Goal: Task Accomplishment & Management: Manage account settings

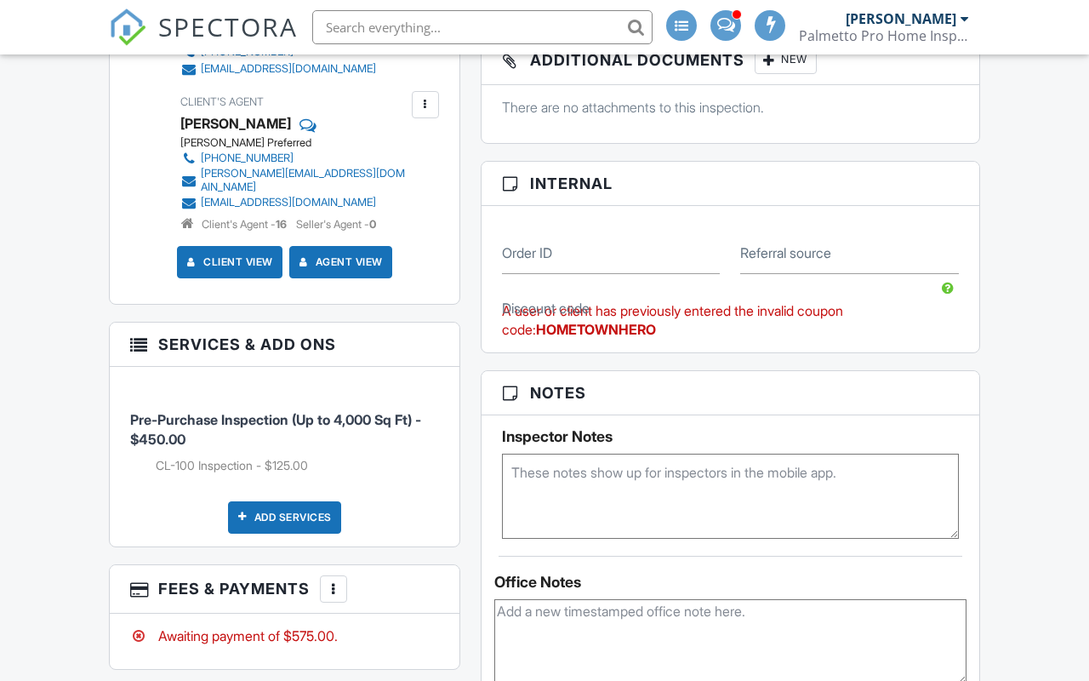
scroll to position [901, 0]
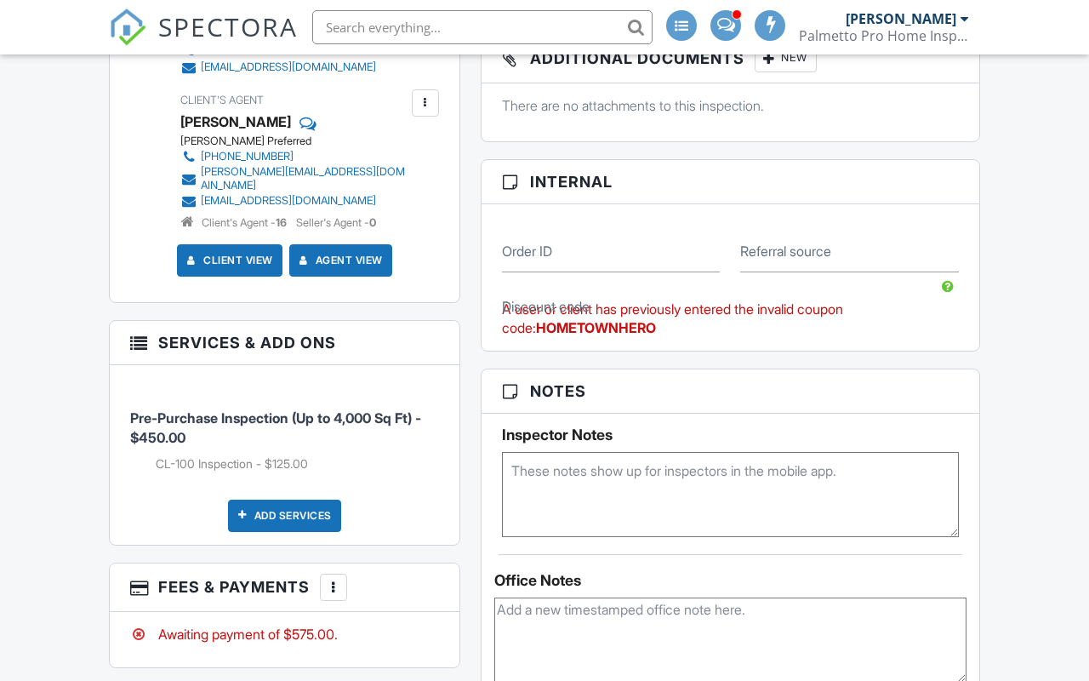
click at [631, 324] on div "A user or client has previously entered the invalid coupon code: HOMETOWNHERO" at bounding box center [730, 319] width 457 height 38
click at [606, 317] on div "A user or client has previously entered the invalid coupon code: HOMETOWNHERO" at bounding box center [730, 319] width 457 height 38
click at [620, 327] on strong "HOMETOWNHERO" at bounding box center [596, 327] width 120 height 17
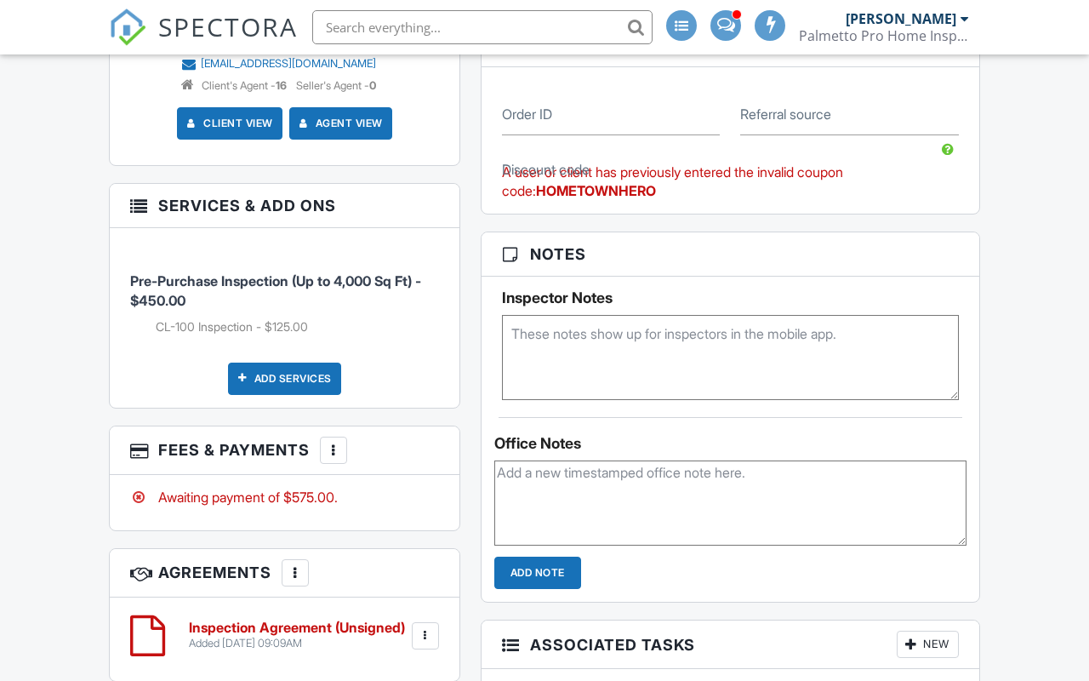
scroll to position [1041, 0]
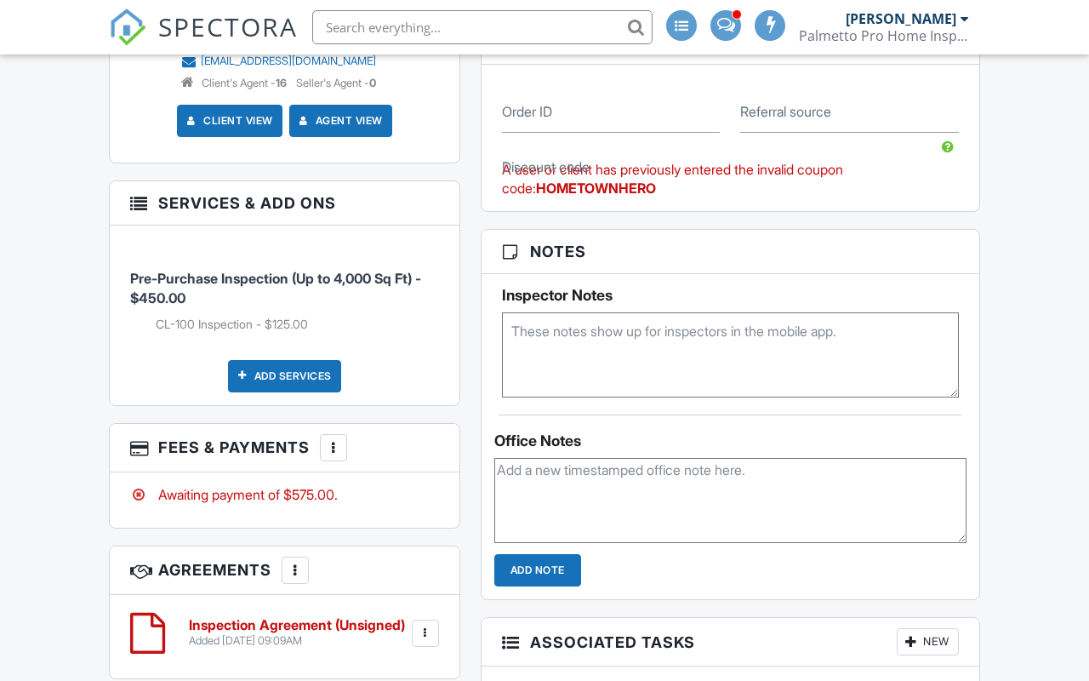
click at [331, 439] on div at bounding box center [333, 447] width 17 height 17
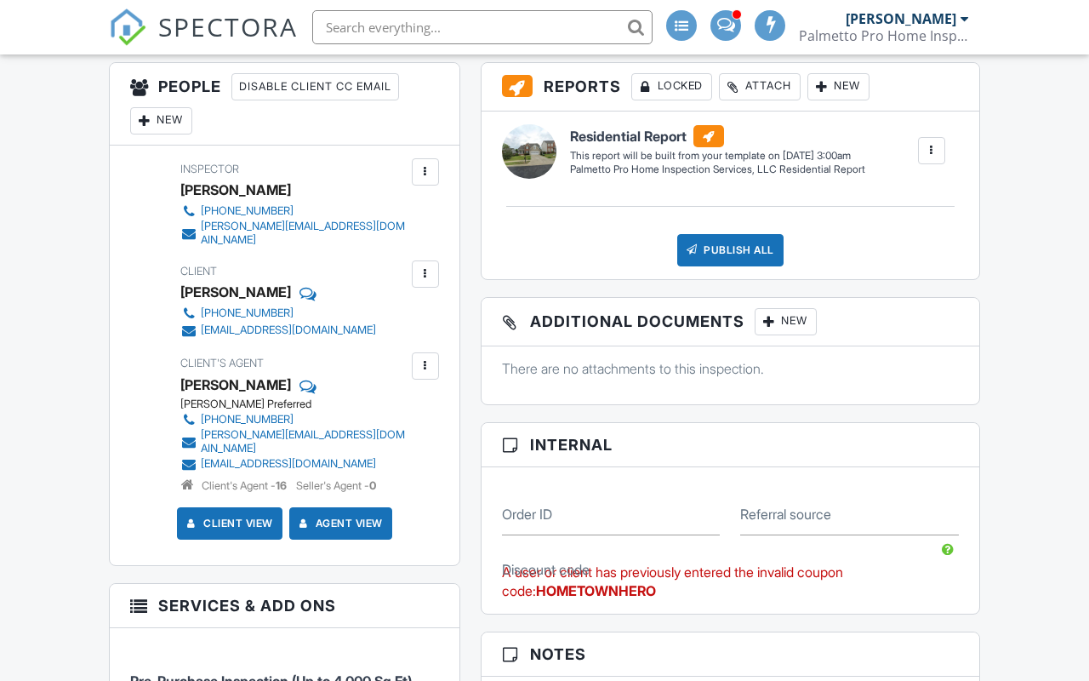
scroll to position [644, 0]
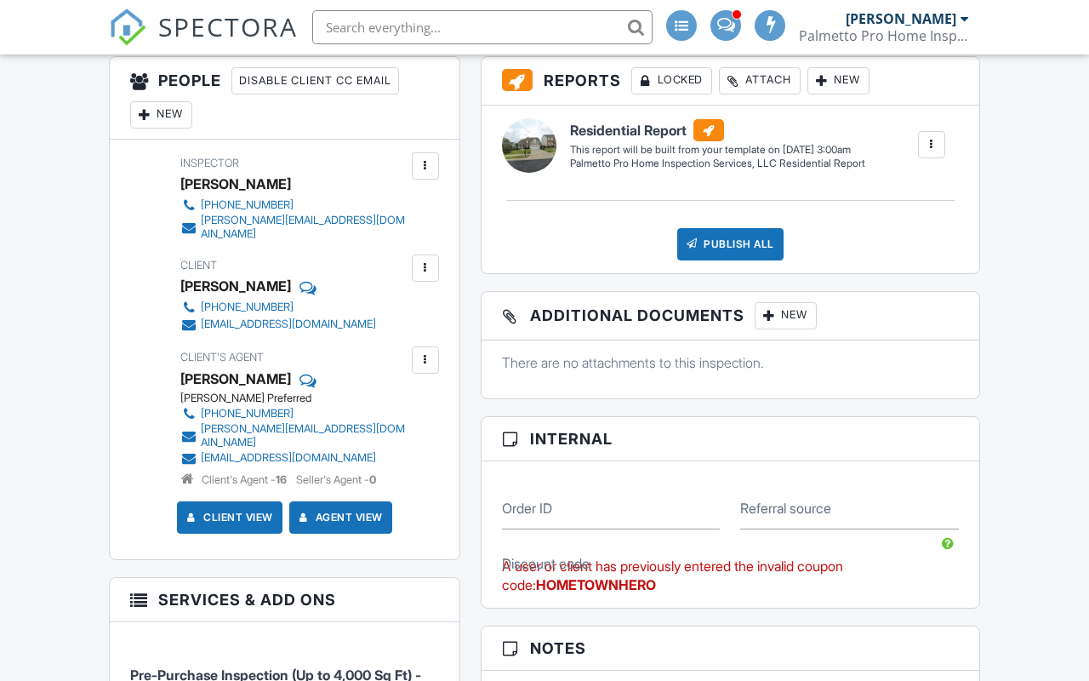
click at [596, 564] on div "A user or client has previously entered the invalid coupon code: HOMETOWNHERO" at bounding box center [730, 576] width 457 height 38
click at [633, 590] on div "A user or client has previously entered the invalid coupon code: HOMETOWNHERO" at bounding box center [730, 576] width 457 height 38
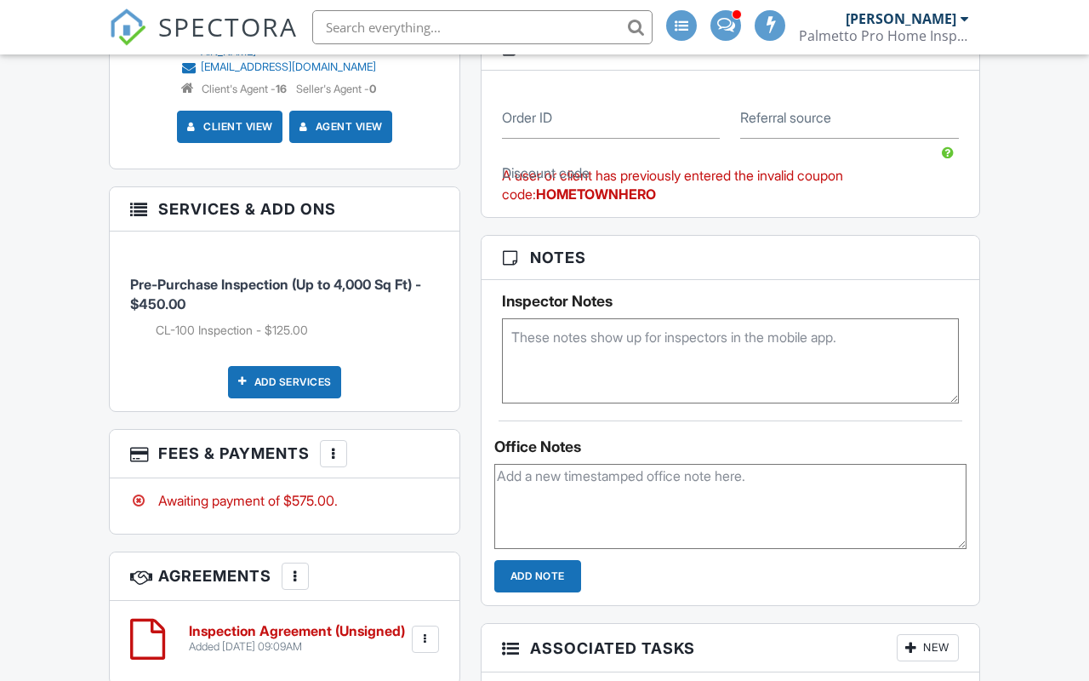
scroll to position [1039, 0]
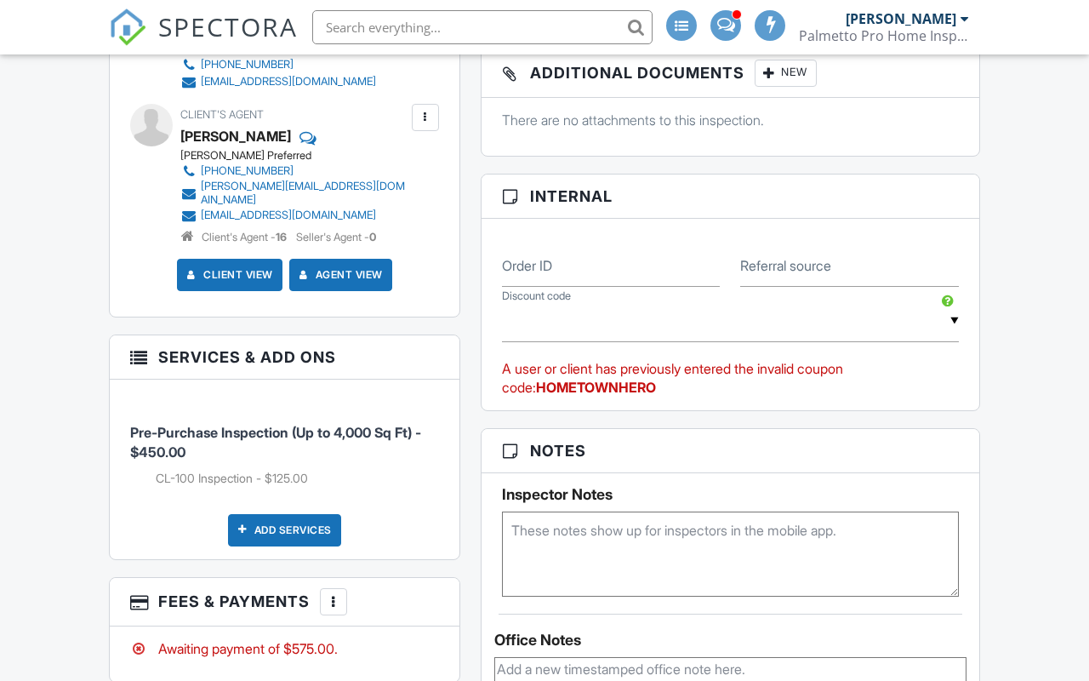
scroll to position [891, 0]
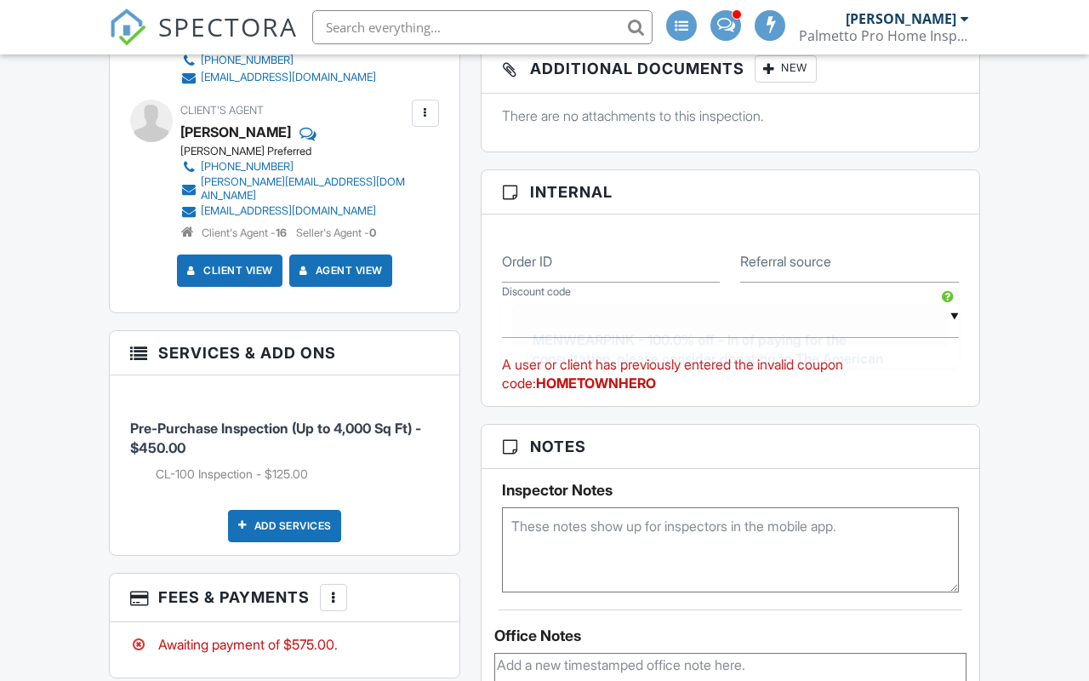
click at [808, 328] on div "▼ MENWEARPINK - 100.0% off - In of paying for the consultation, please consider…" at bounding box center [730, 317] width 457 height 42
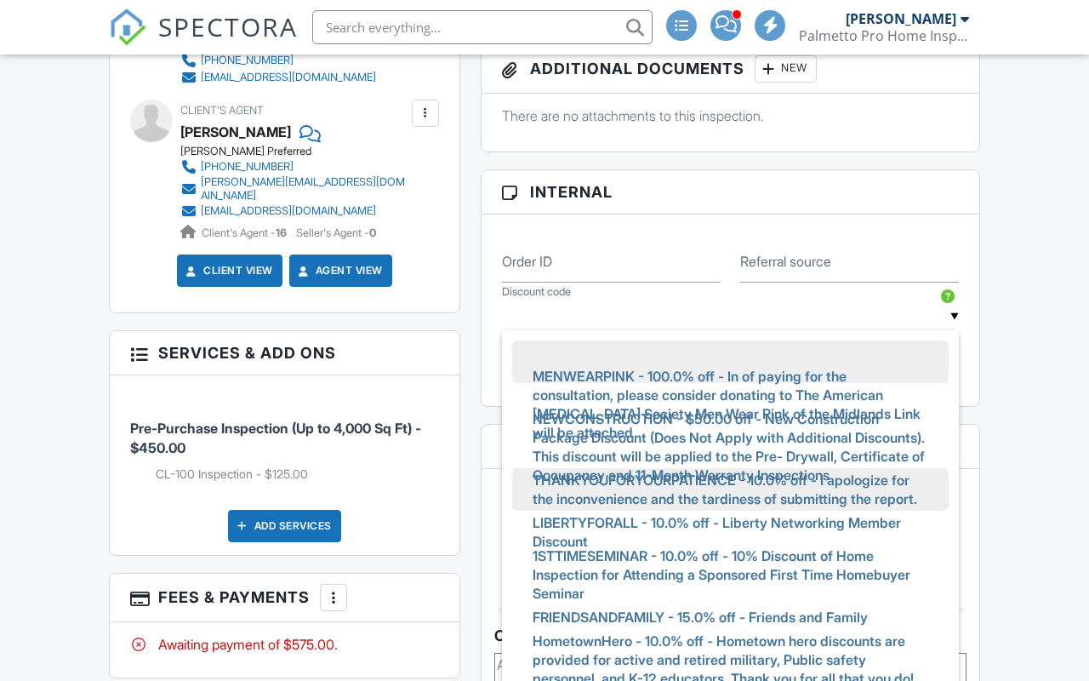
scroll to position [61, 0]
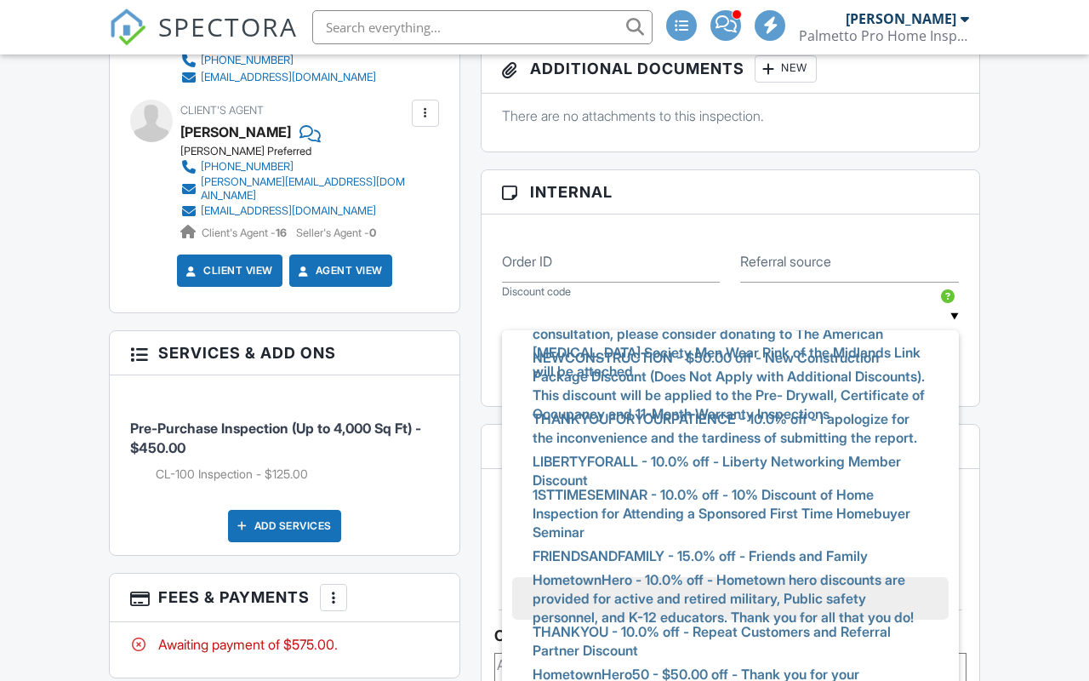
click at [729, 579] on span "HometownHero - 10.0% off - Hometown hero discounts are provided for active and …" at bounding box center [730, 598] width 423 height 80
type input "HometownHero - 10.0% off - Hometown hero discounts are provided for active and …"
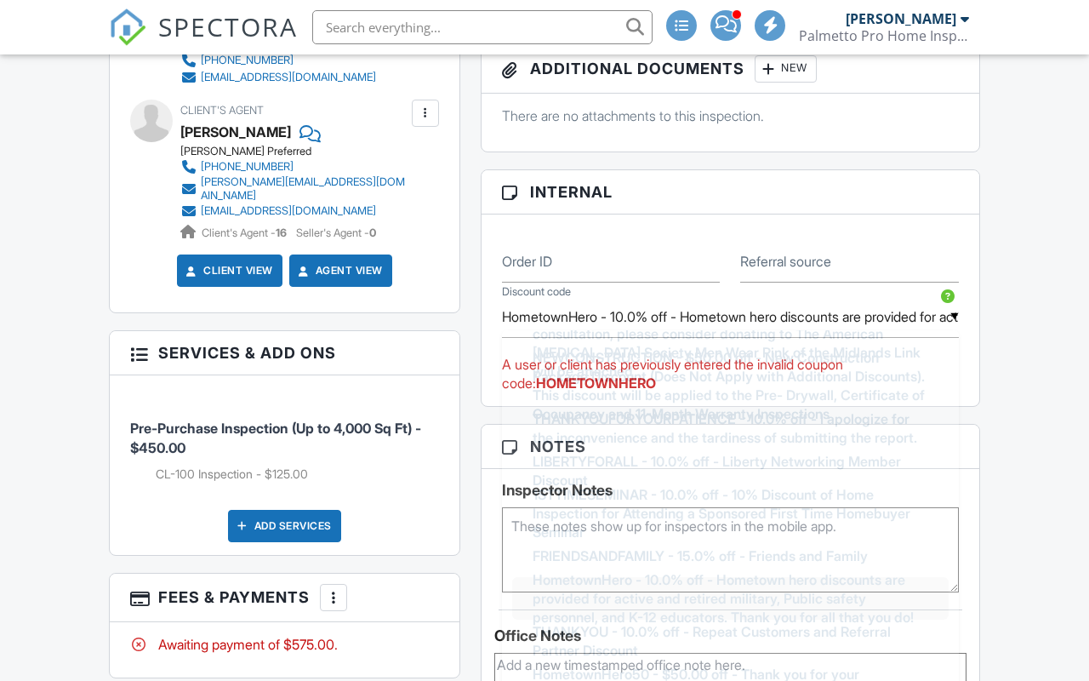
scroll to position [0, 0]
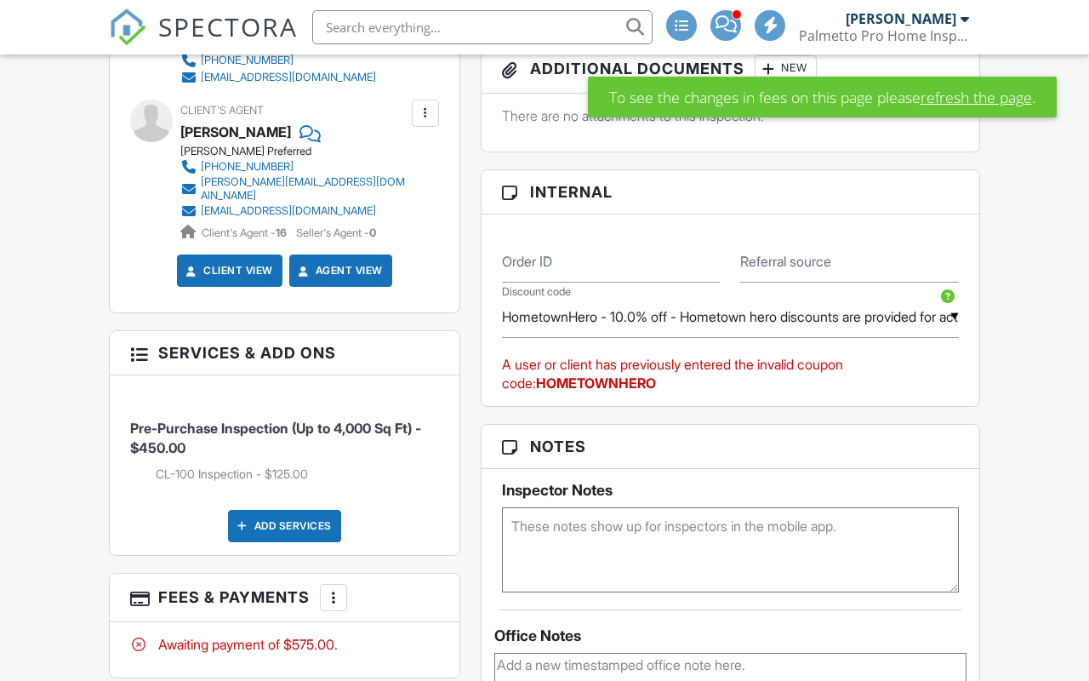
click at [1006, 93] on link "refresh the page" at bounding box center [976, 97] width 111 height 22
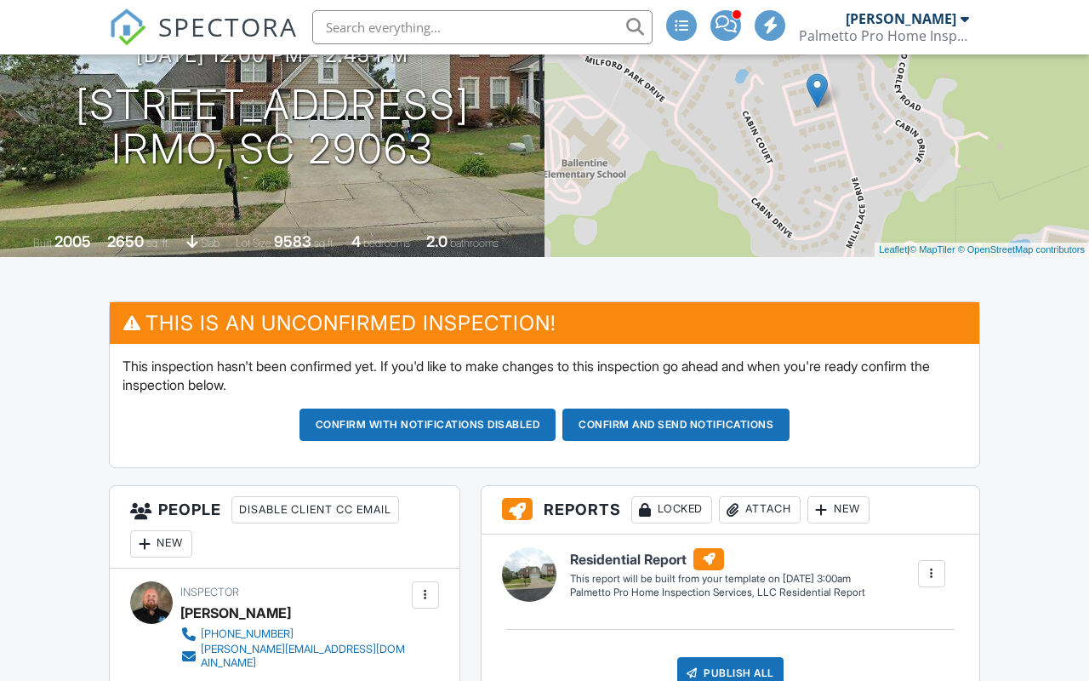
scroll to position [214, 0]
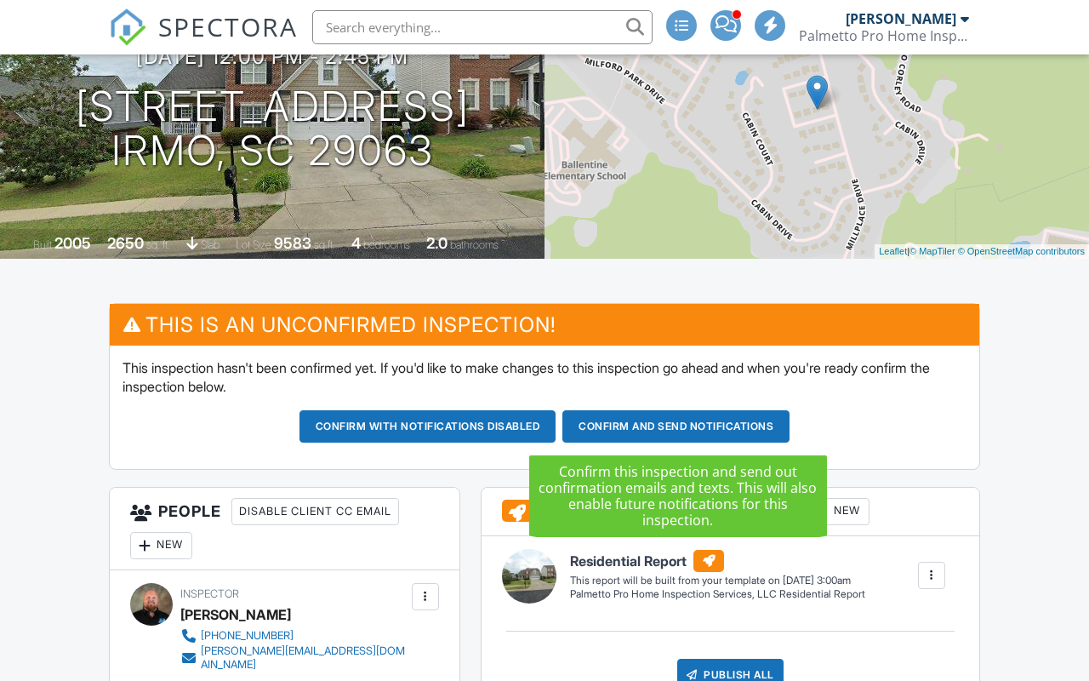
click at [557, 423] on button "Confirm and send notifications" at bounding box center [428, 426] width 257 height 32
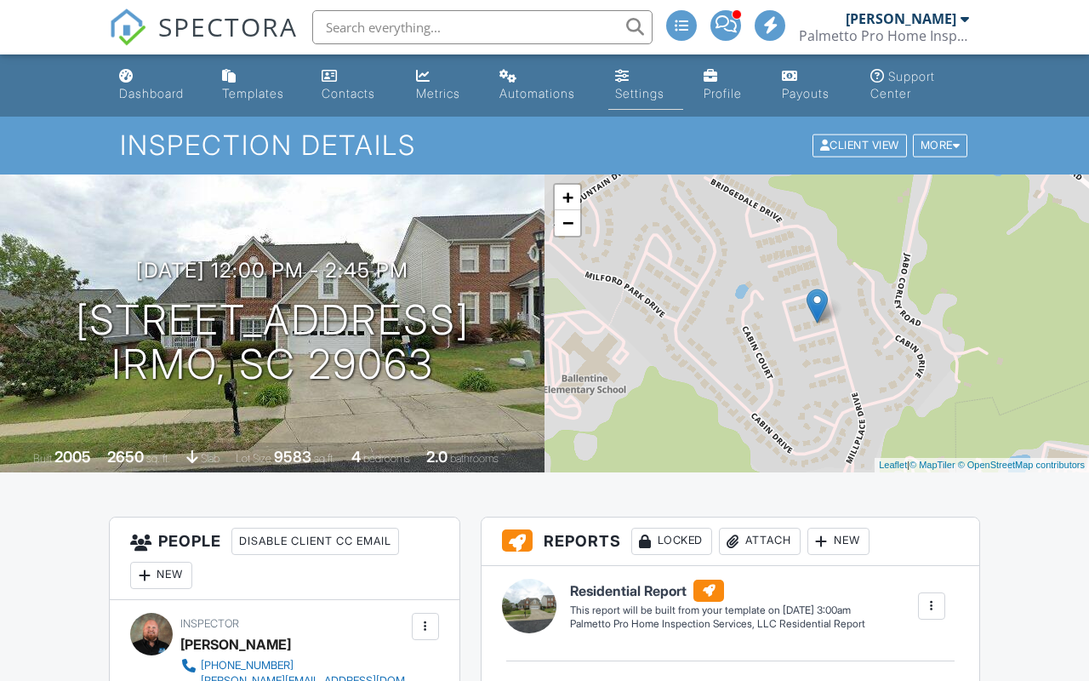
click at [622, 95] on div "Settings" at bounding box center [639, 93] width 49 height 14
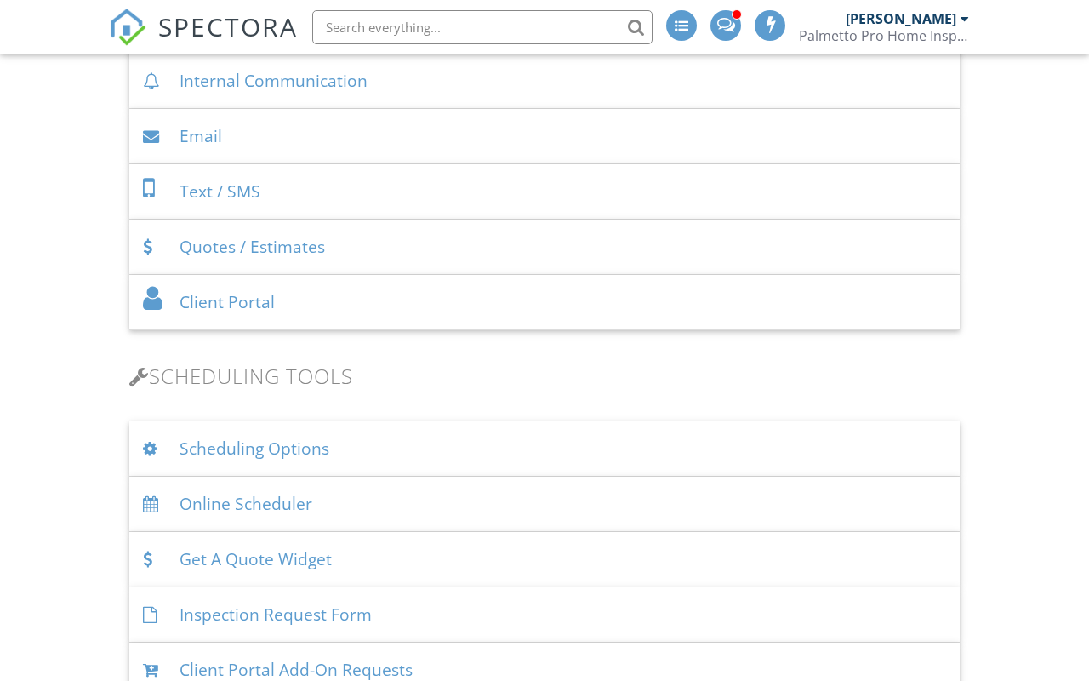
scroll to position [825, 0]
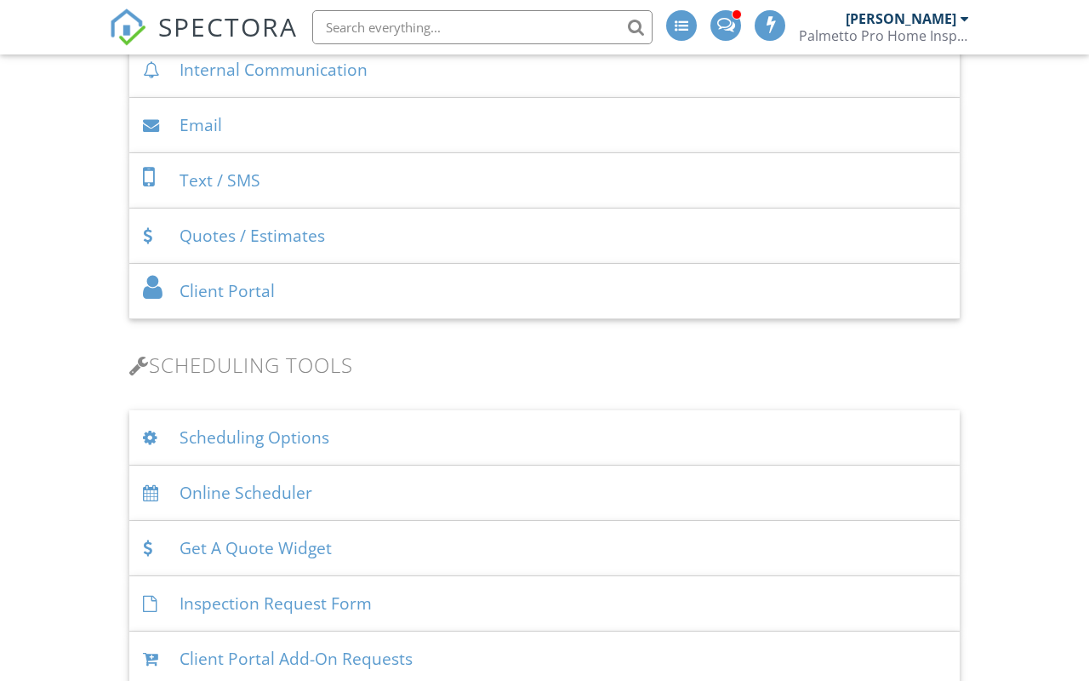
click at [326, 441] on div "Scheduling Options" at bounding box center [544, 437] width 831 height 55
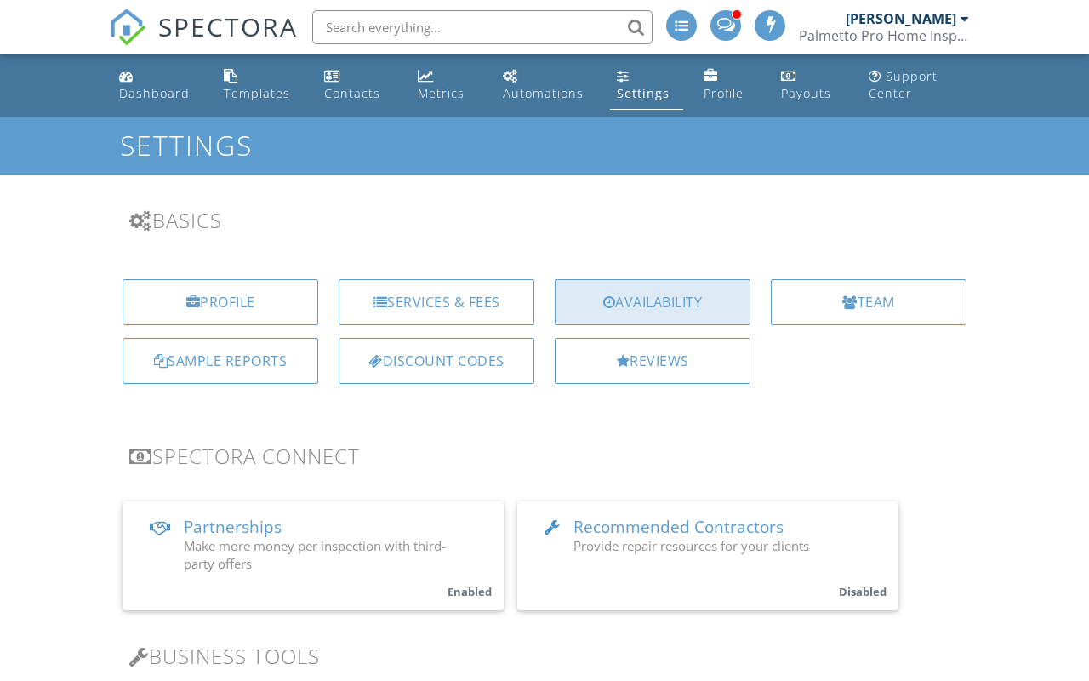
click at [659, 305] on div "Availability" at bounding box center [653, 302] width 196 height 46
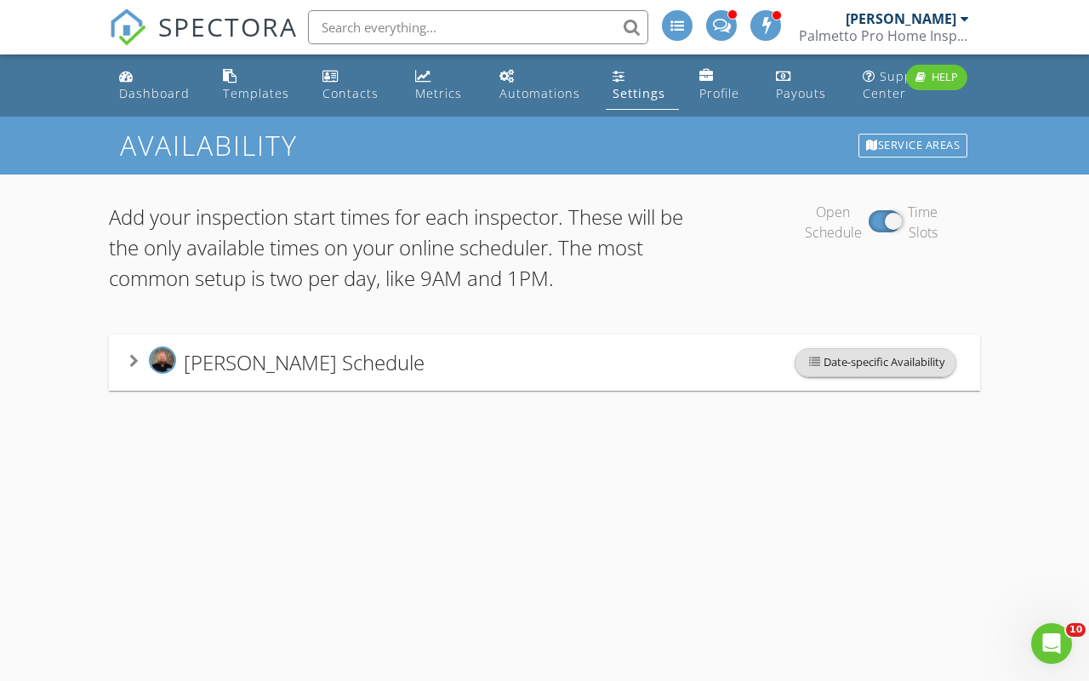
click at [825, 361] on span "Date-specific Availability" at bounding box center [876, 362] width 160 height 27
click at [431, 524] on div at bounding box center [544, 340] width 1089 height 681
click at [141, 368] on div "[PERSON_NAME] Schedule" at bounding box center [276, 361] width 295 height 31
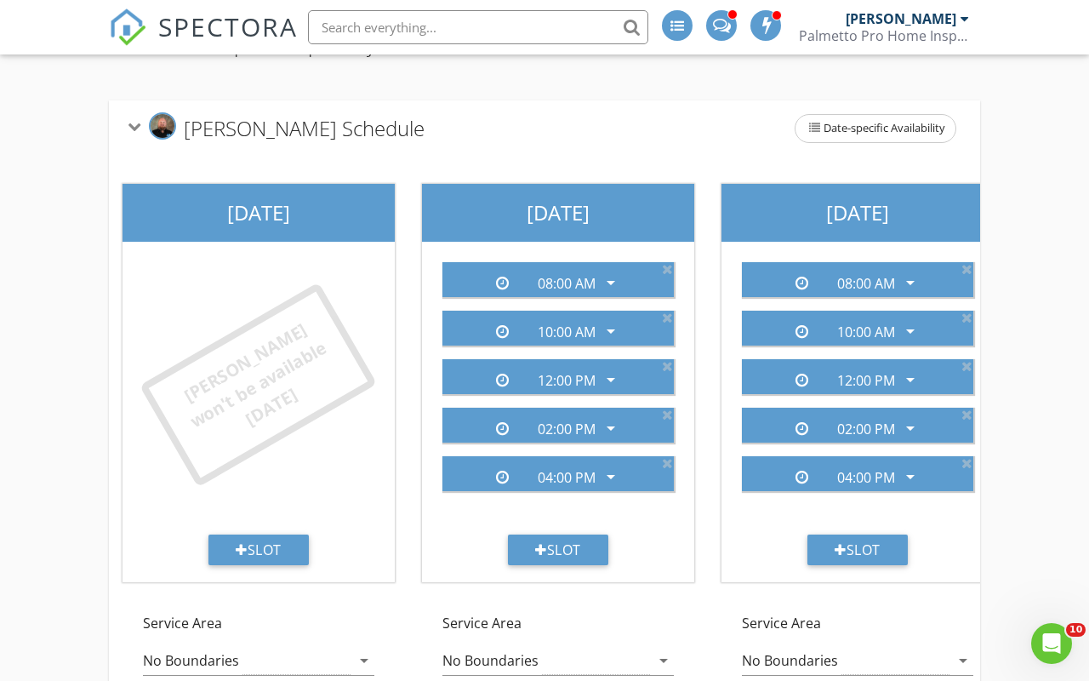
scroll to position [302, 0]
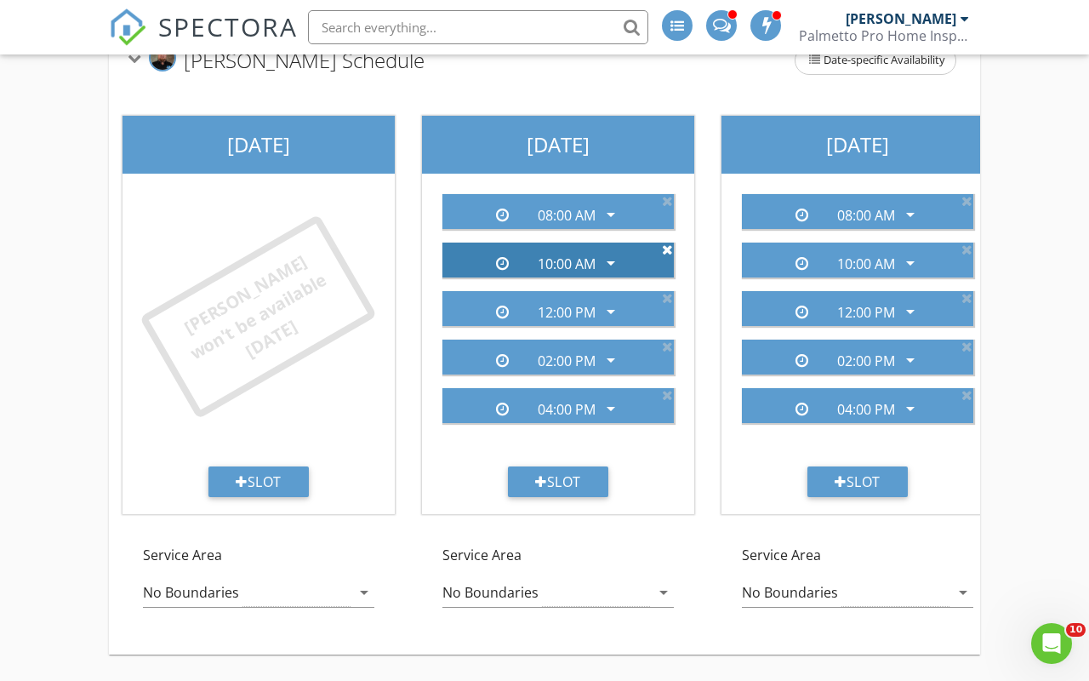
click at [668, 251] on icon at bounding box center [667, 250] width 11 height 14
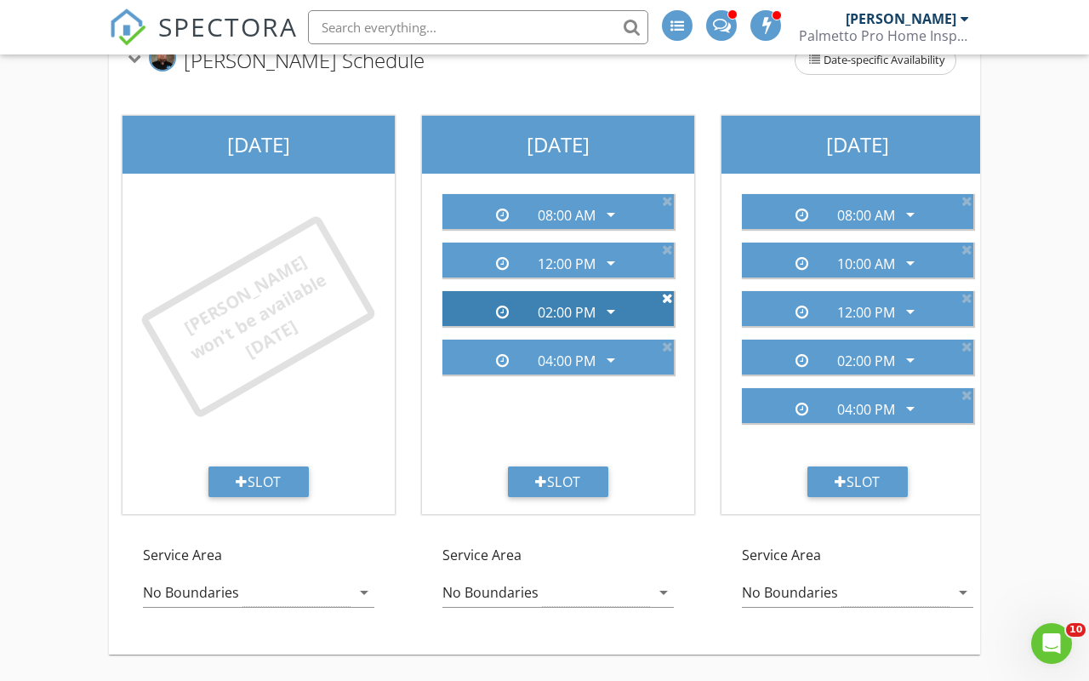
click at [667, 297] on icon at bounding box center [667, 298] width 11 height 14
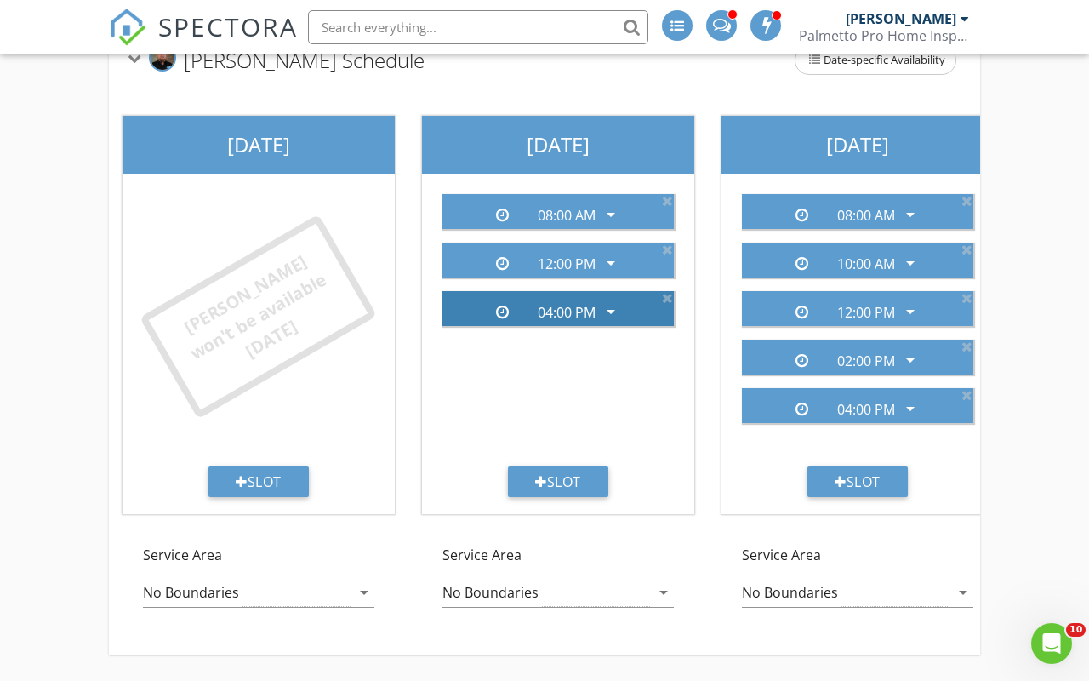
click at [611, 312] on icon "arrow_drop_down" at bounding box center [611, 311] width 20 height 20
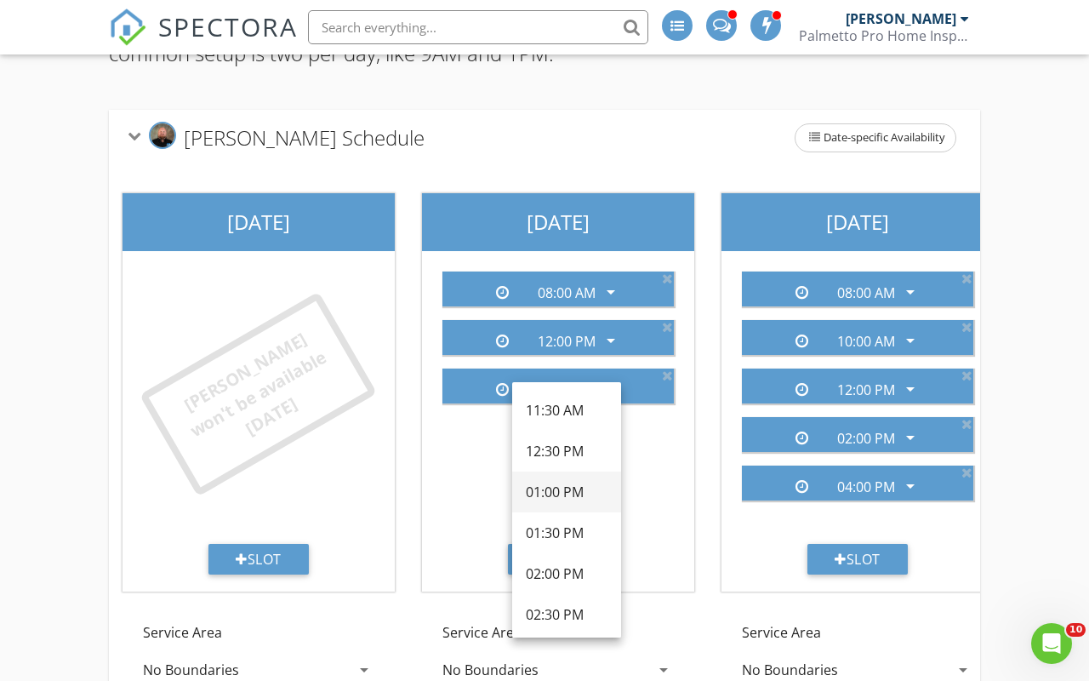
scroll to position [410, 0]
click at [559, 565] on div "02:00 PM" at bounding box center [567, 571] width 82 height 20
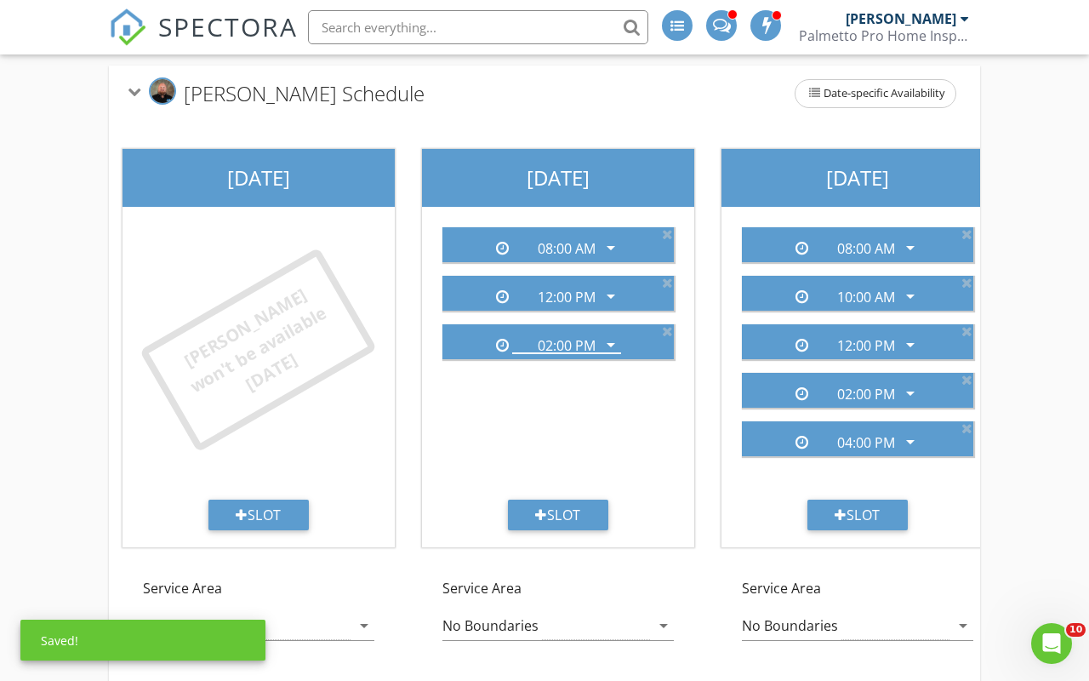
scroll to position [302, 0]
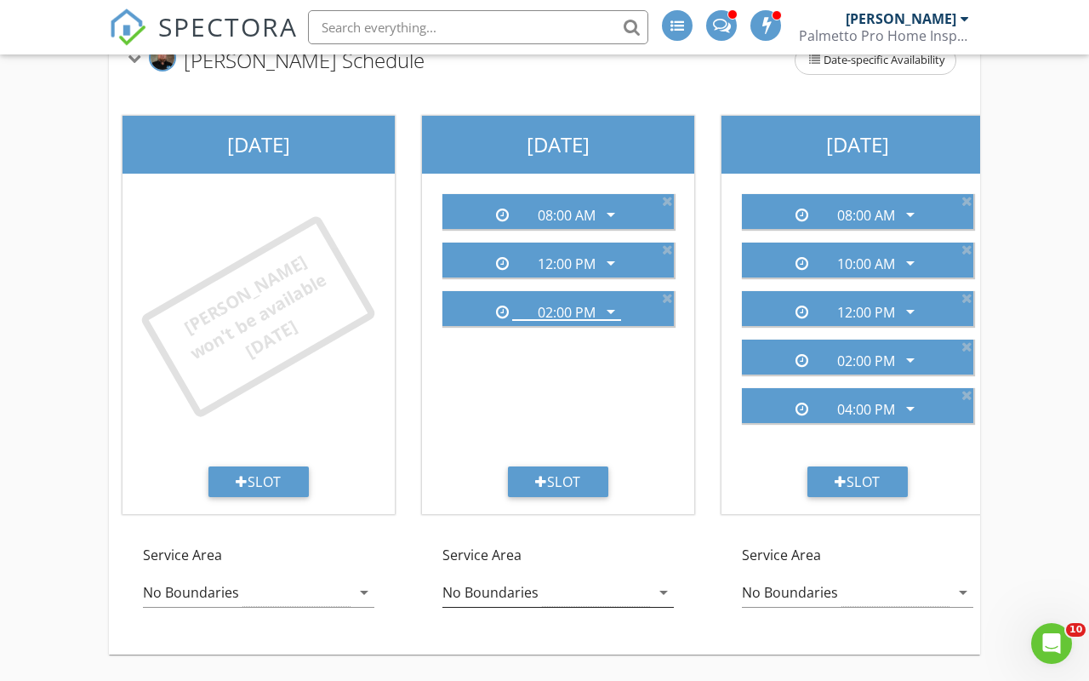
click at [659, 594] on icon "arrow_drop_down" at bounding box center [664, 592] width 20 height 20
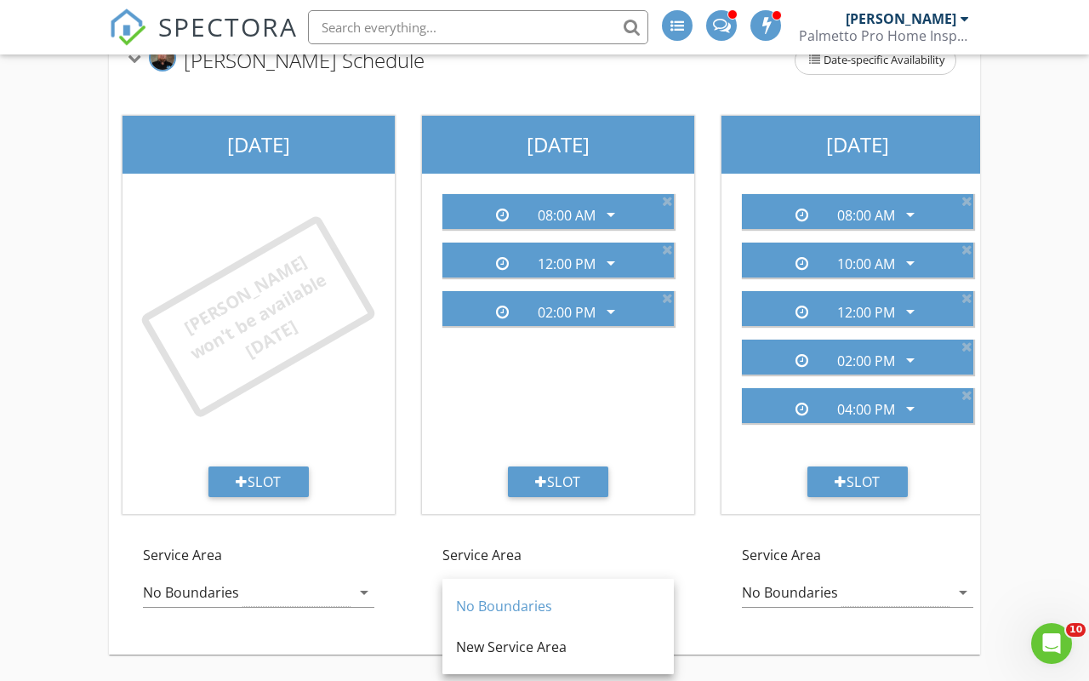
click at [671, 544] on div "Service Area No Boundaries arrow_drop_down" at bounding box center [558, 584] width 300 height 113
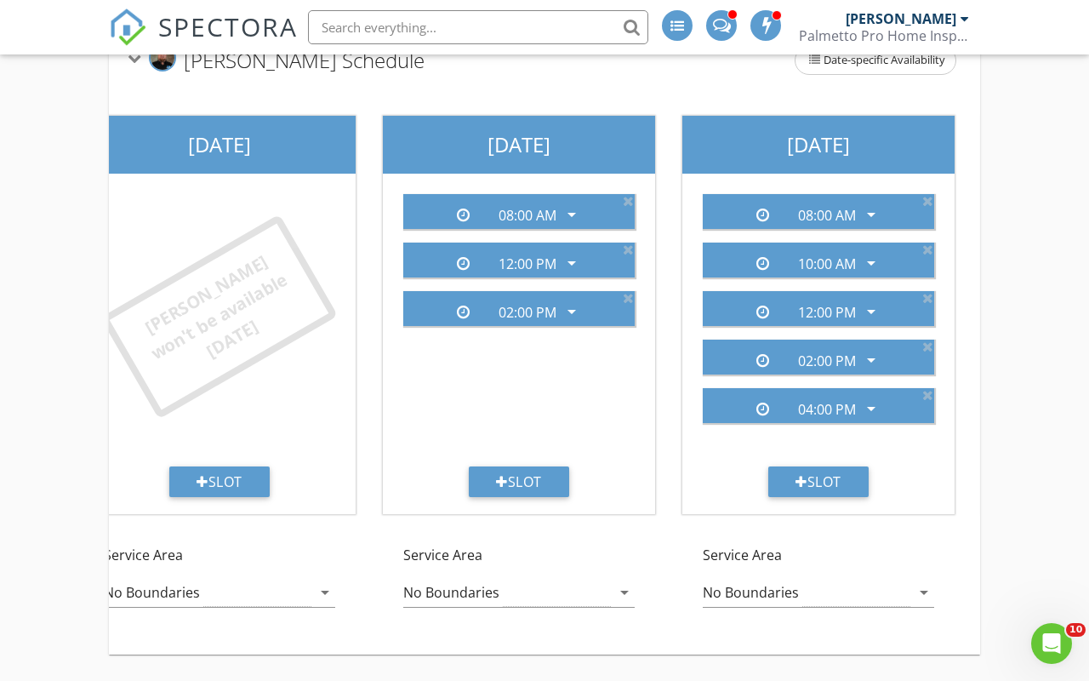
scroll to position [0, 46]
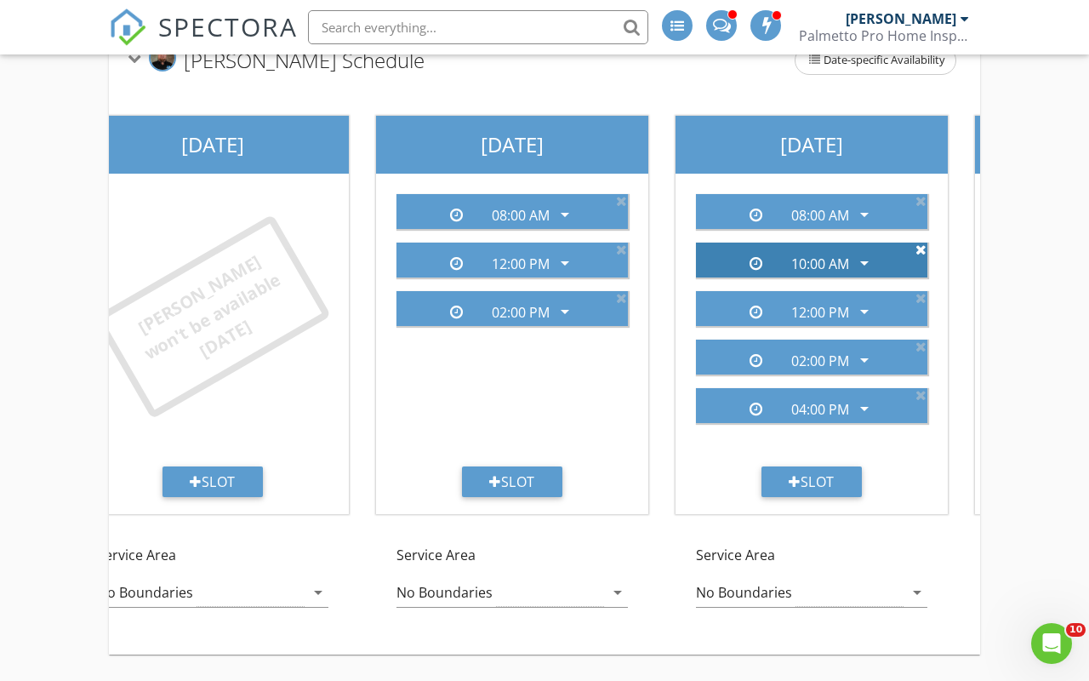
click at [922, 249] on icon at bounding box center [921, 250] width 11 height 14
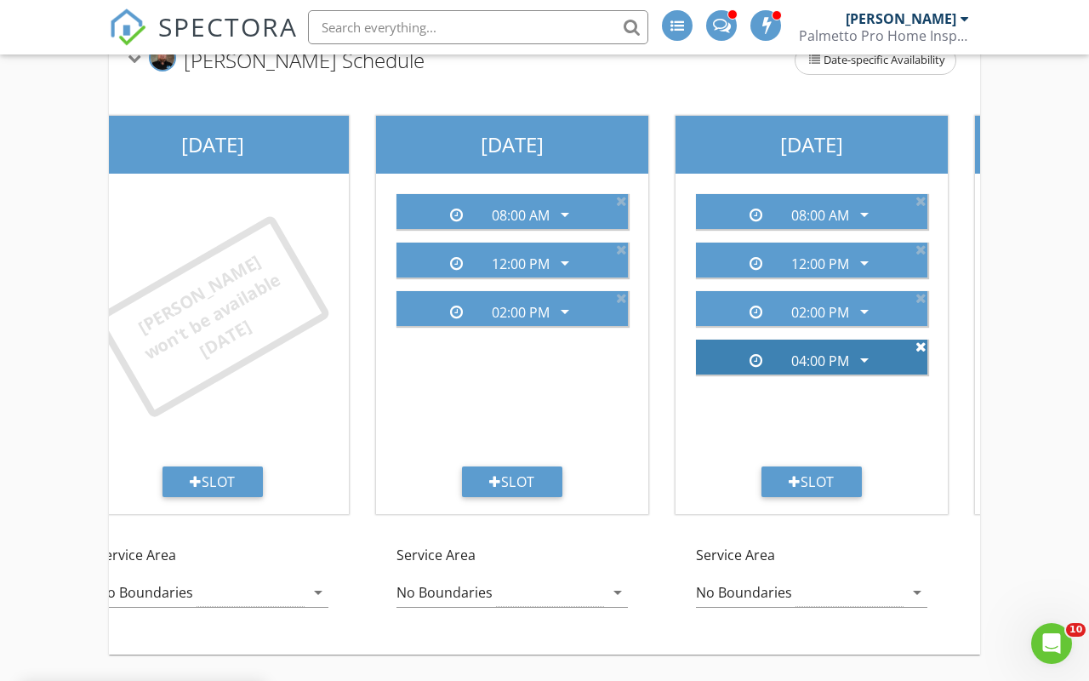
click at [922, 346] on icon at bounding box center [921, 347] width 11 height 14
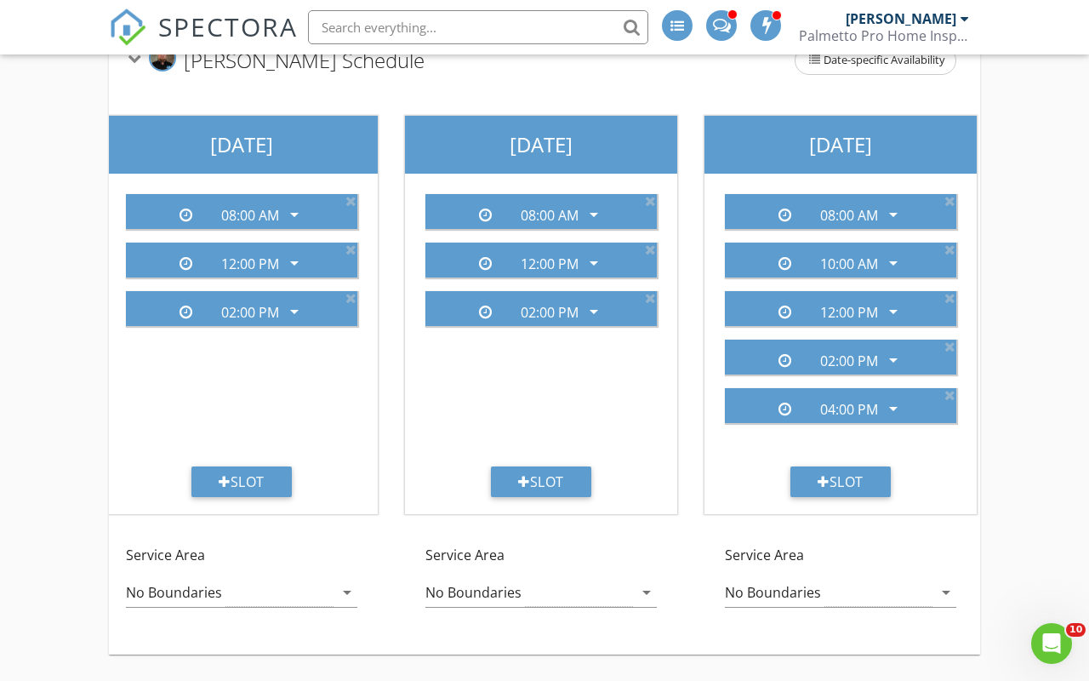
scroll to position [0, 302]
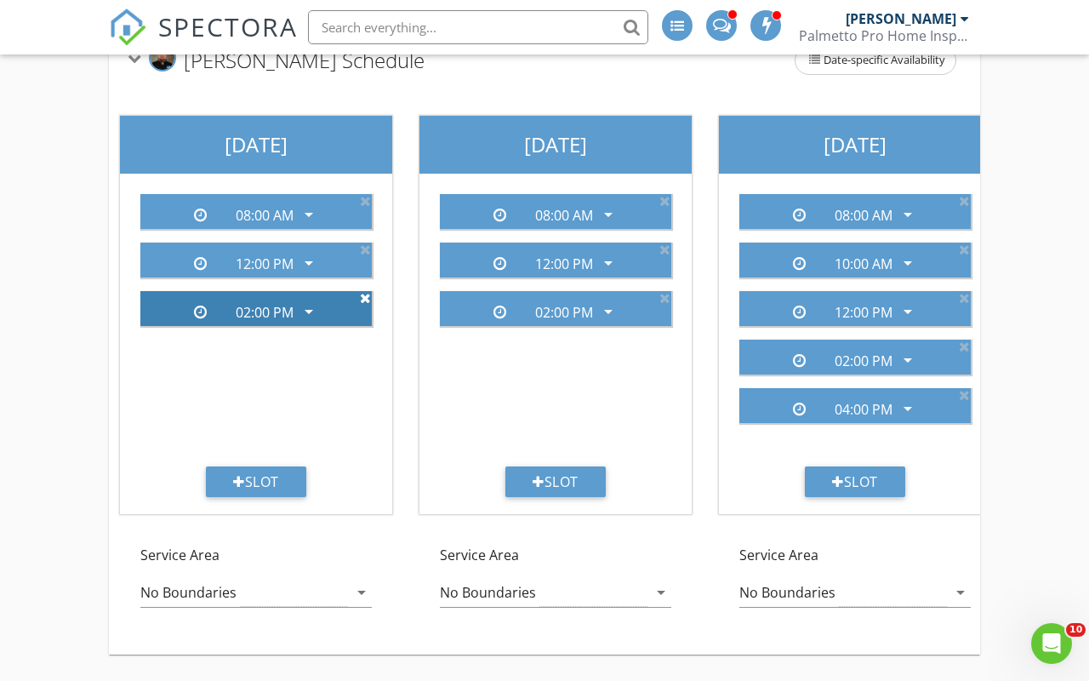
click at [366, 298] on icon at bounding box center [365, 298] width 11 height 14
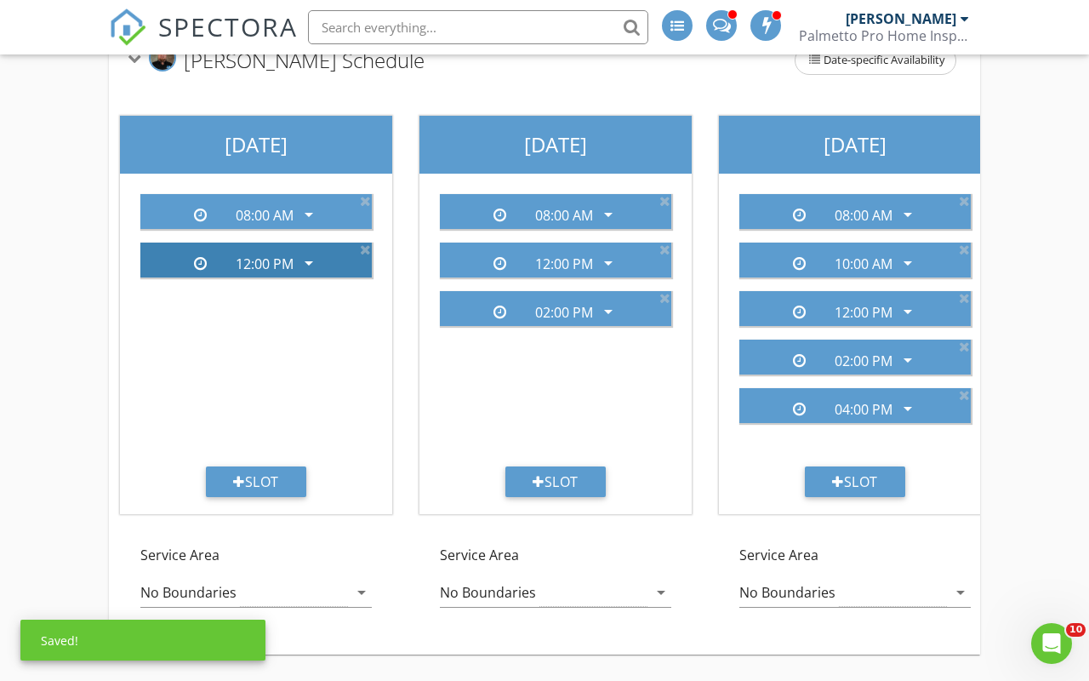
click at [306, 262] on icon "arrow_drop_down" at bounding box center [309, 263] width 20 height 20
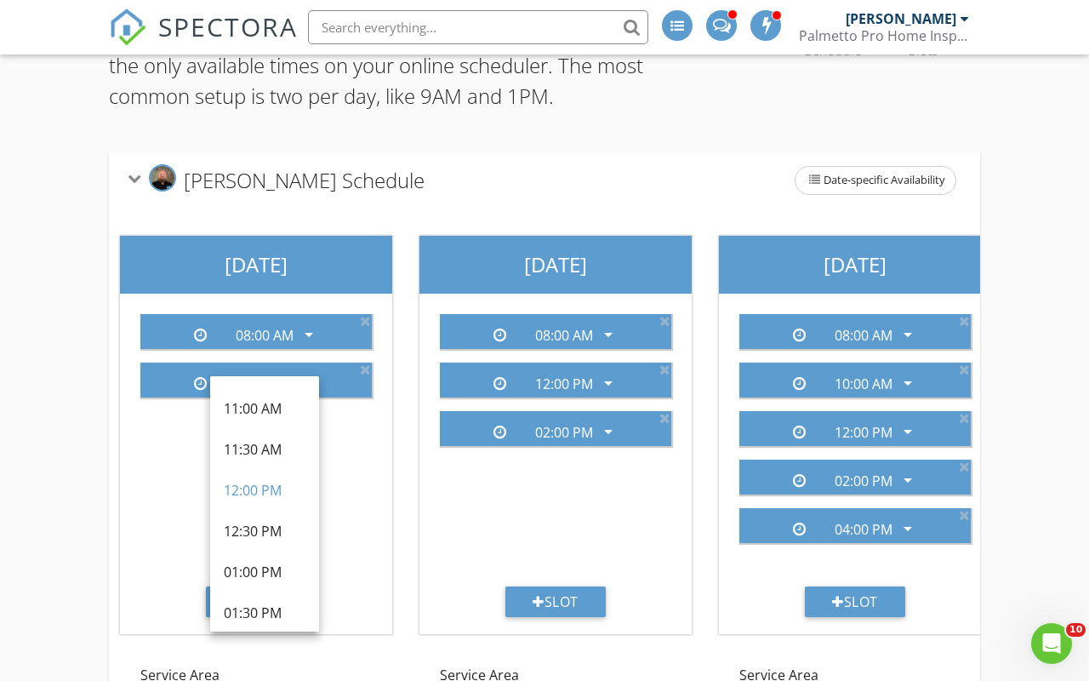
scroll to position [363, 0]
click at [249, 574] on div "01:00 PM" at bounding box center [265, 571] width 82 height 20
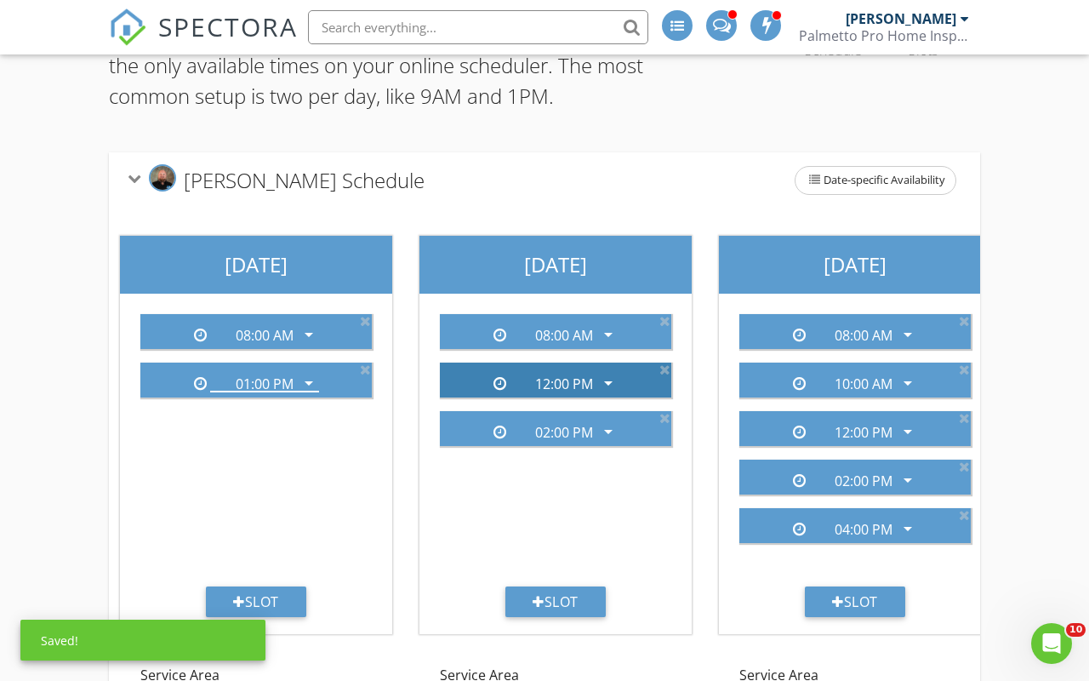
click at [611, 383] on icon "arrow_drop_down" at bounding box center [608, 383] width 20 height 20
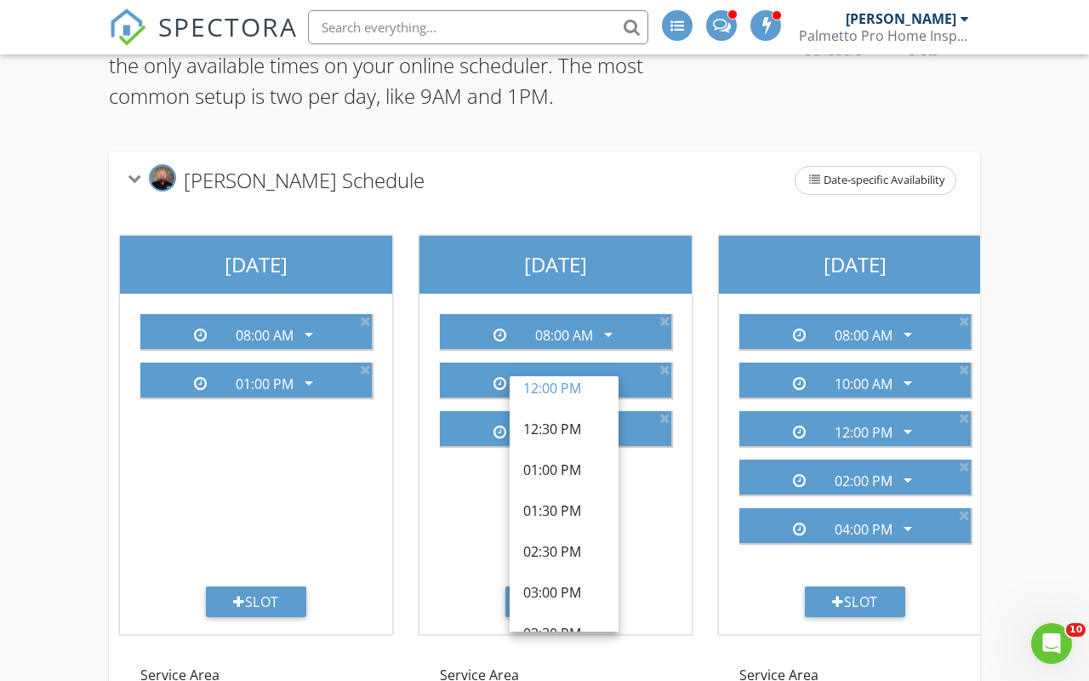
scroll to position [469, 0]
click at [561, 464] on div "01:00 PM" at bounding box center [564, 465] width 82 height 20
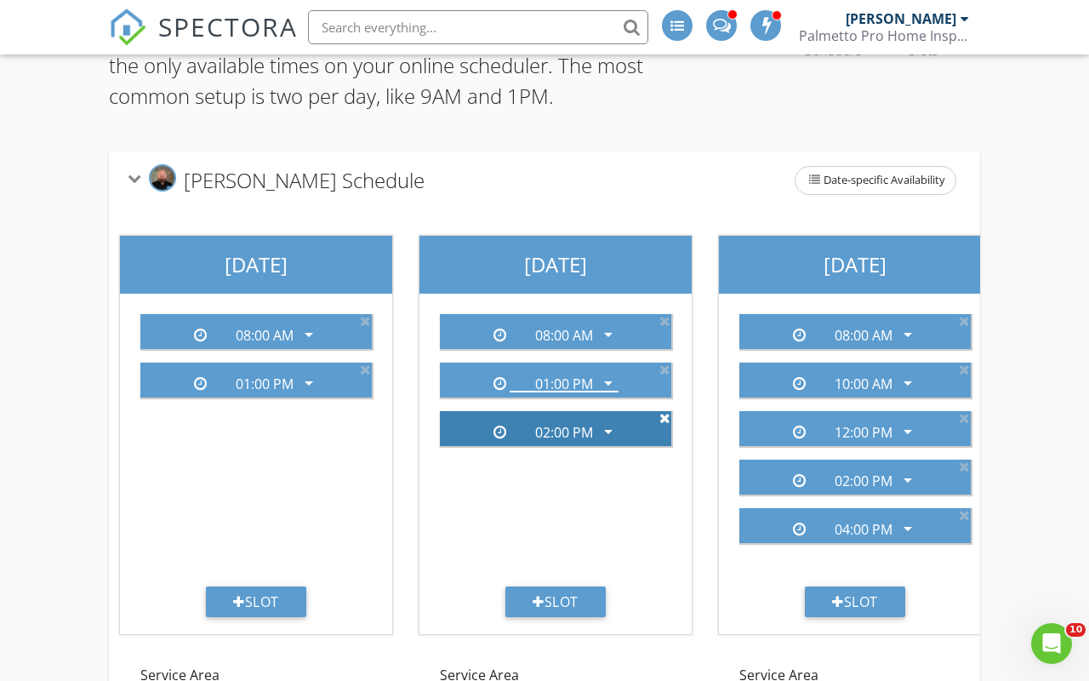
click at [662, 417] on icon at bounding box center [664, 418] width 11 height 14
click at [668, 419] on icon at bounding box center [664, 418] width 11 height 14
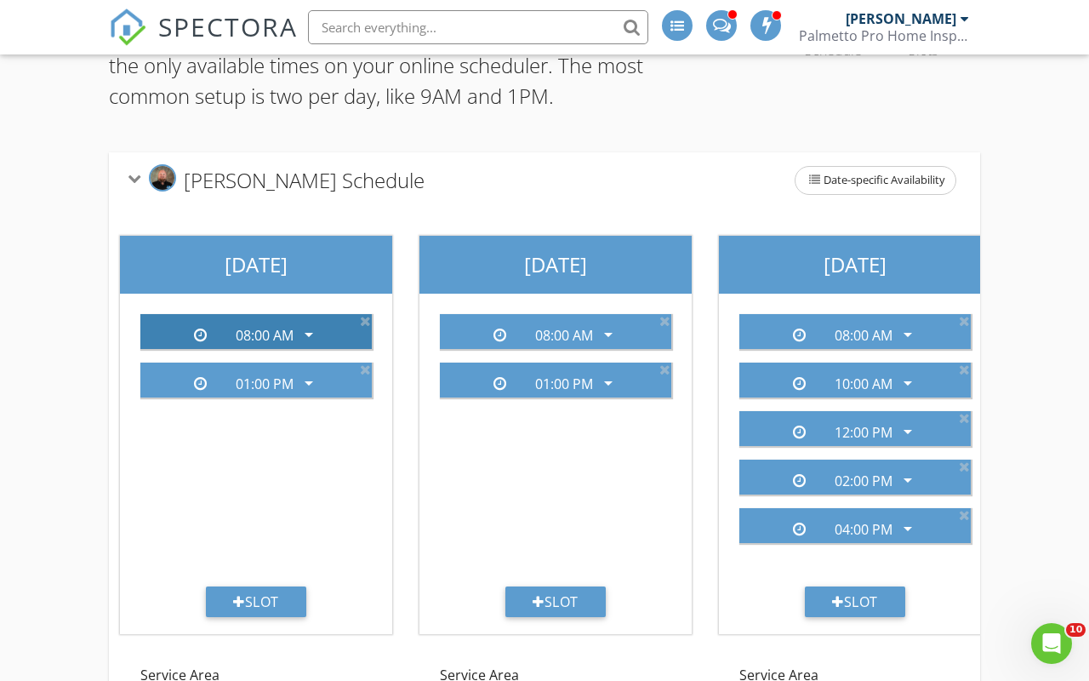
click at [314, 334] on icon "arrow_drop_down" at bounding box center [309, 334] width 20 height 20
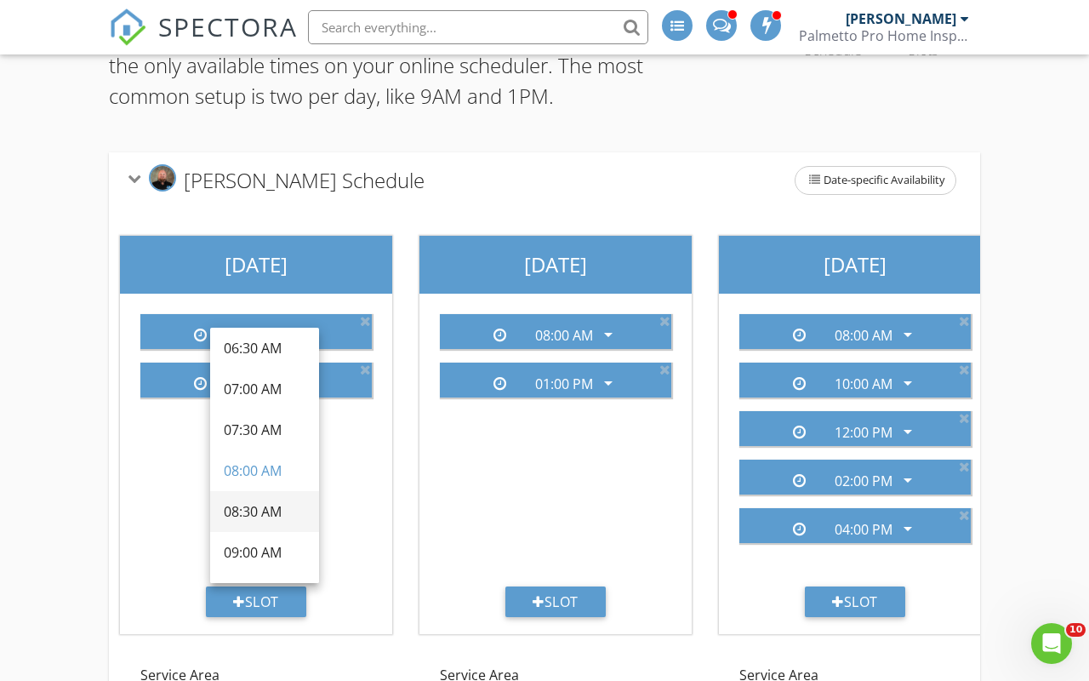
scroll to position [52, 0]
click at [406, 493] on div "Tuesday 08:00 AM arrow_drop_down 01:00 PM arrow_drop_down Slot Service Area No …" at bounding box center [556, 491] width 300 height 539
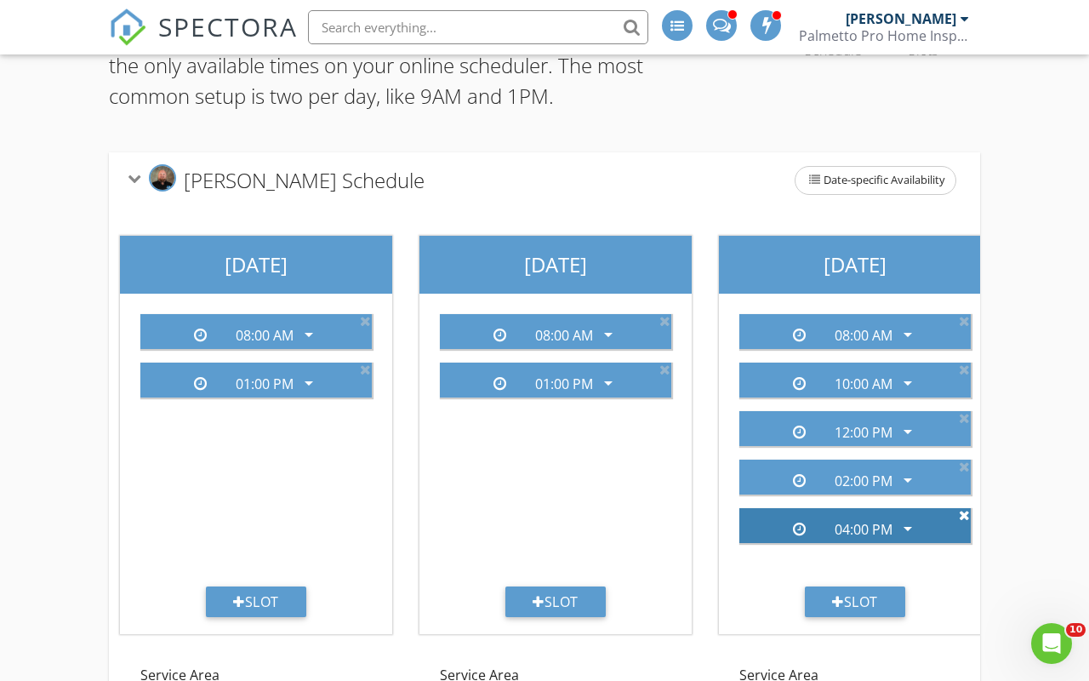
click at [962, 517] on icon at bounding box center [964, 515] width 11 height 14
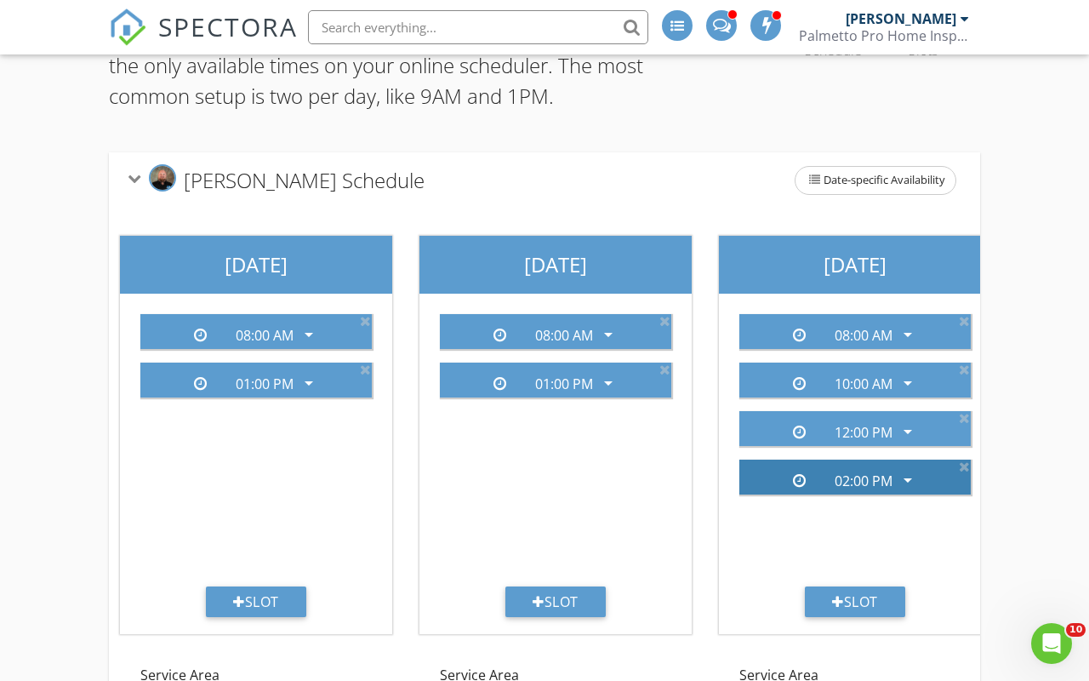
click at [901, 466] on div "02:00 PM arrow_drop_down" at bounding box center [863, 476] width 109 height 26
click at [903, 476] on icon "arrow_drop_down" at bounding box center [908, 480] width 20 height 20
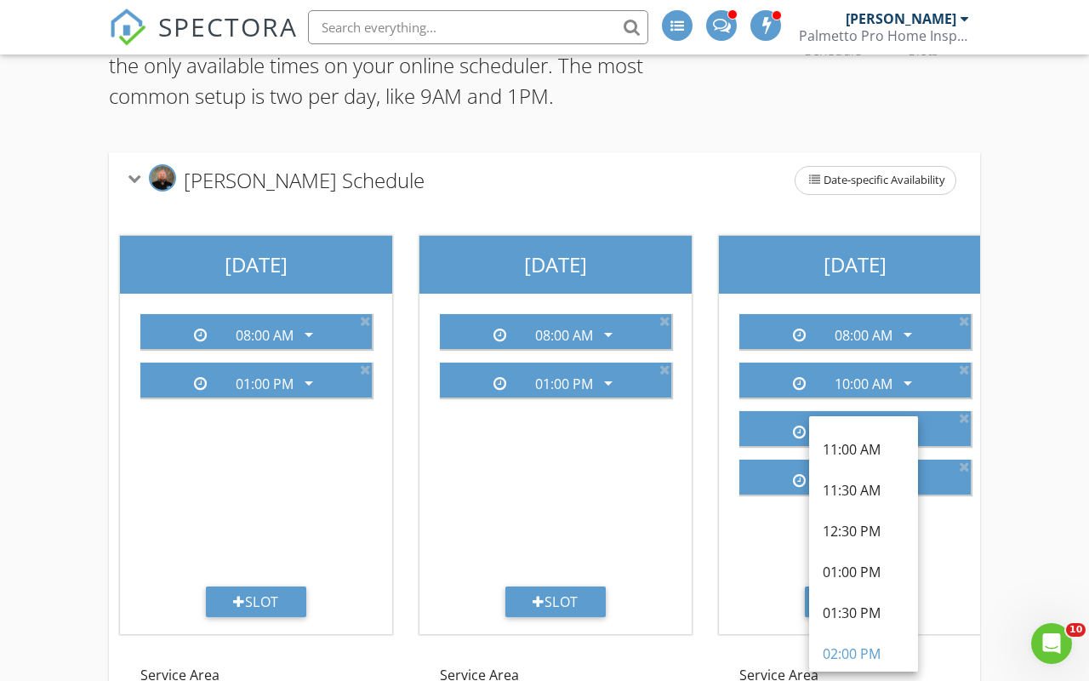
scroll to position [340, 0]
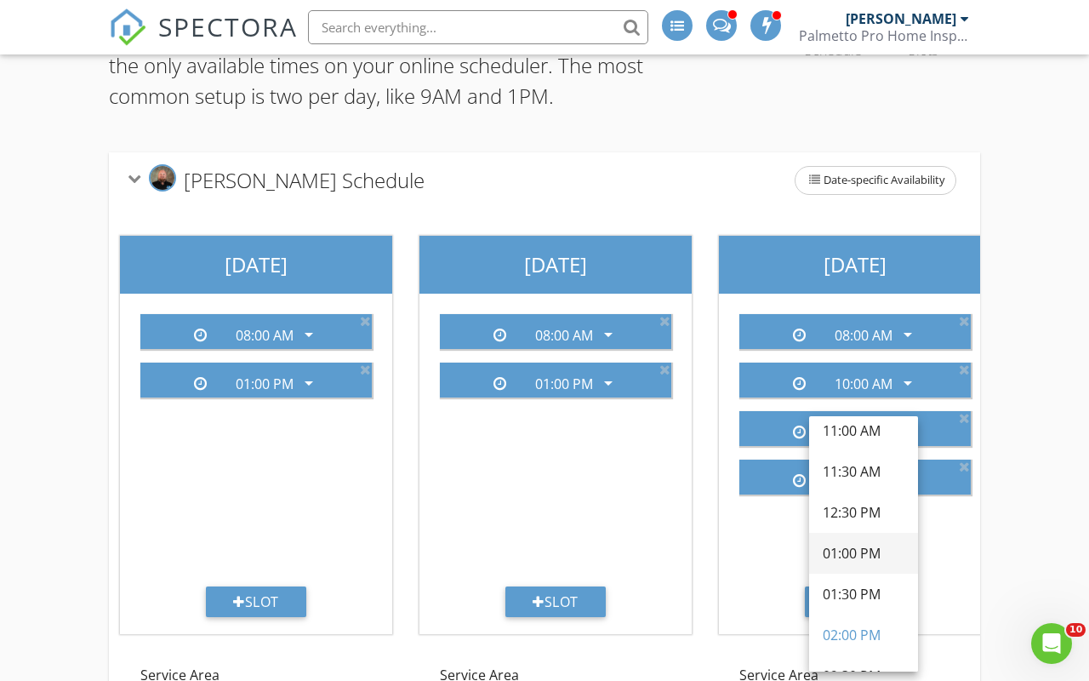
click at [865, 557] on div "01:00 PM" at bounding box center [864, 553] width 82 height 20
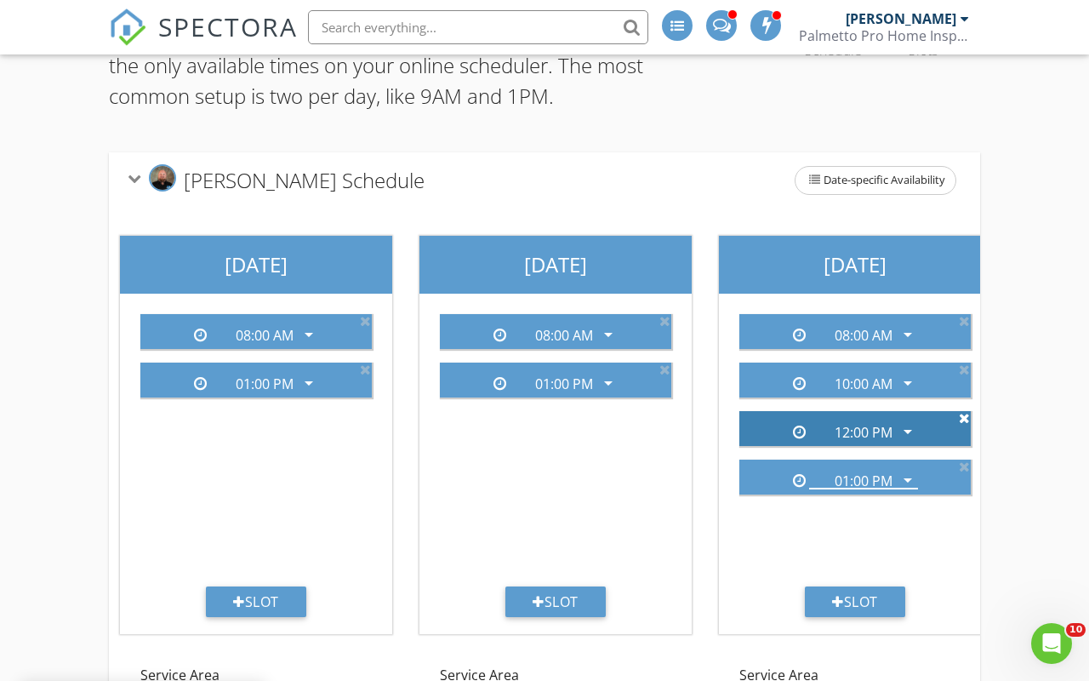
click at [962, 420] on icon at bounding box center [964, 418] width 11 height 14
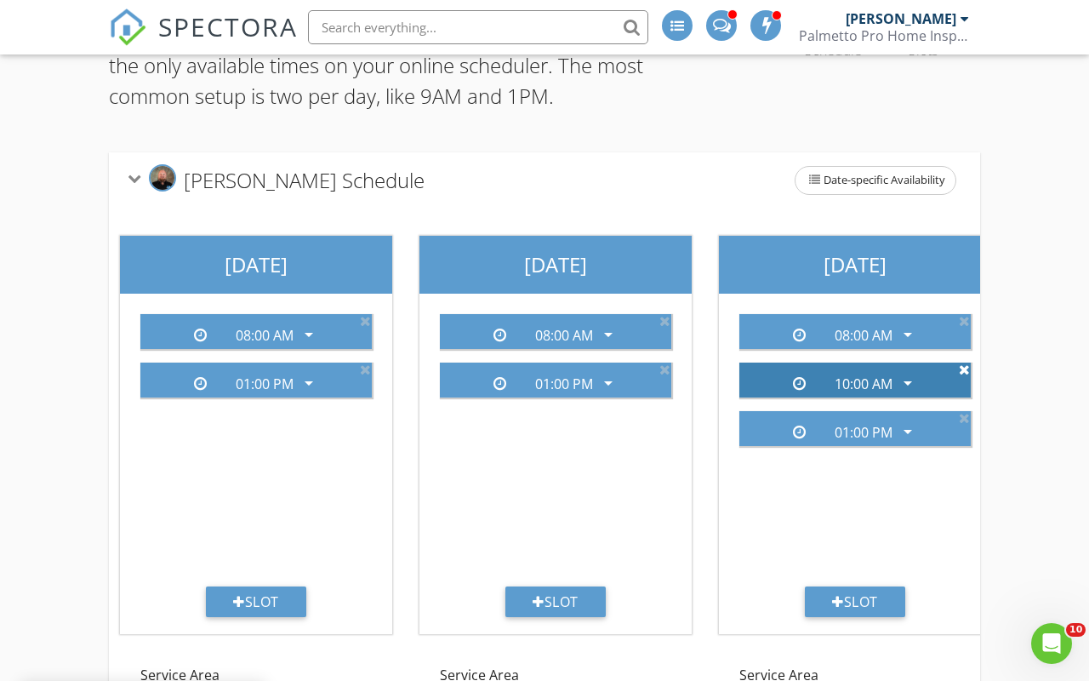
click at [964, 369] on icon at bounding box center [964, 370] width 11 height 14
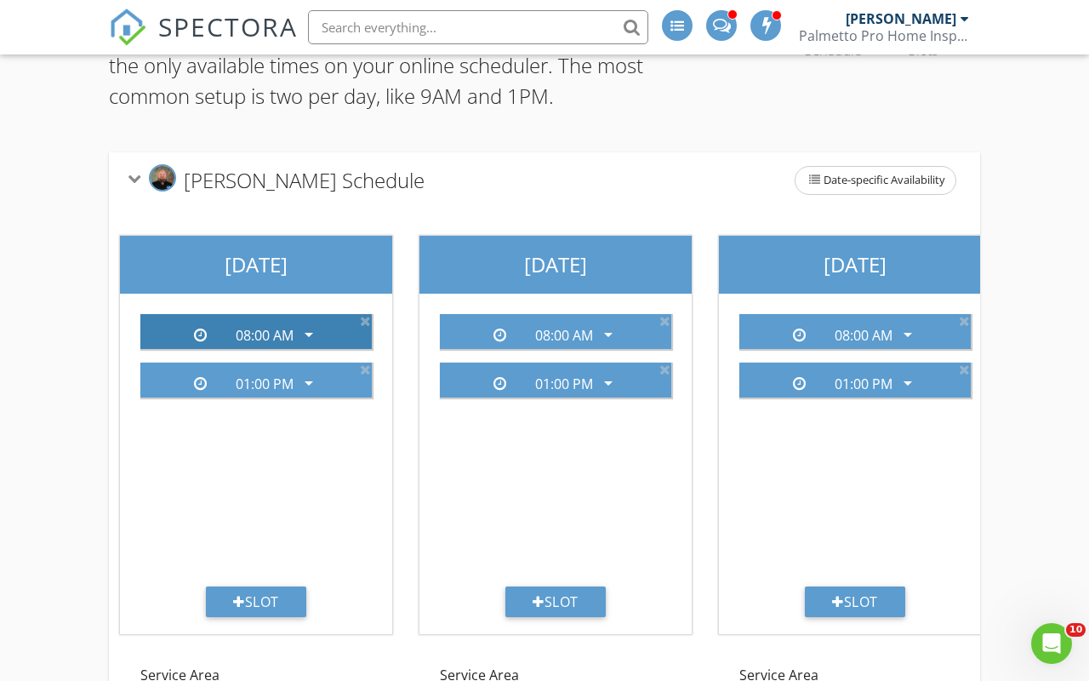
click at [305, 337] on icon "arrow_drop_down" at bounding box center [309, 334] width 20 height 20
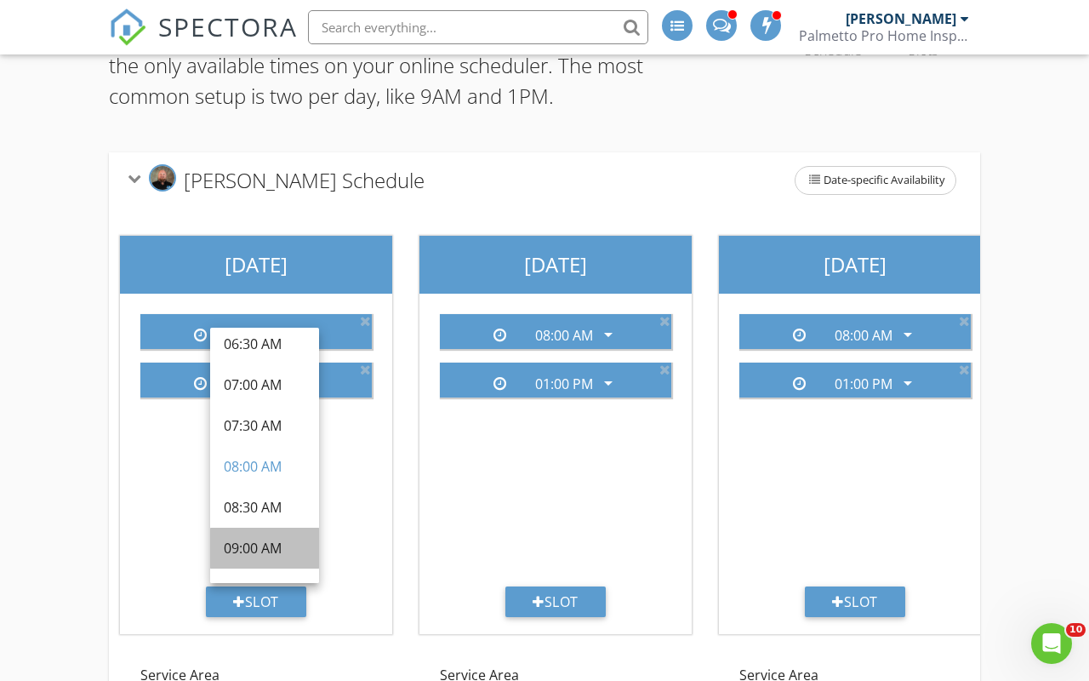
click at [265, 545] on div "09:00 AM" at bounding box center [265, 548] width 82 height 20
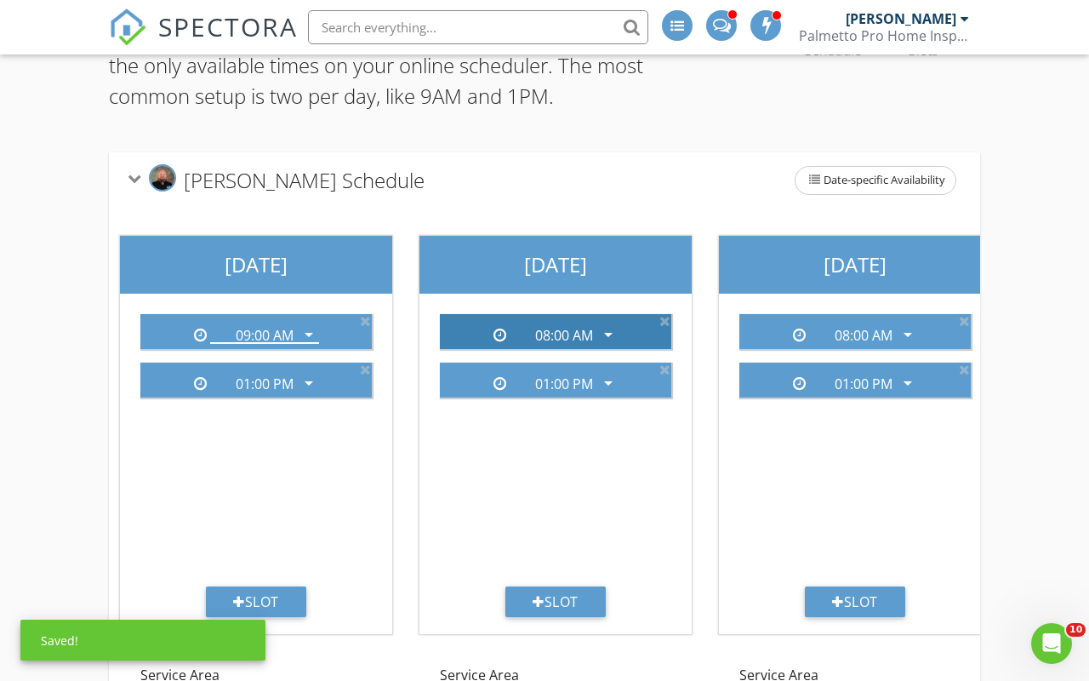
click at [514, 334] on div "08:00 AM" at bounding box center [564, 335] width 109 height 15
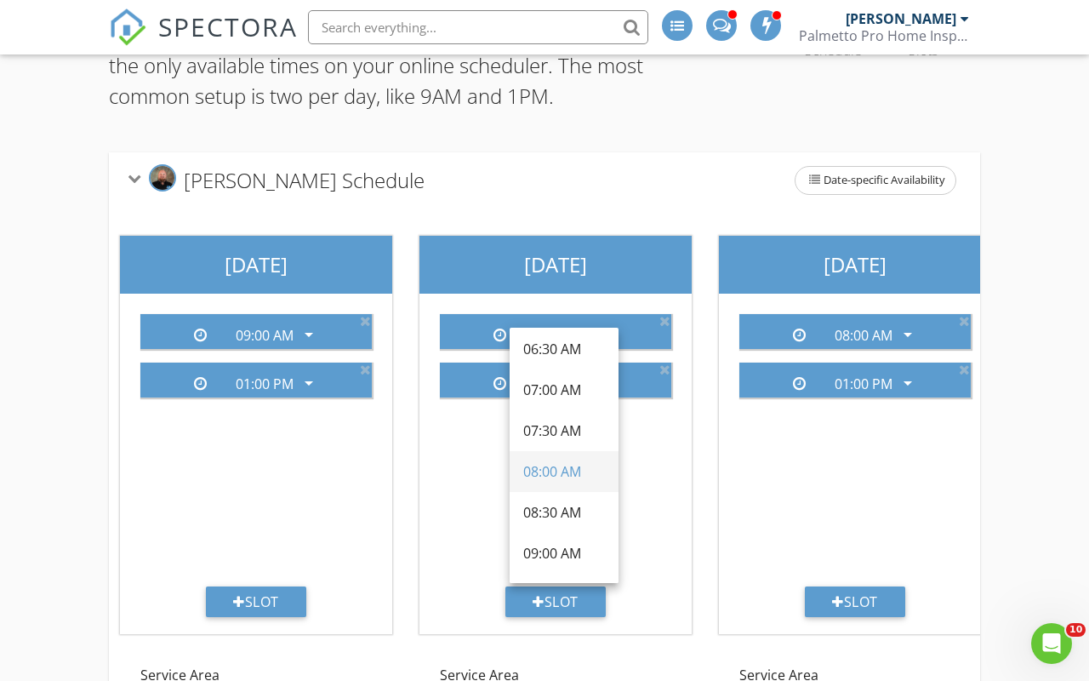
scroll to position [52, 0]
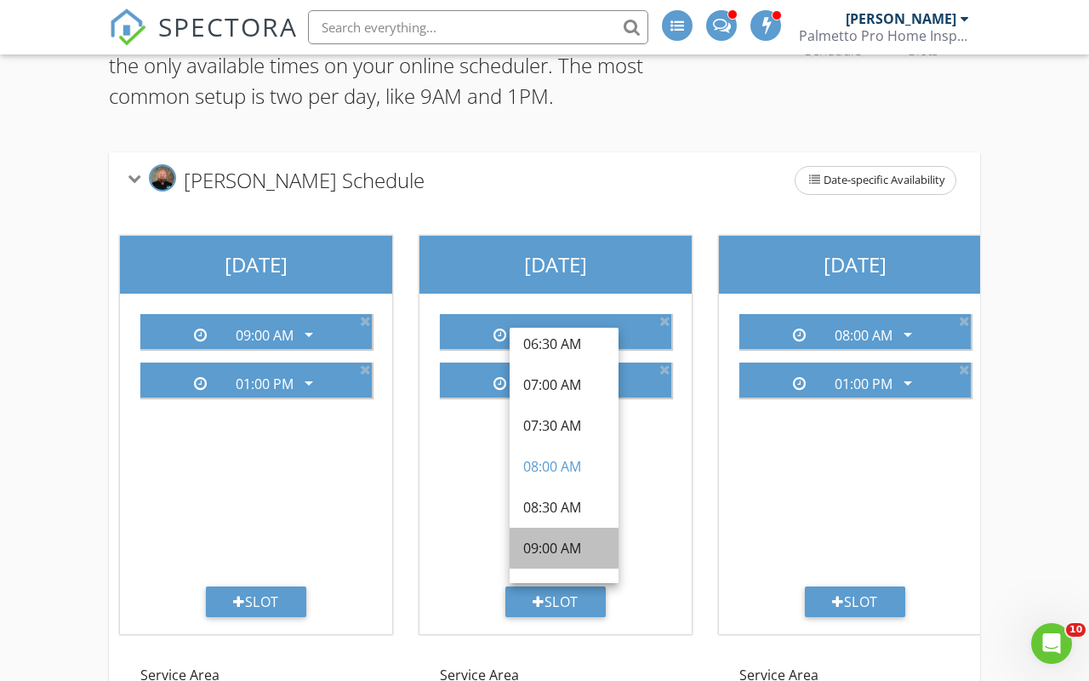
click at [558, 545] on div "09:00 AM" at bounding box center [564, 548] width 82 height 20
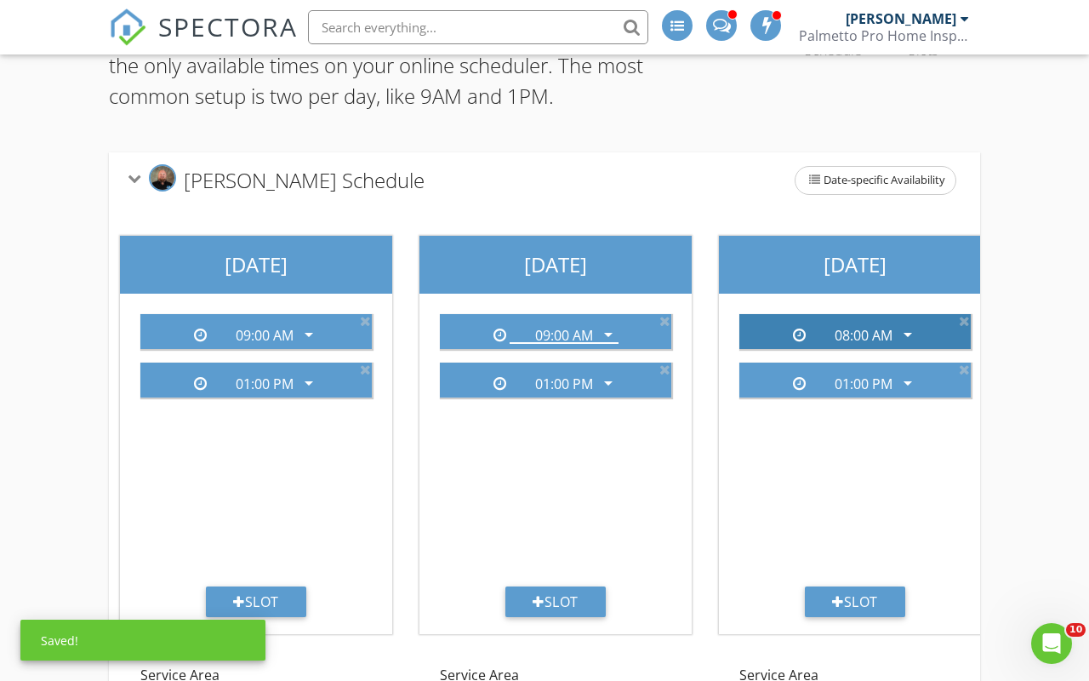
click at [840, 331] on div "08:00 AM" at bounding box center [864, 335] width 58 height 15
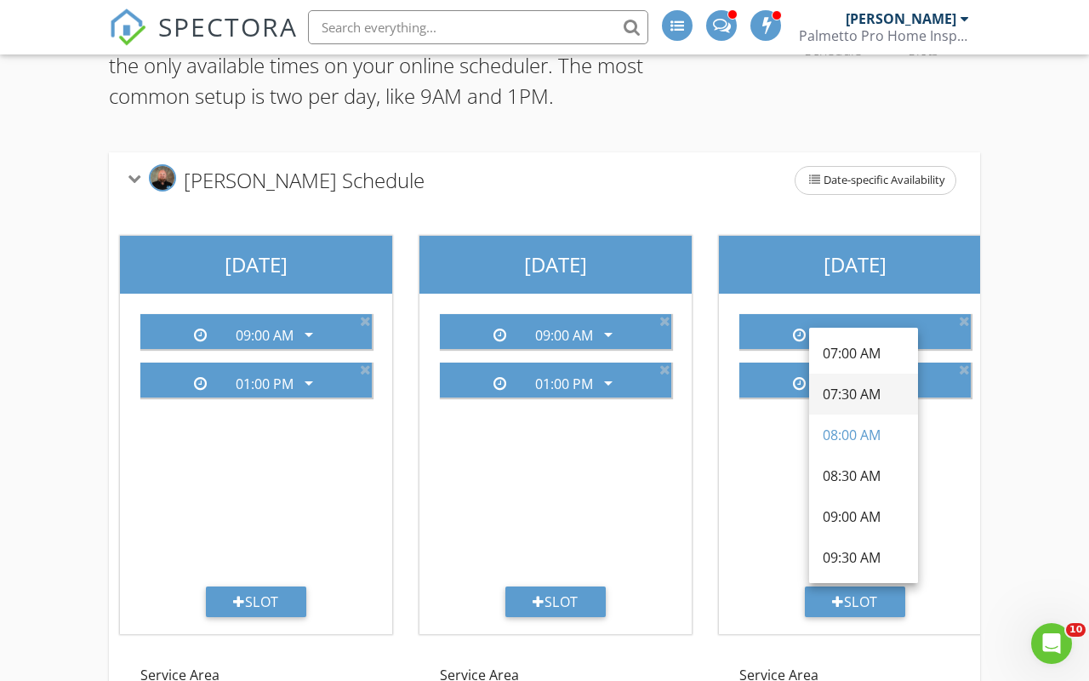
scroll to position [89, 0]
click at [854, 510] on div "09:00 AM" at bounding box center [864, 511] width 82 height 20
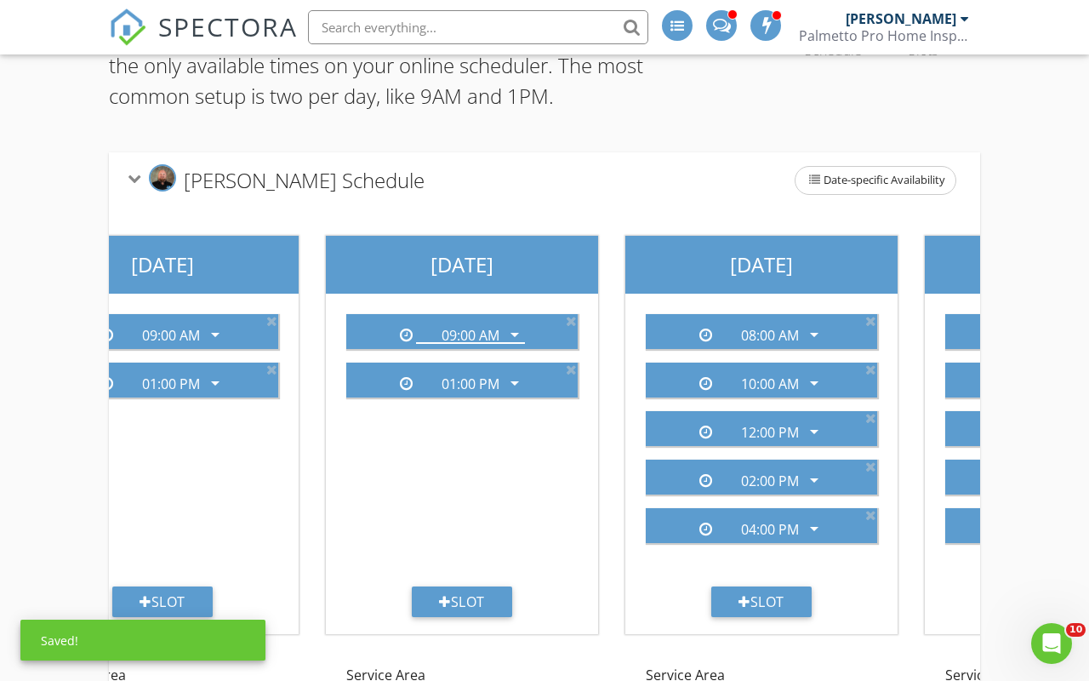
scroll to position [0, 723]
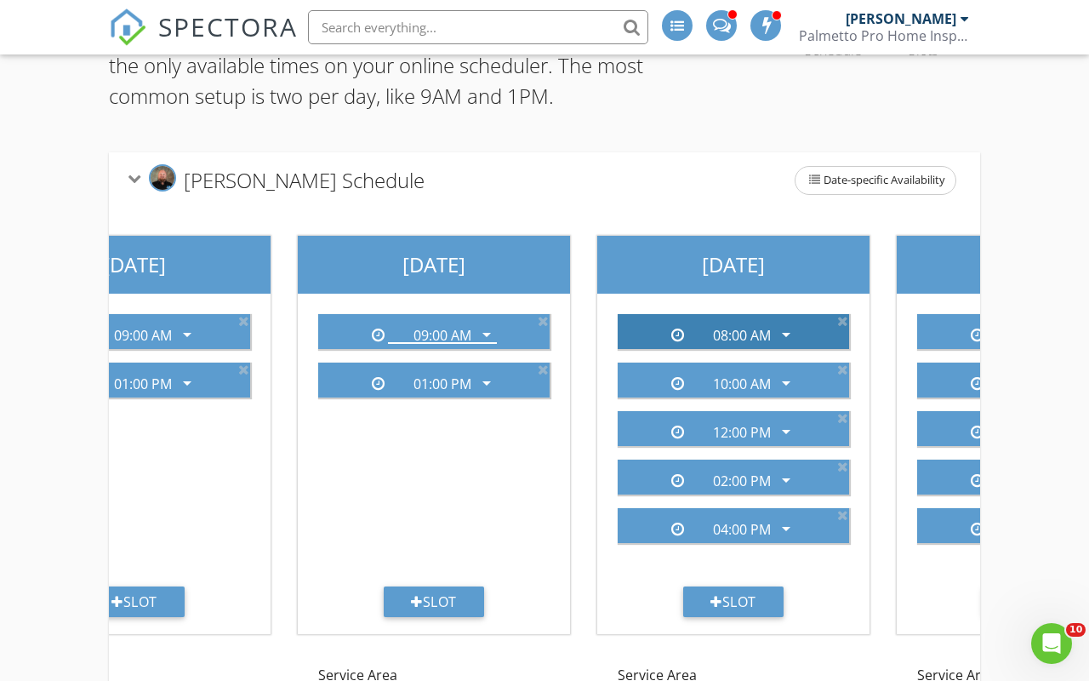
click at [769, 328] on div "08:00 AM" at bounding box center [742, 335] width 58 height 15
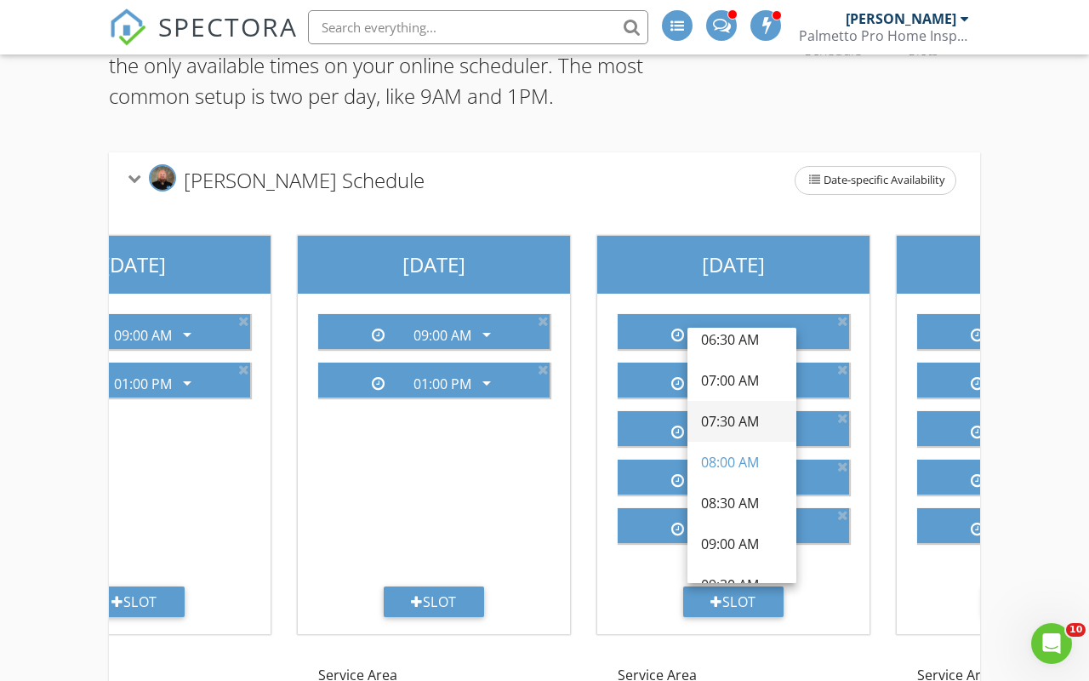
scroll to position [60, 0]
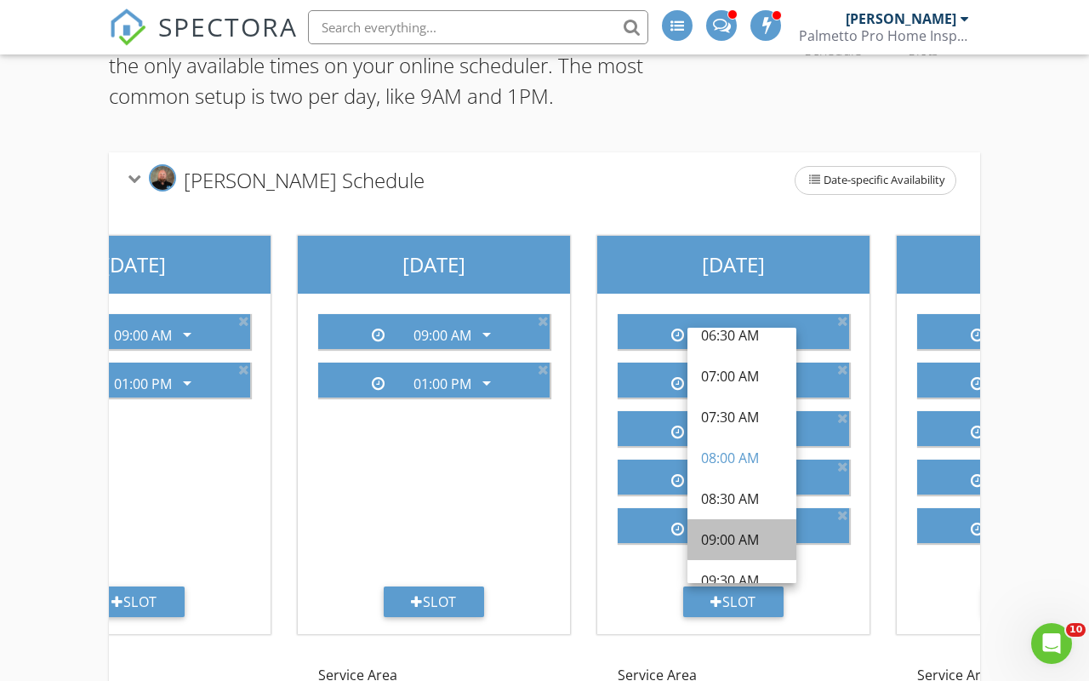
click at [737, 538] on div "09:00 AM" at bounding box center [742, 539] width 82 height 20
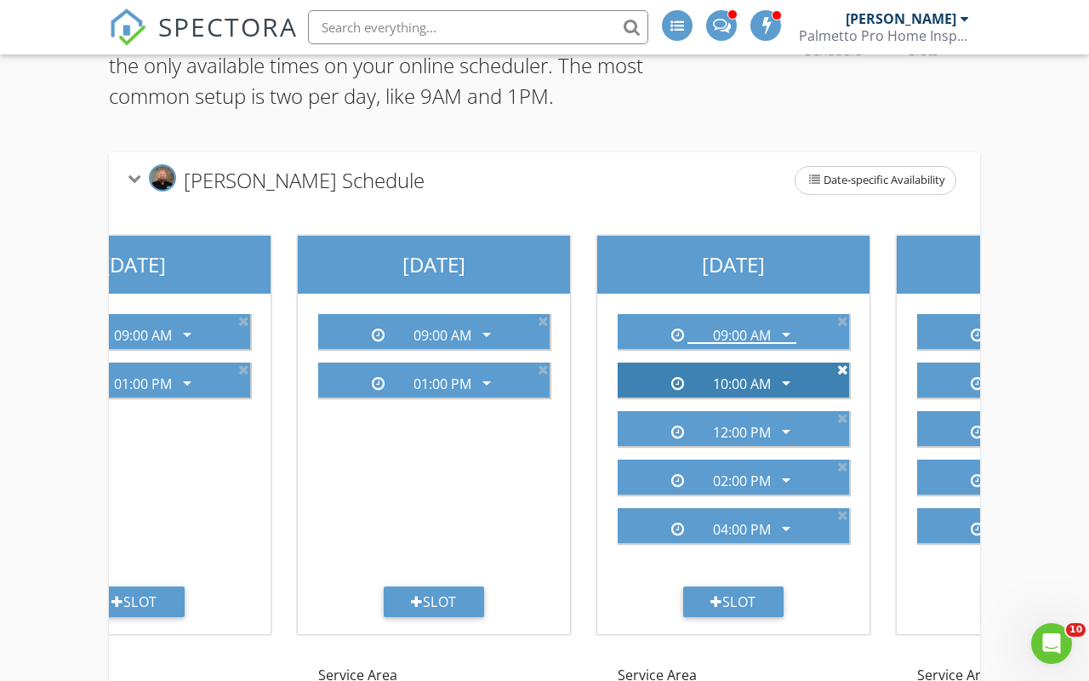
click at [842, 368] on icon at bounding box center [842, 370] width 11 height 14
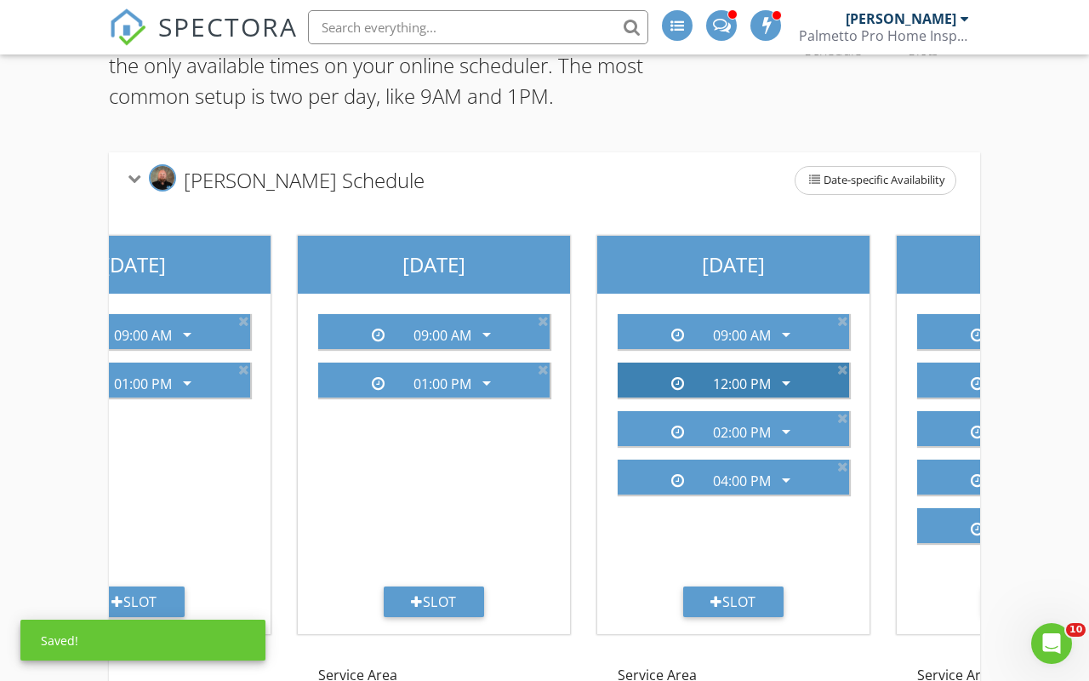
click at [780, 386] on icon "arrow_drop_down" at bounding box center [786, 383] width 20 height 20
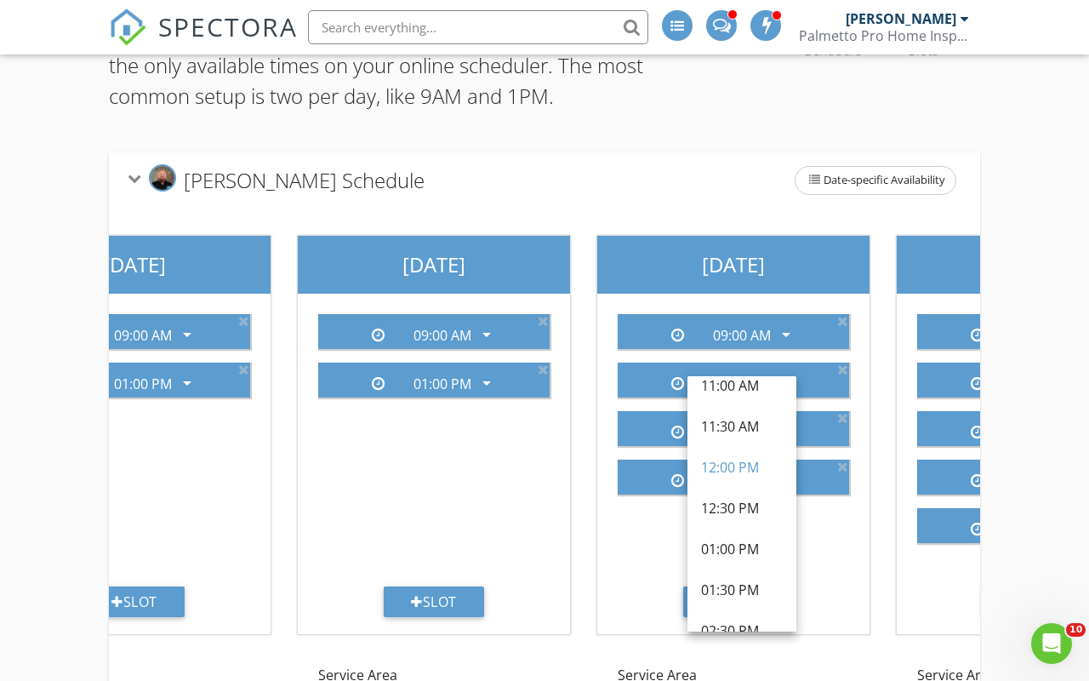
scroll to position [388, 0]
click at [733, 548] on div "01:00 PM" at bounding box center [742, 546] width 82 height 20
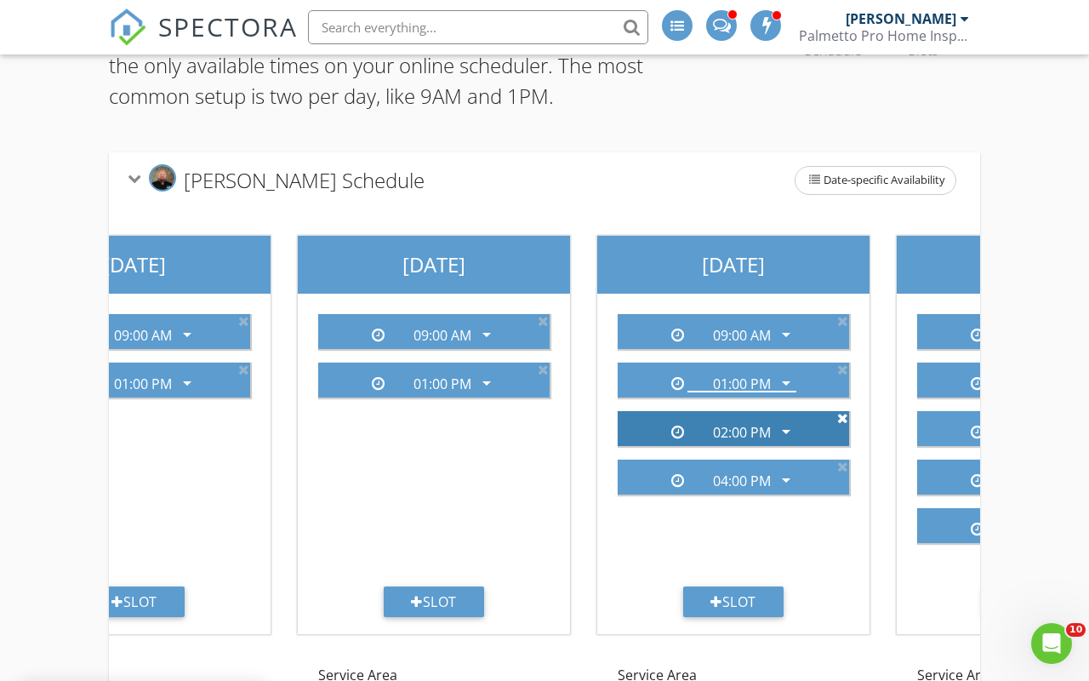
click at [843, 422] on icon at bounding box center [842, 418] width 11 height 14
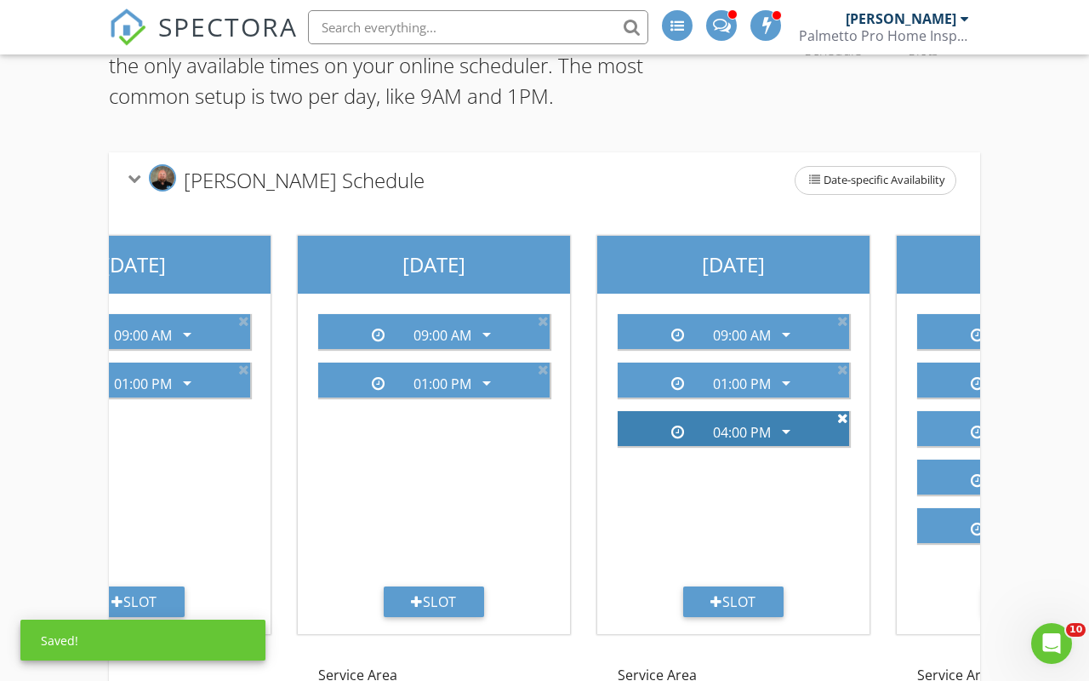
click at [842, 419] on icon at bounding box center [842, 418] width 11 height 14
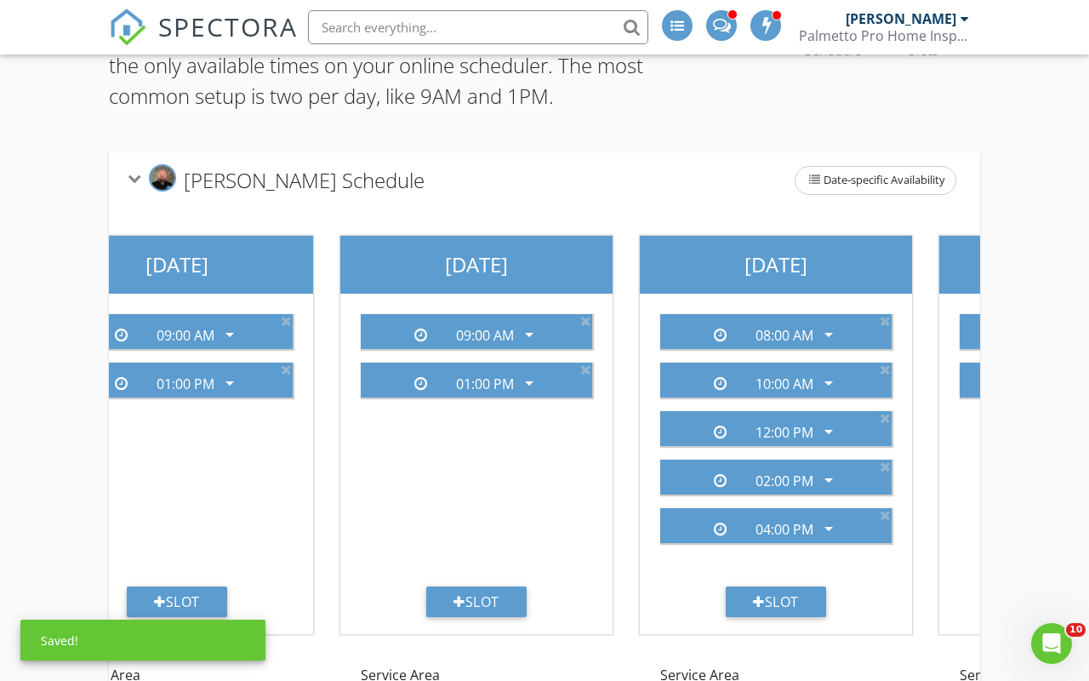
scroll to position [0, 985]
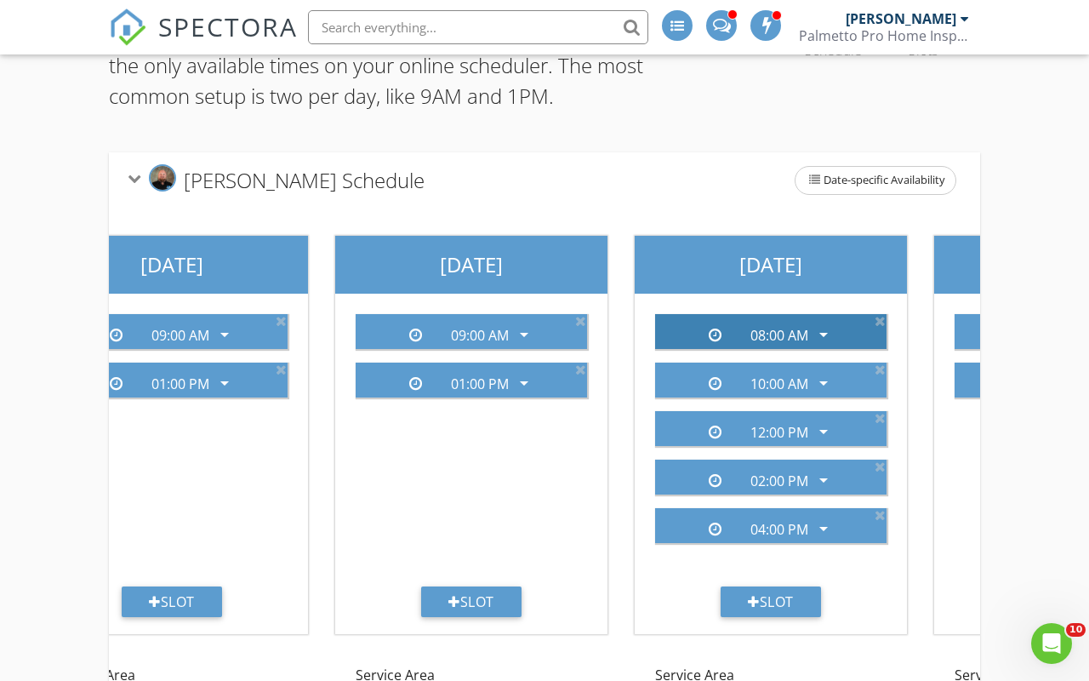
click at [816, 322] on div "08:00 AM arrow_drop_down" at bounding box center [779, 330] width 109 height 26
click at [808, 333] on div "08:00 AM" at bounding box center [779, 335] width 109 height 15
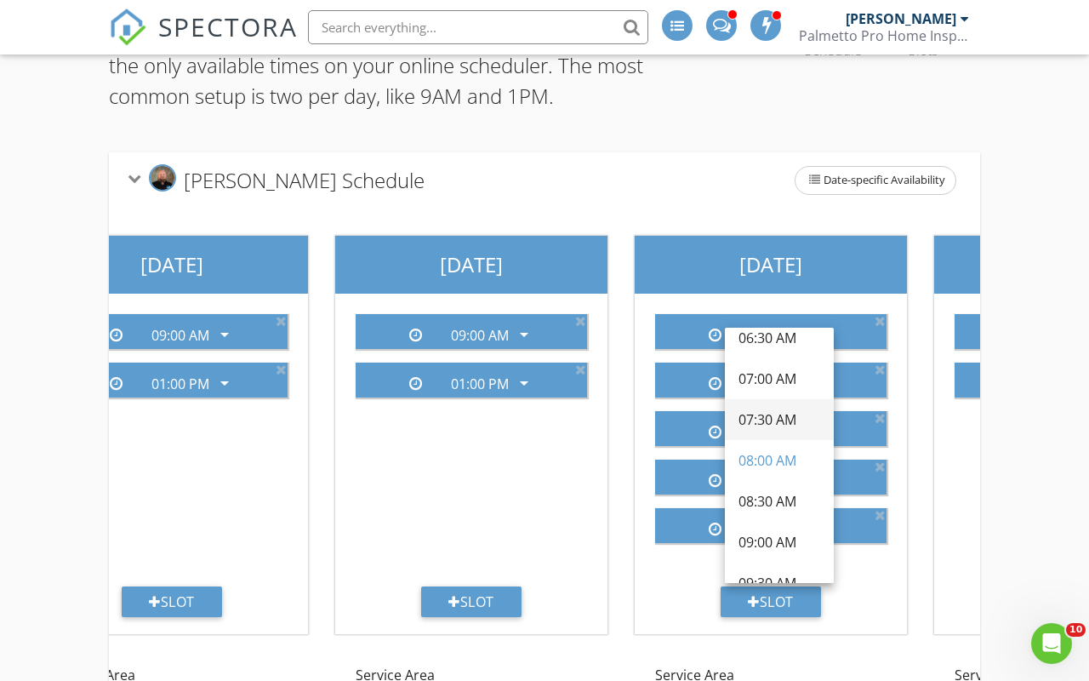
scroll to position [74, 0]
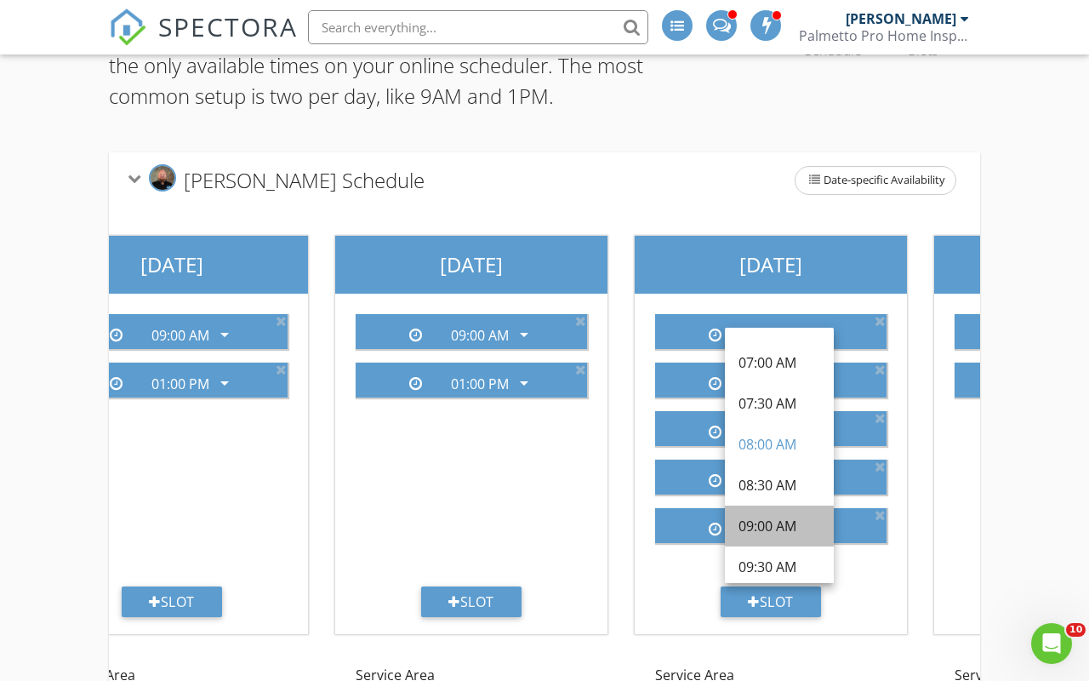
click at [776, 516] on div "09:00 AM" at bounding box center [780, 526] width 82 height 20
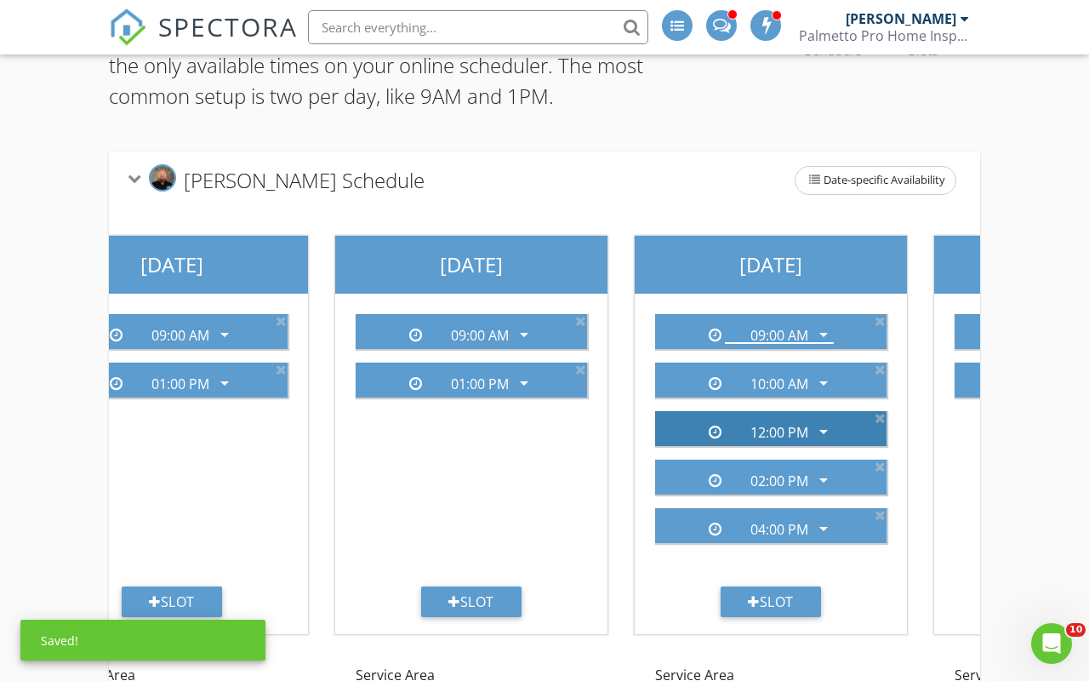
click at [819, 425] on icon "arrow_drop_down" at bounding box center [824, 431] width 20 height 20
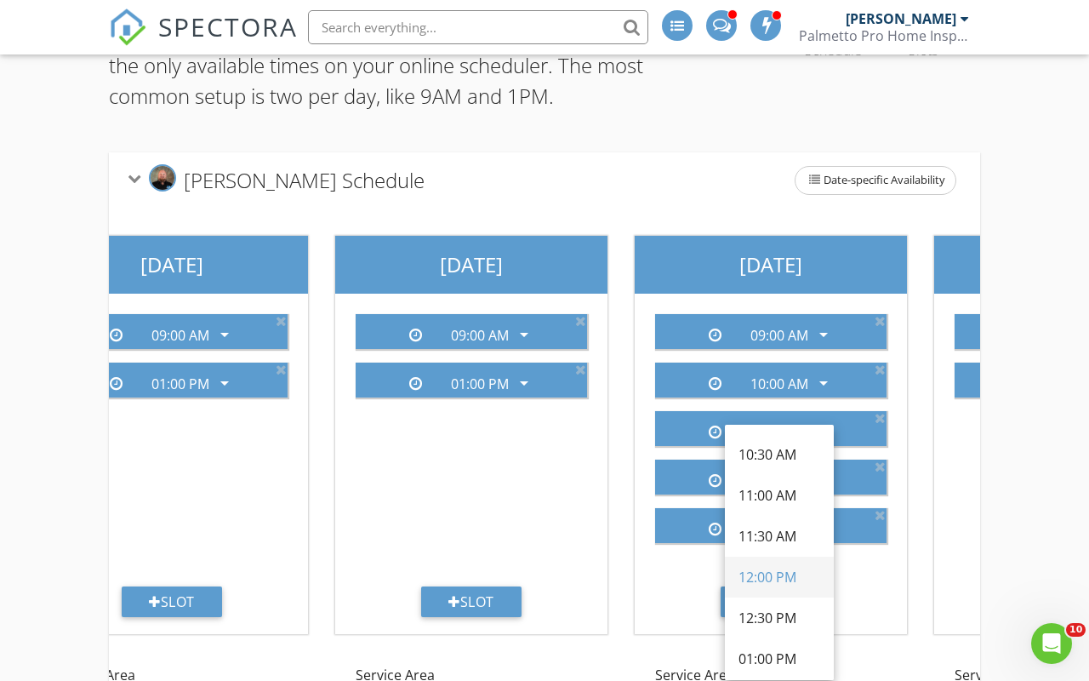
scroll to position [288, 0]
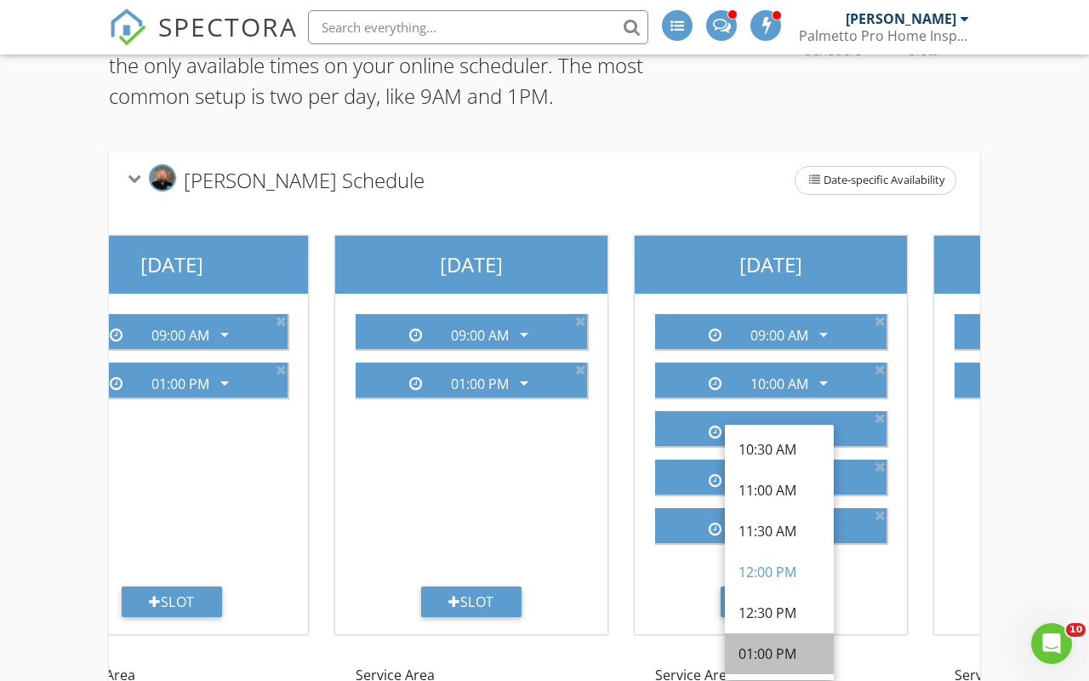
click at [766, 650] on div "01:00 PM" at bounding box center [780, 653] width 82 height 20
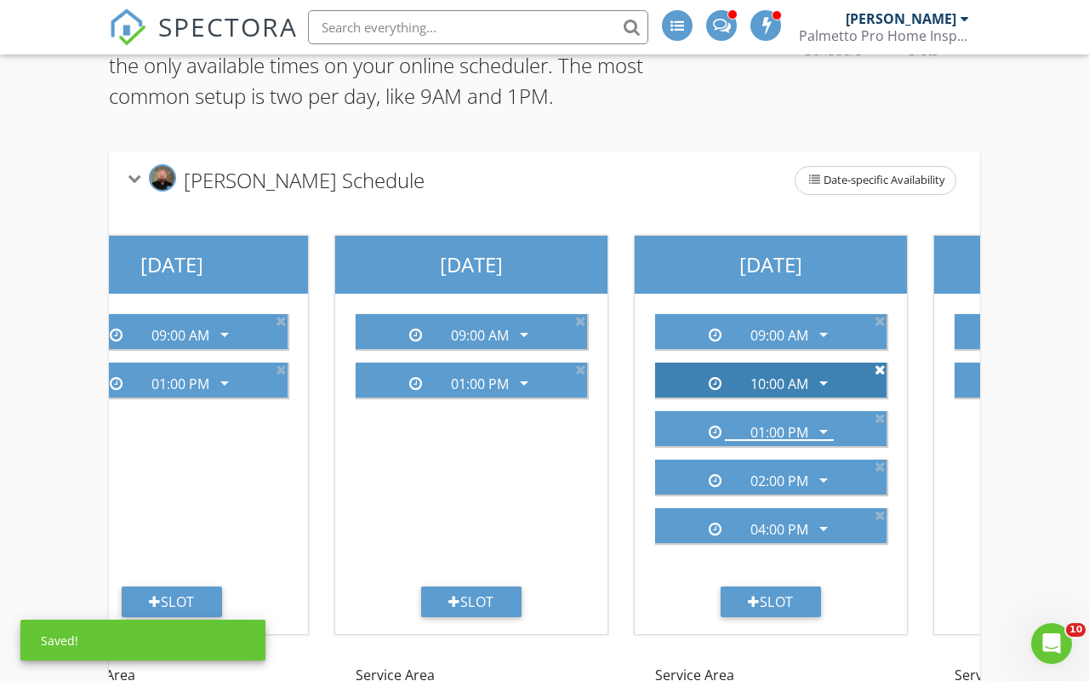
click at [879, 374] on icon at bounding box center [880, 370] width 11 height 14
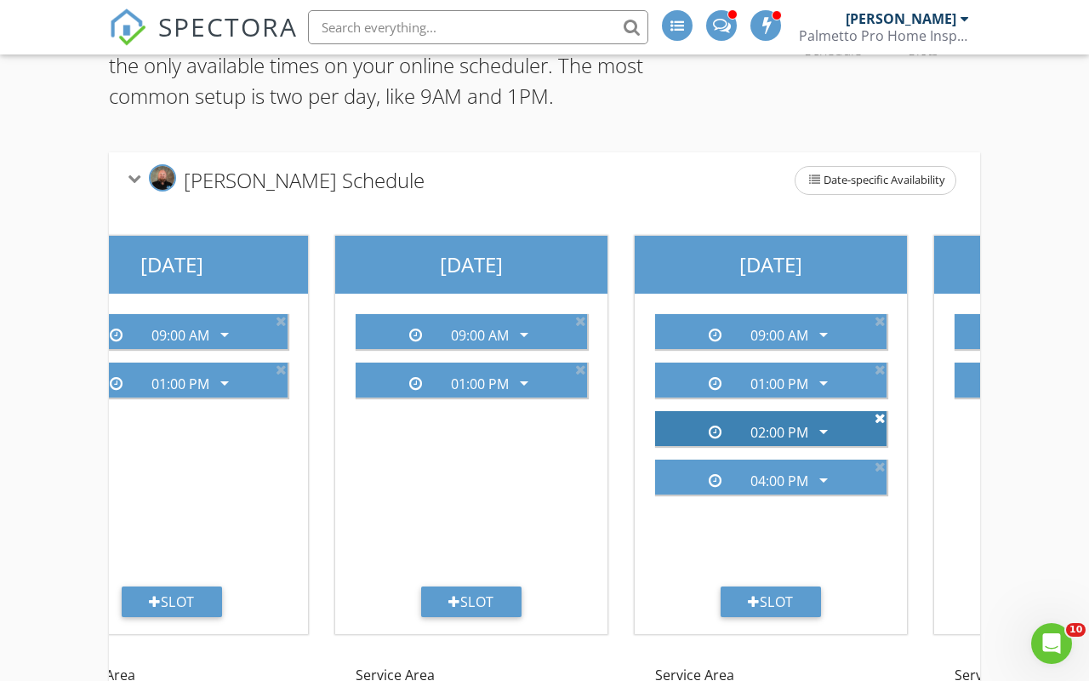
click at [880, 419] on icon at bounding box center [880, 418] width 11 height 14
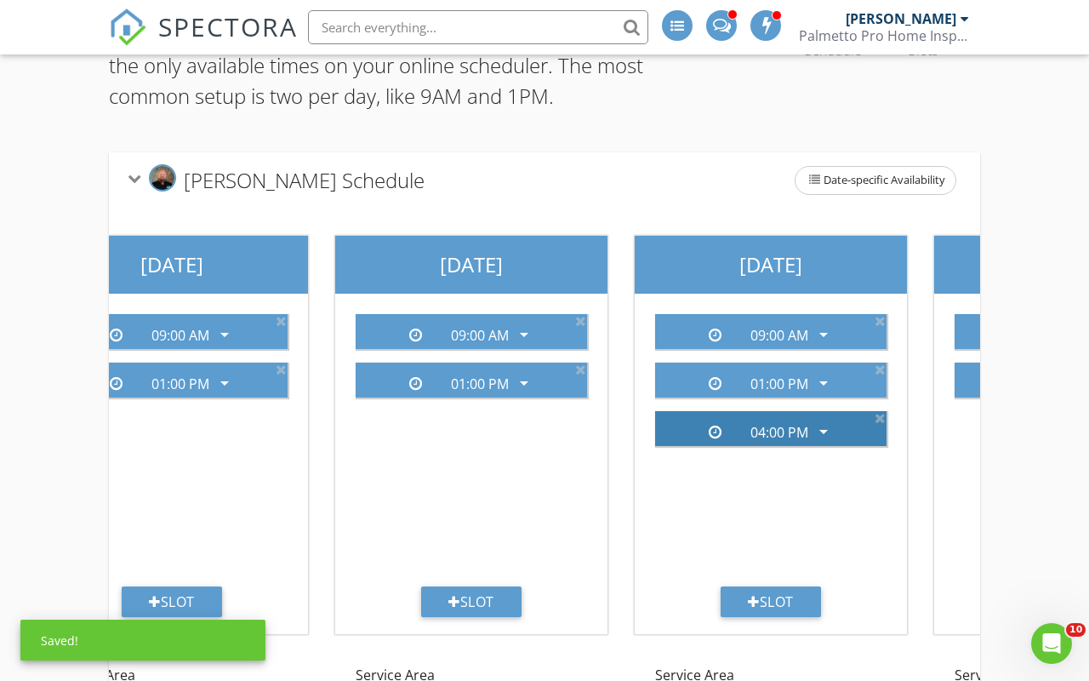
click at [880, 425] on div "04:00 PM arrow_drop_down" at bounding box center [770, 428] width 231 height 35
click at [880, 420] on icon at bounding box center [880, 418] width 11 height 14
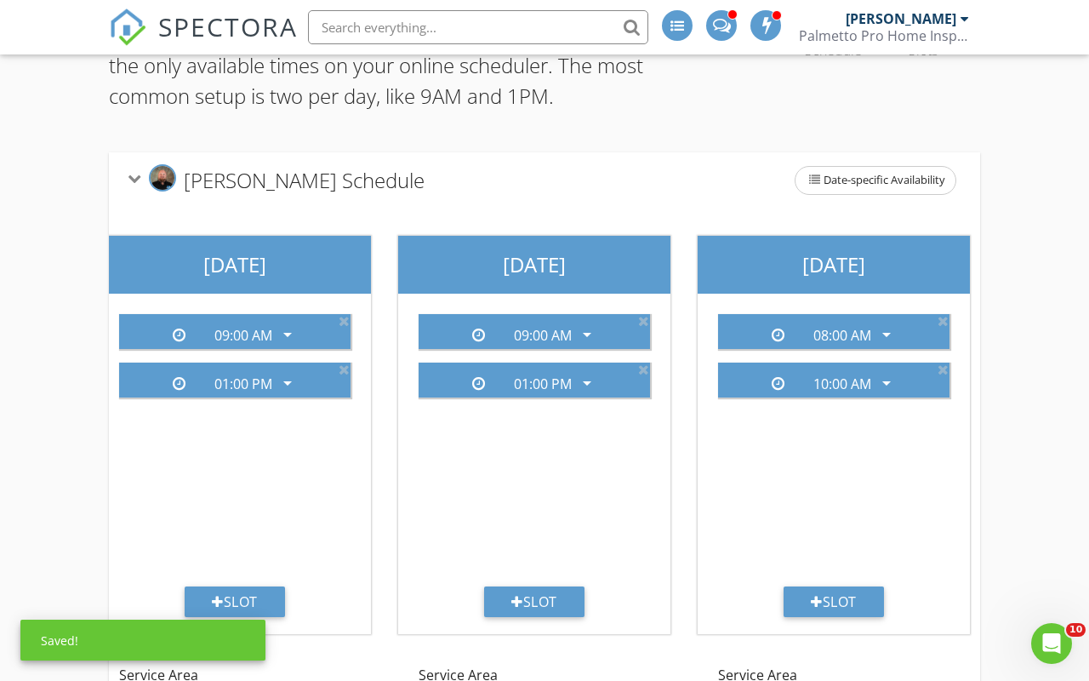
scroll to position [0, 1225]
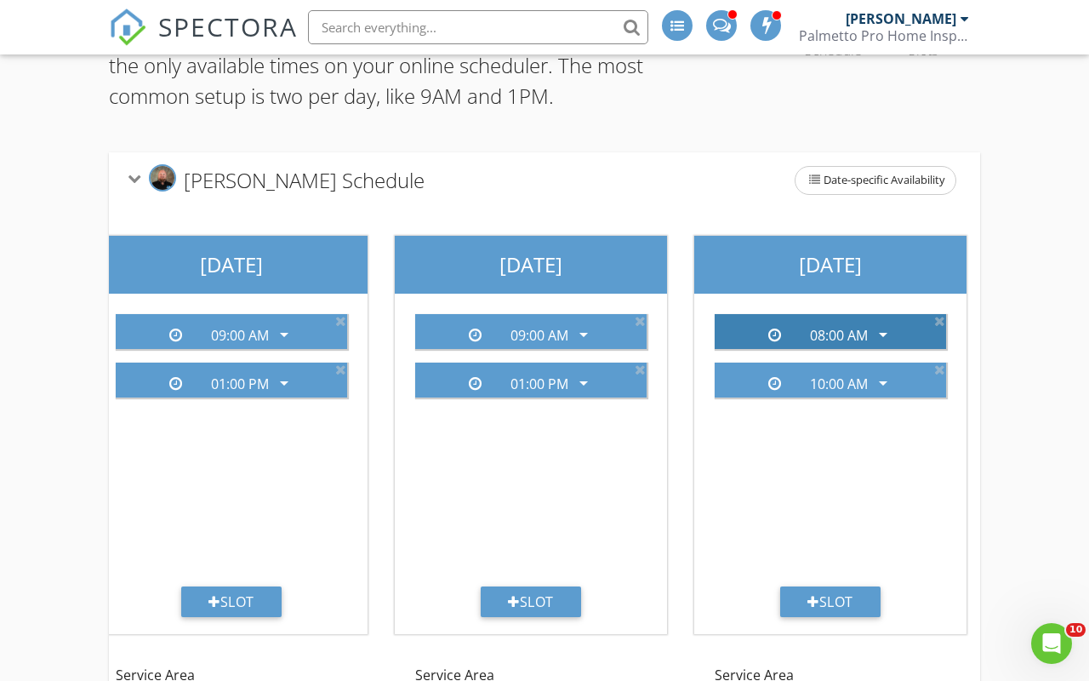
click at [870, 328] on div "arrow_drop_down" at bounding box center [882, 334] width 24 height 20
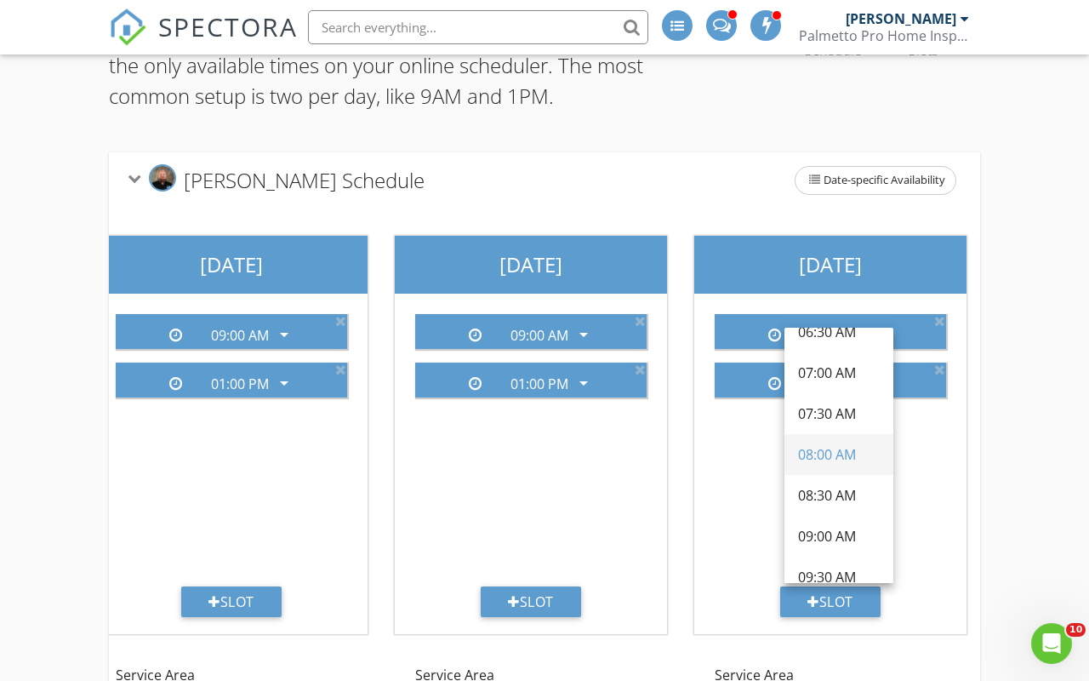
scroll to position [67, 0]
click at [832, 531] on div "09:00 AM" at bounding box center [839, 532] width 82 height 20
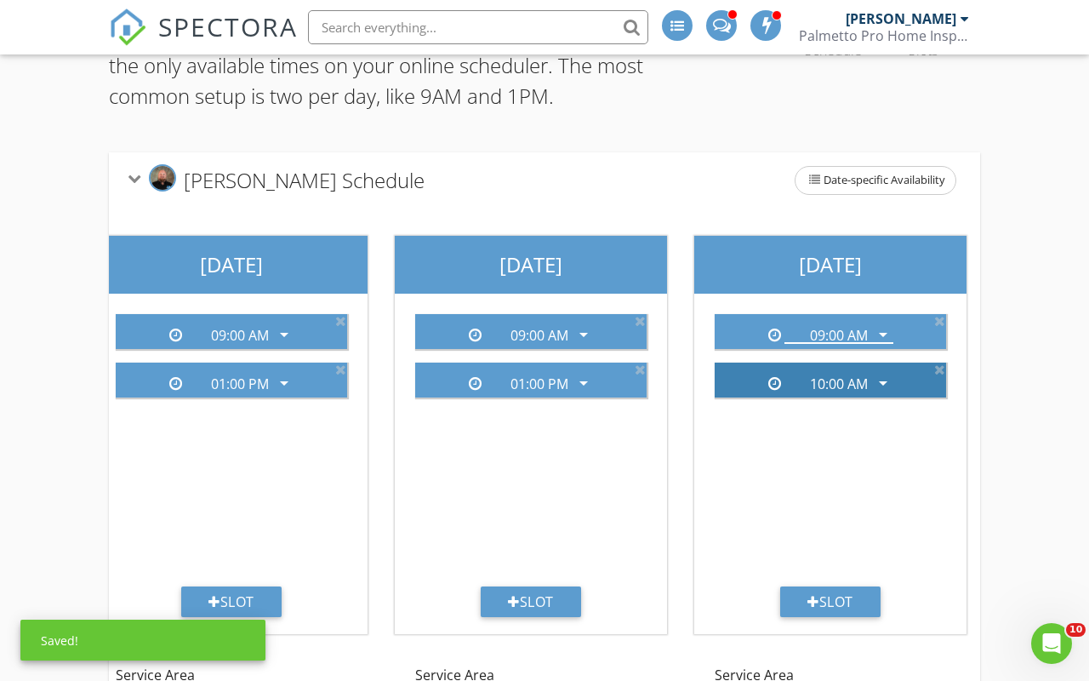
click at [880, 381] on icon "arrow_drop_down" at bounding box center [883, 383] width 20 height 20
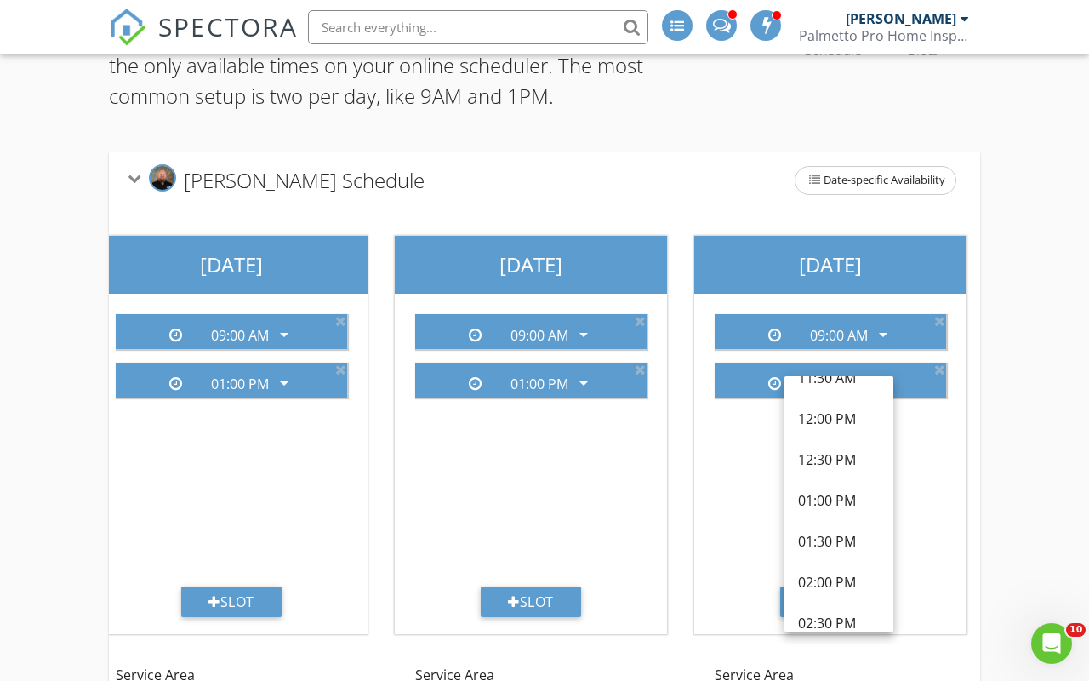
scroll to position [420, 0]
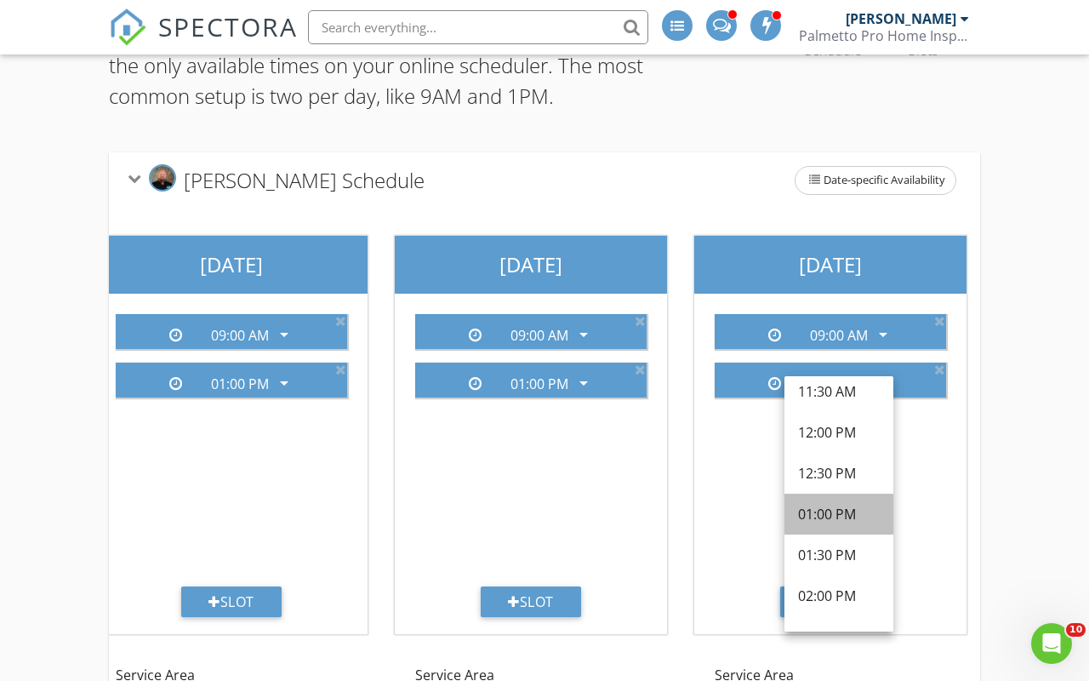
click at [836, 514] on div "01:00 PM" at bounding box center [839, 514] width 82 height 20
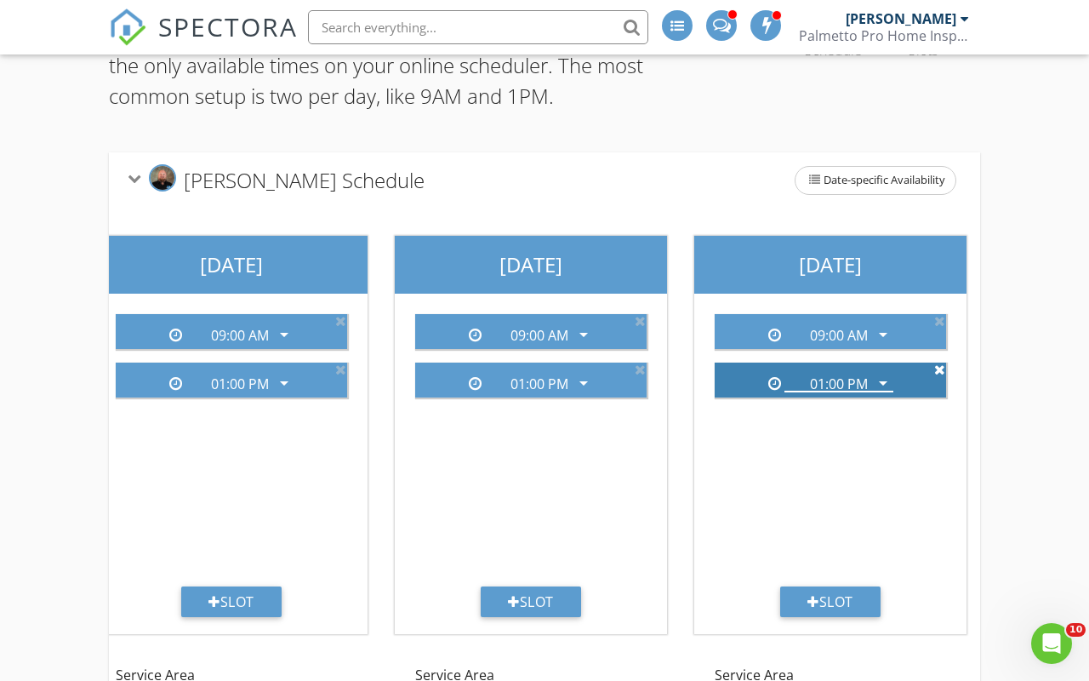
click at [942, 366] on icon at bounding box center [939, 370] width 11 height 14
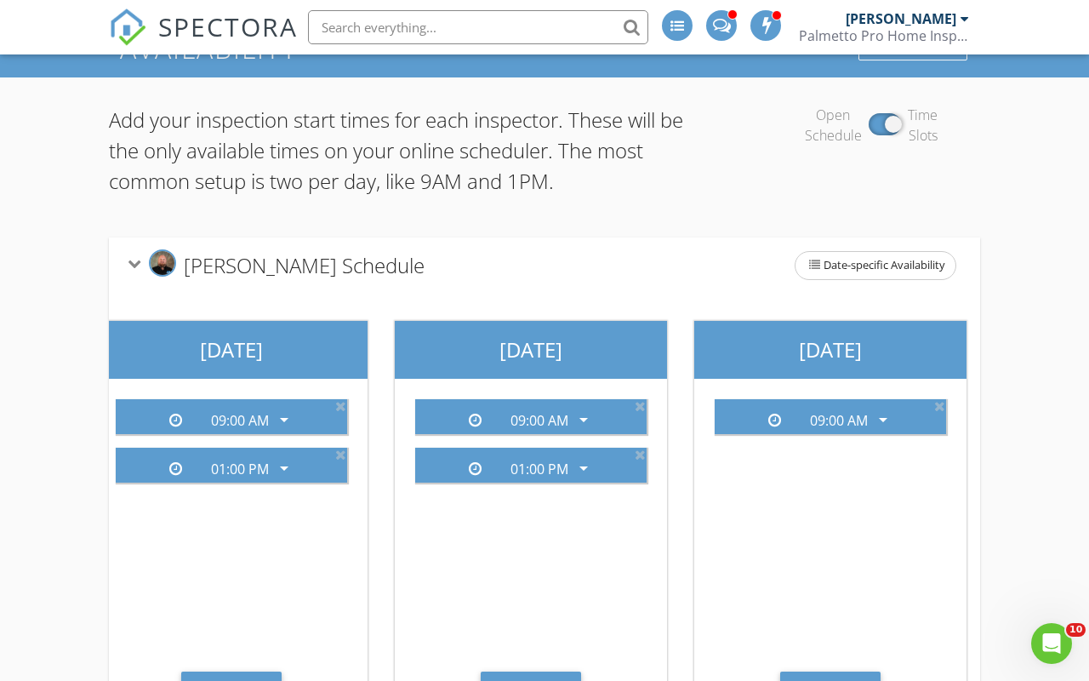
scroll to position [0, 0]
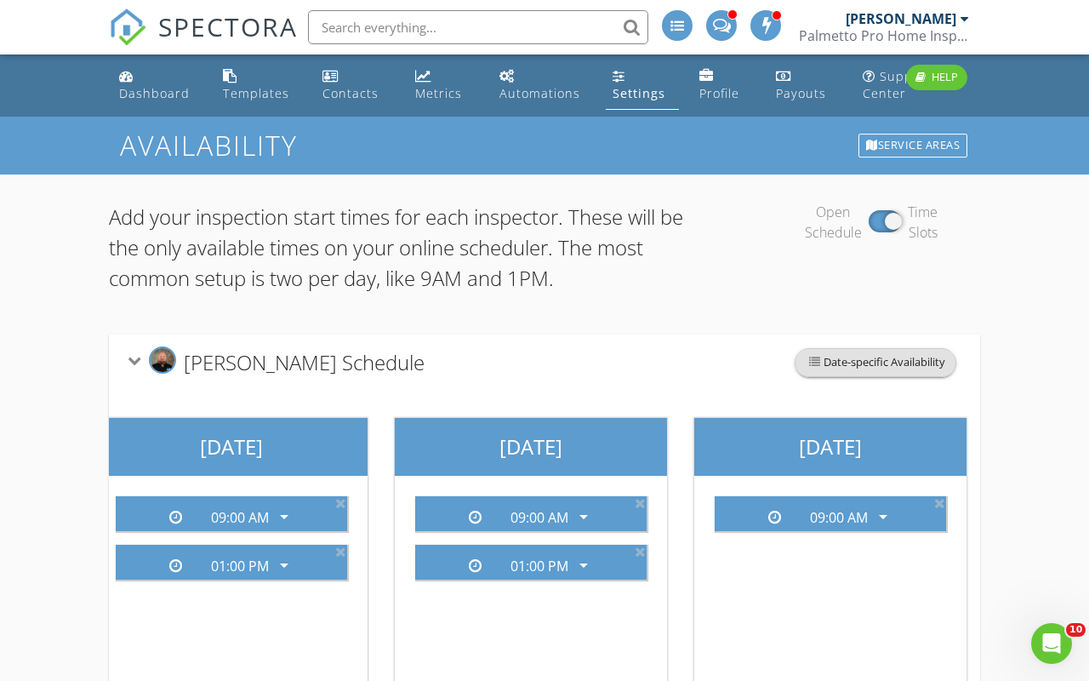
click at [902, 358] on span "Date-specific Availability" at bounding box center [876, 362] width 160 height 27
click at [55, 479] on div at bounding box center [544, 340] width 1089 height 681
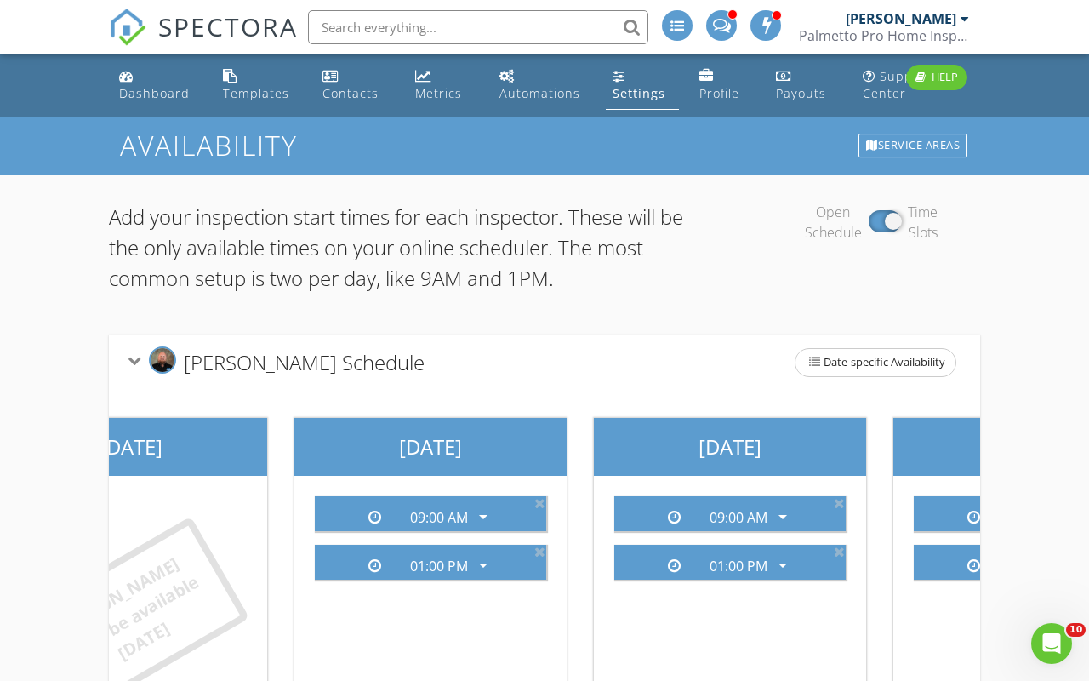
scroll to position [0, 131]
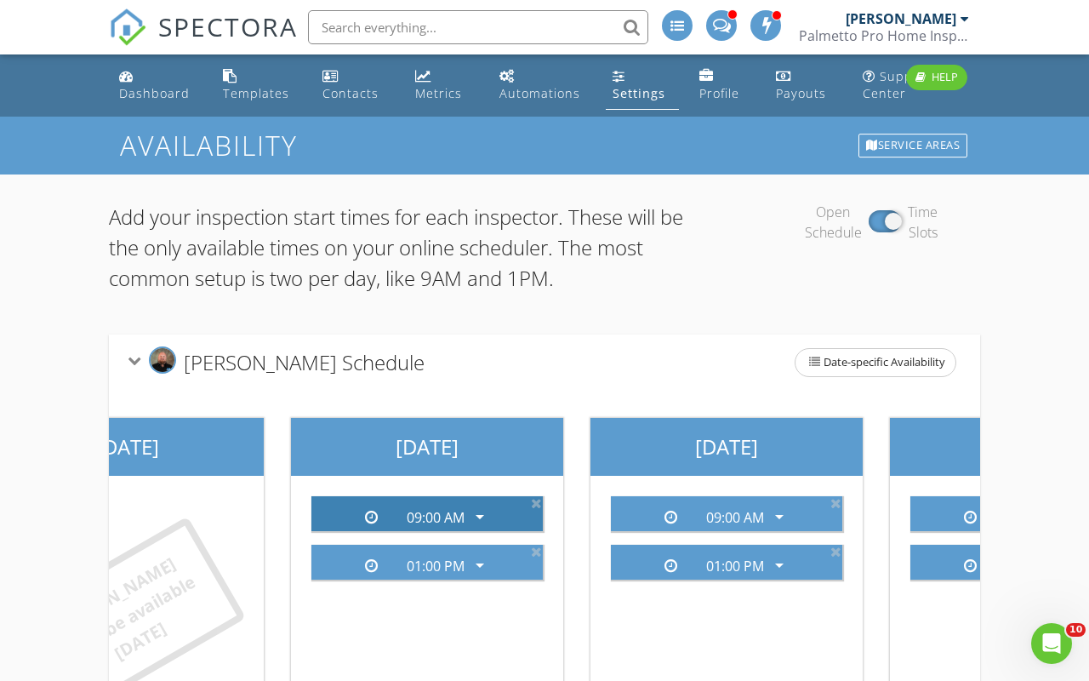
click at [460, 519] on div "09:00 AM" at bounding box center [436, 517] width 58 height 15
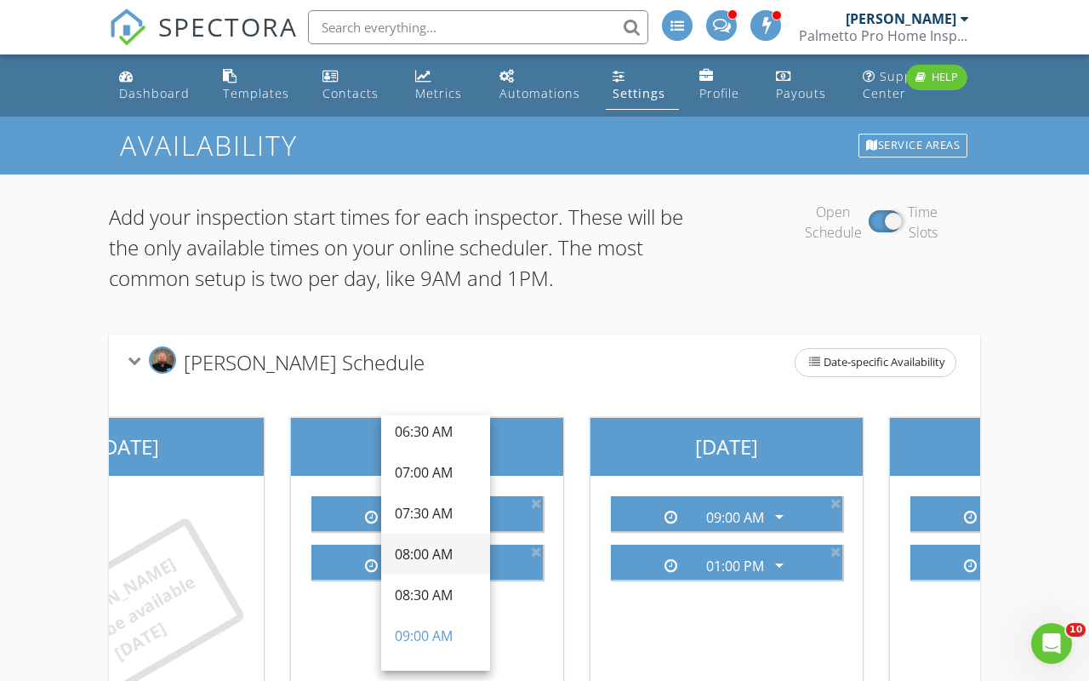
click at [423, 557] on div "08:00 AM" at bounding box center [436, 554] width 82 height 20
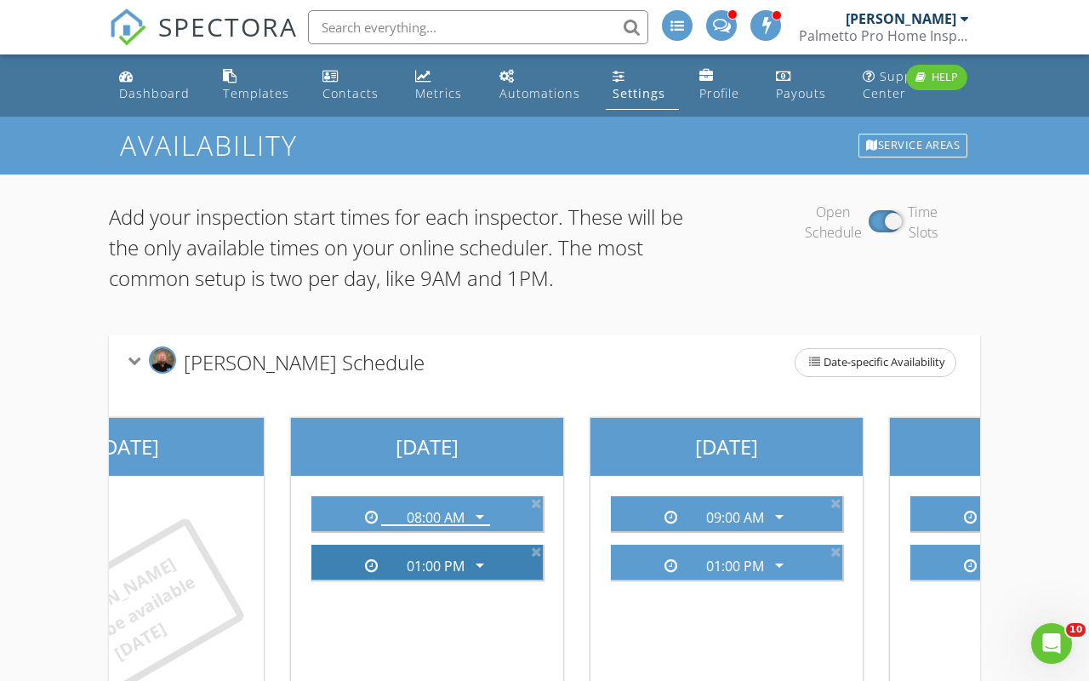
click at [458, 565] on div "01:00 PM" at bounding box center [436, 565] width 58 height 15
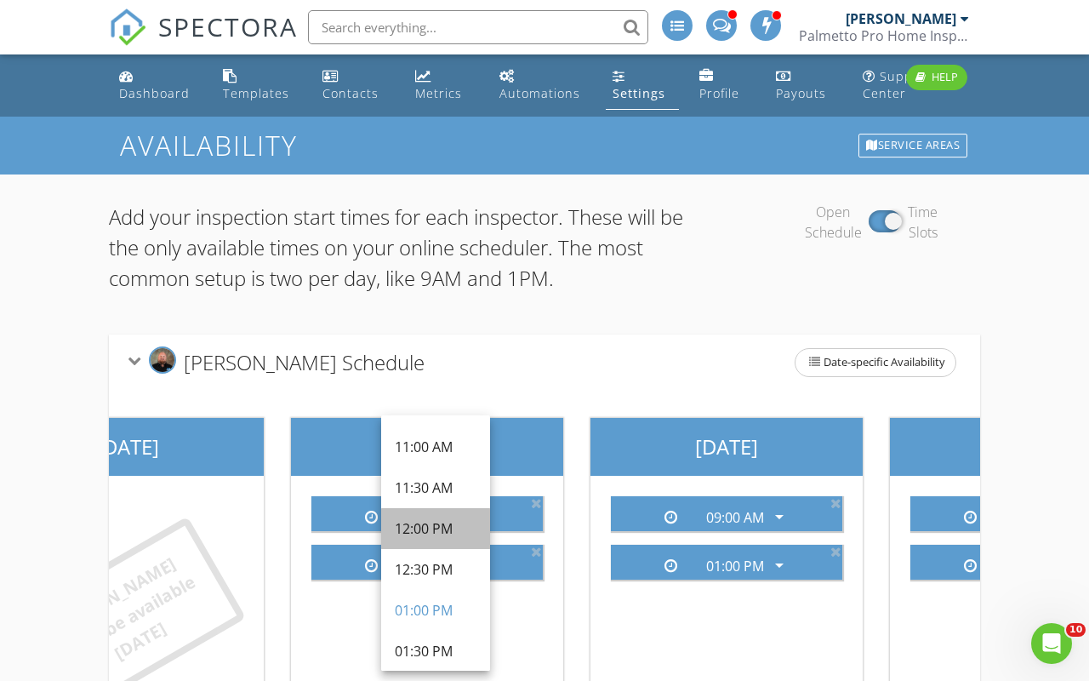
click at [452, 534] on div "12:00 PM" at bounding box center [436, 528] width 82 height 20
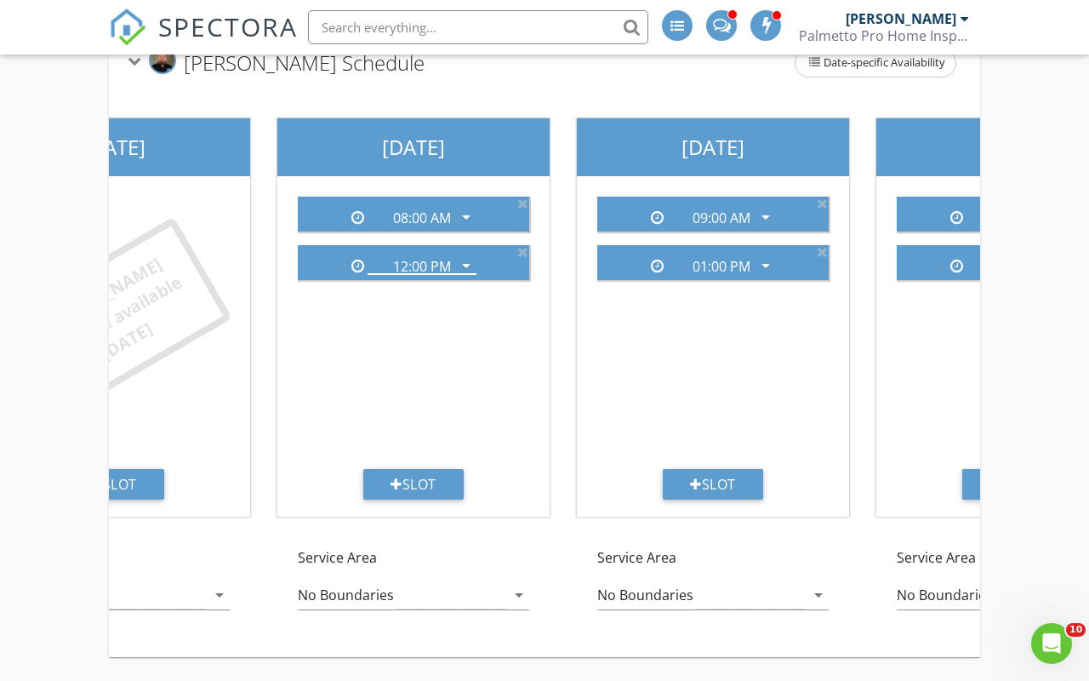
scroll to position [302, 0]
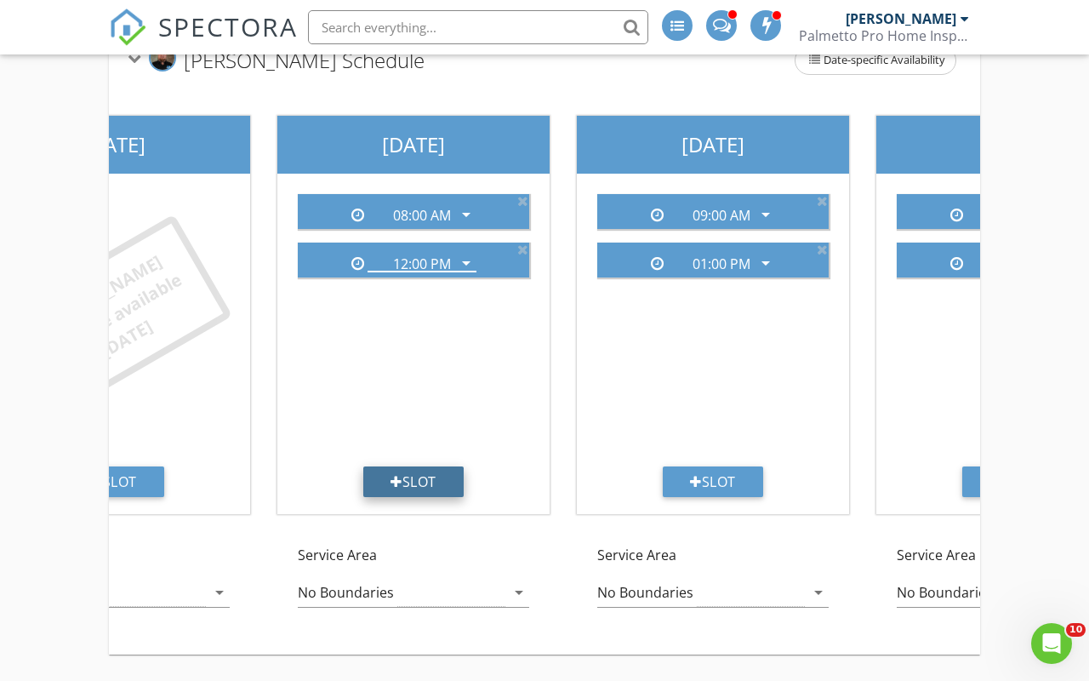
click at [448, 485] on div "Slot" at bounding box center [413, 481] width 100 height 31
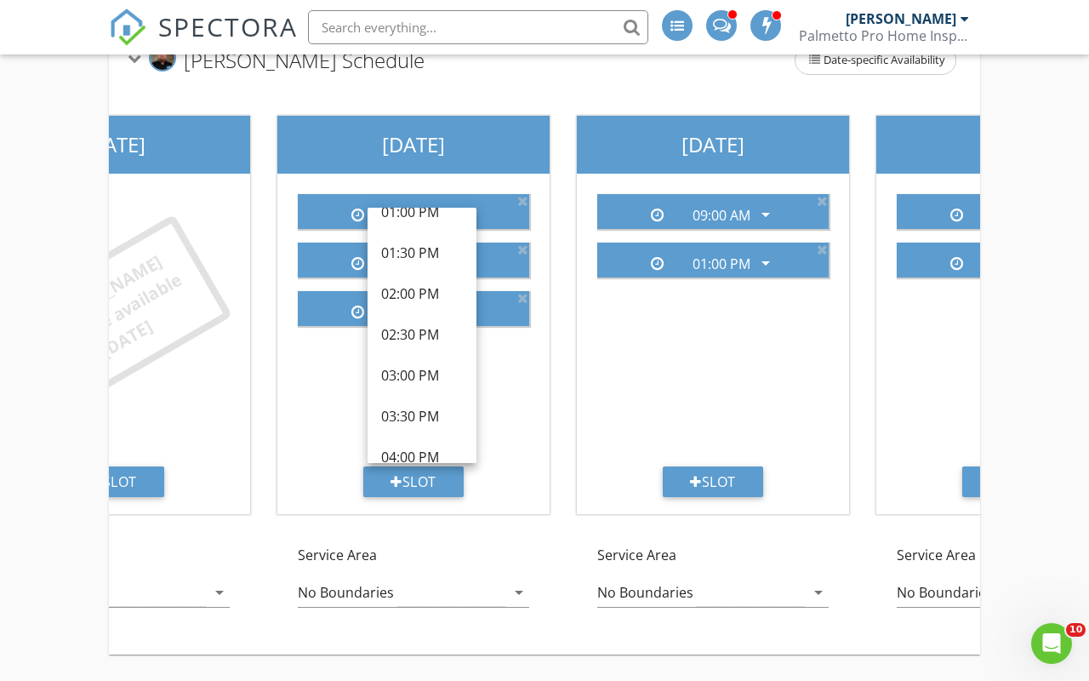
scroll to position [519, 0]
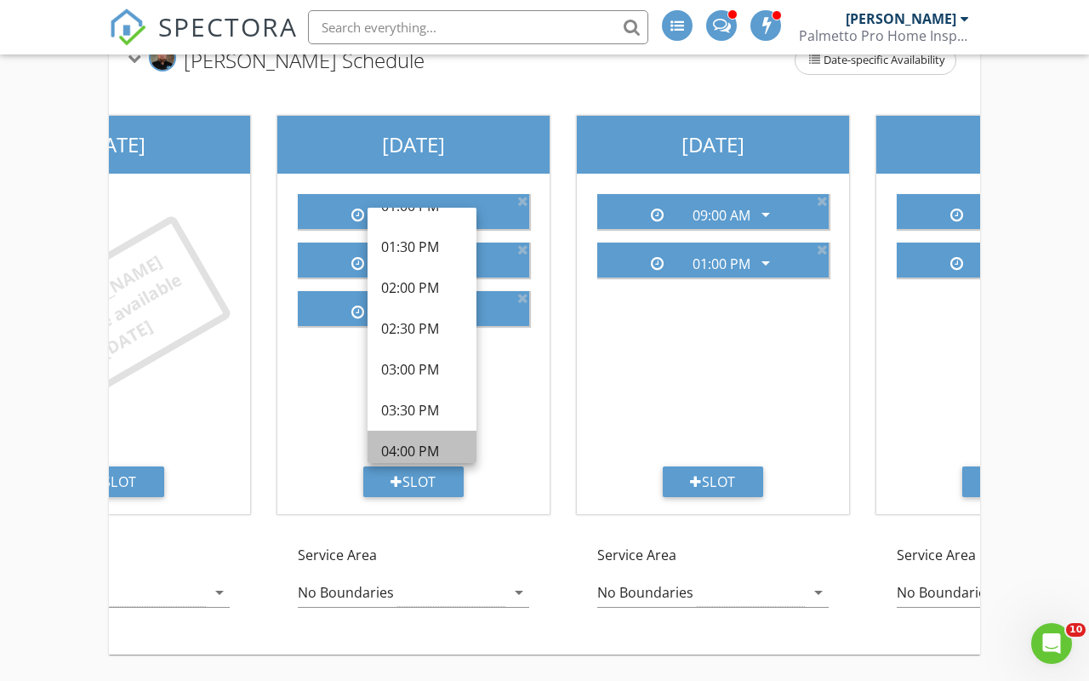
click at [416, 443] on div "04:00 PM" at bounding box center [422, 451] width 82 height 20
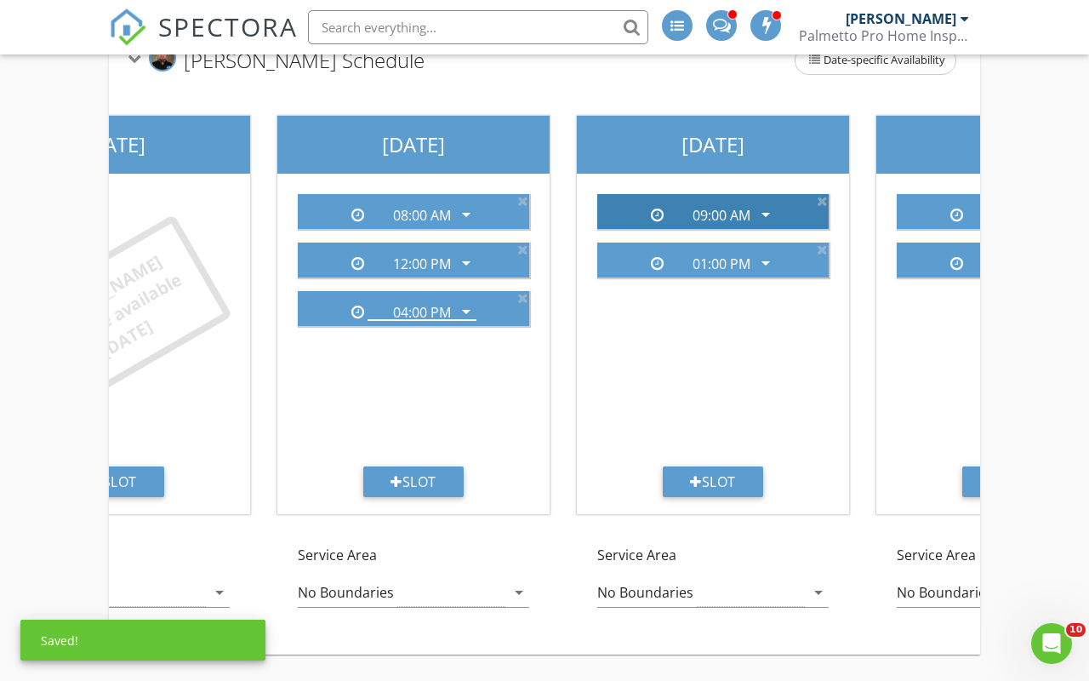
click at [752, 207] on div "arrow_drop_down" at bounding box center [764, 214] width 24 height 20
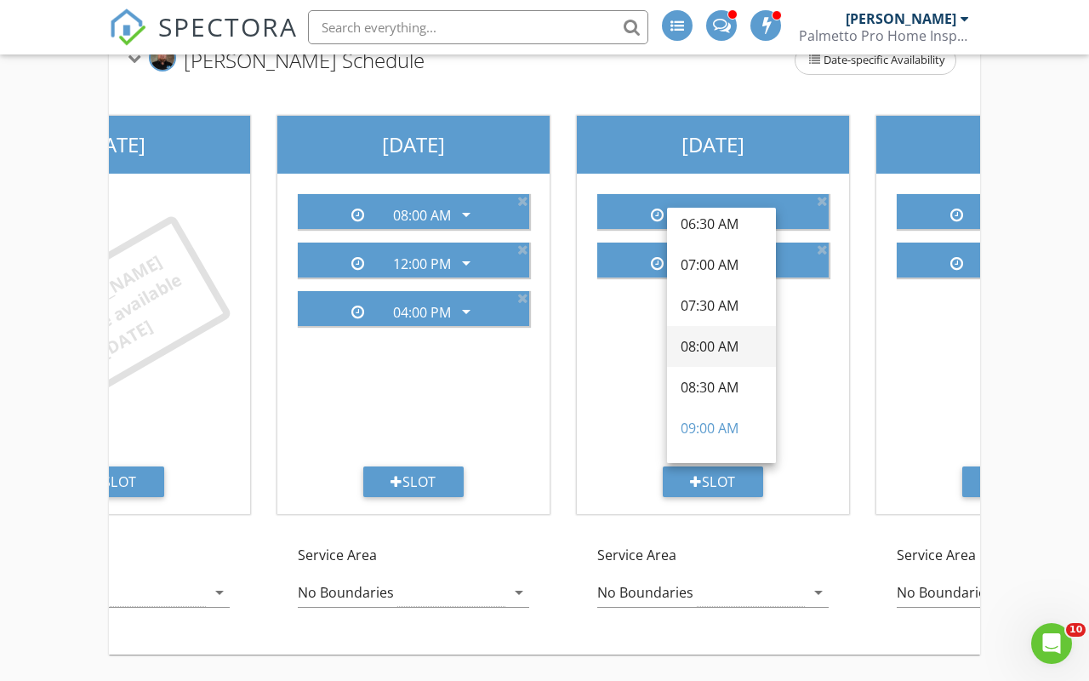
click at [711, 343] on div "08:00 AM" at bounding box center [722, 346] width 82 height 20
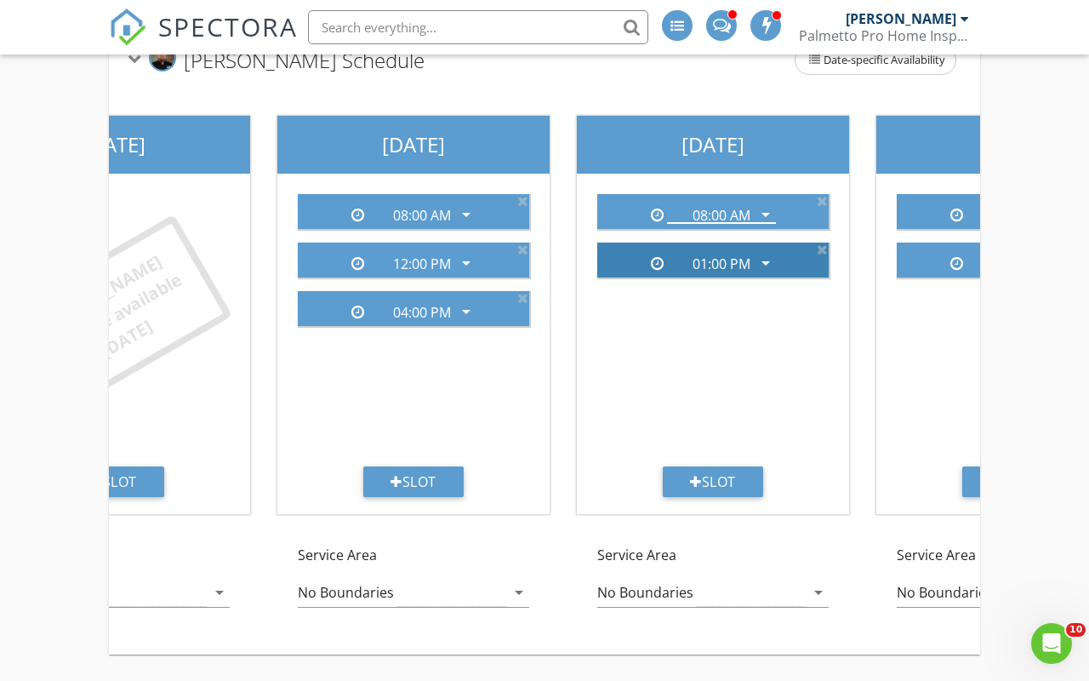
click at [736, 253] on div "01:00 PM arrow_drop_down" at bounding box center [721, 259] width 109 height 26
click at [733, 262] on div "01:00 PM" at bounding box center [722, 263] width 58 height 15
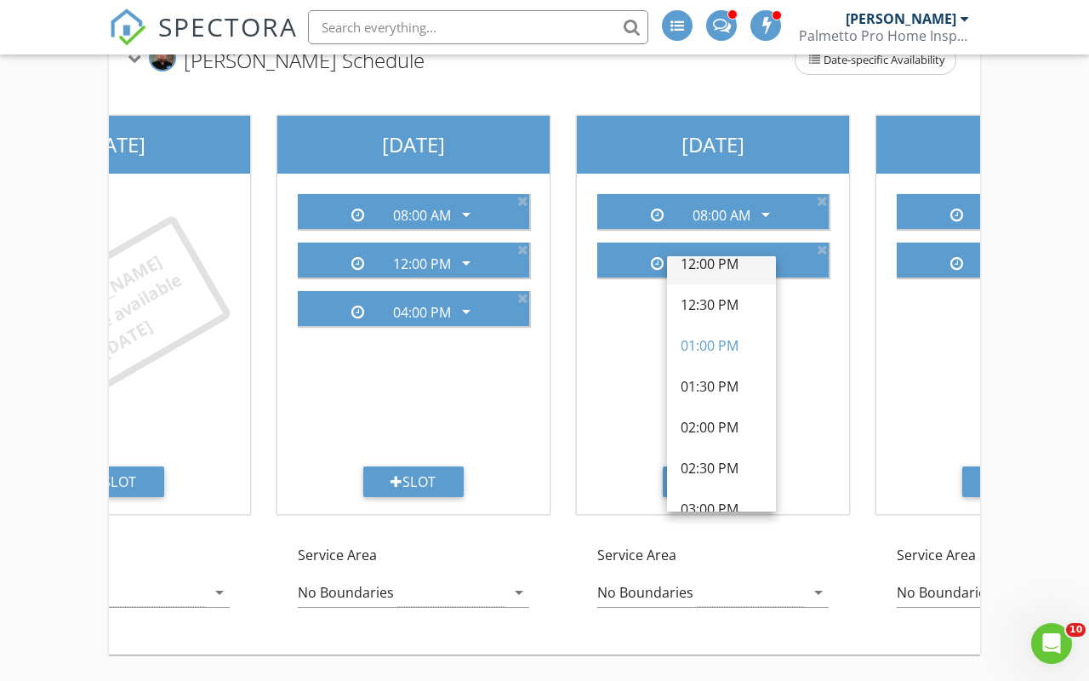
click at [725, 268] on div "12:00 PM" at bounding box center [722, 264] width 82 height 20
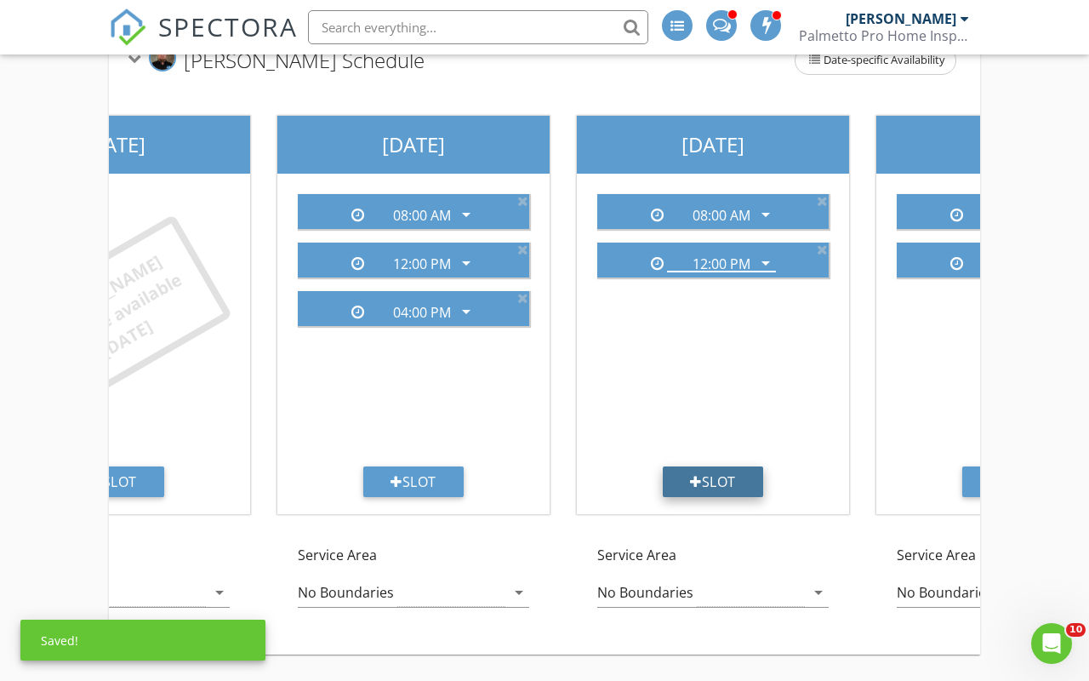
click at [722, 472] on div "Slot" at bounding box center [713, 481] width 100 height 31
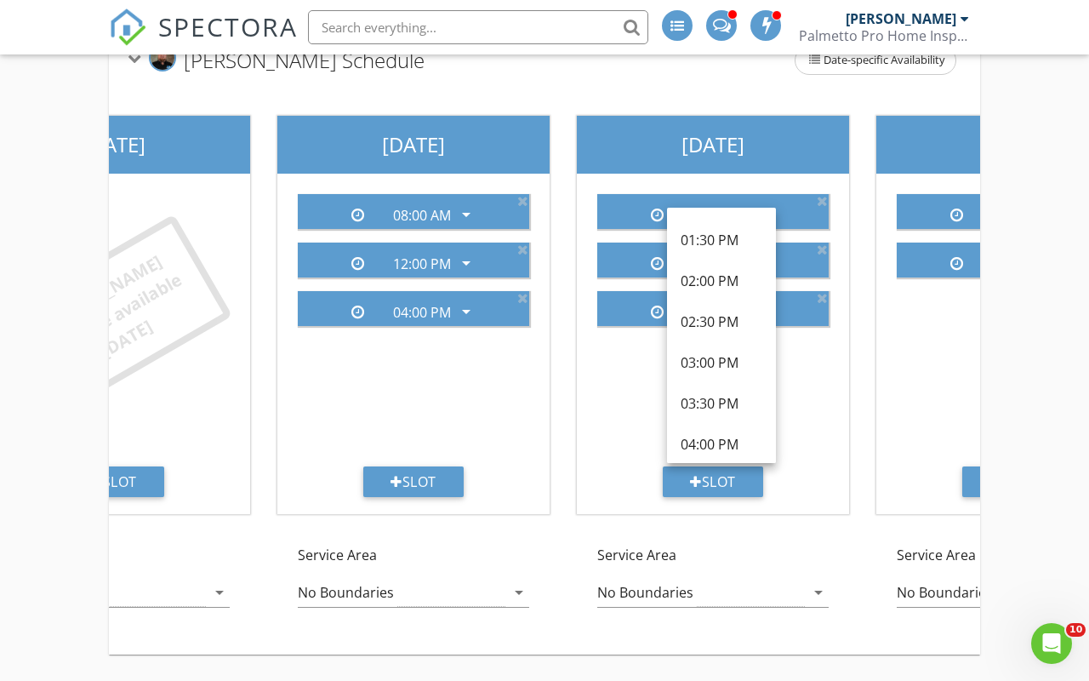
scroll to position [550, 0]
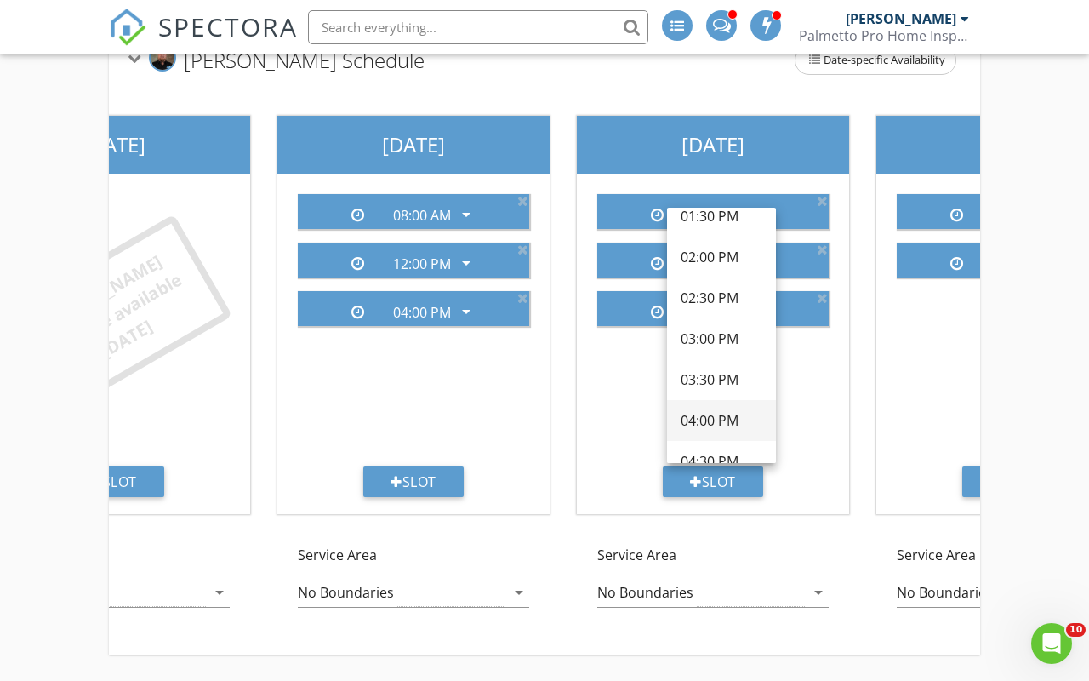
click at [722, 421] on div "04:00 PM" at bounding box center [722, 420] width 82 height 20
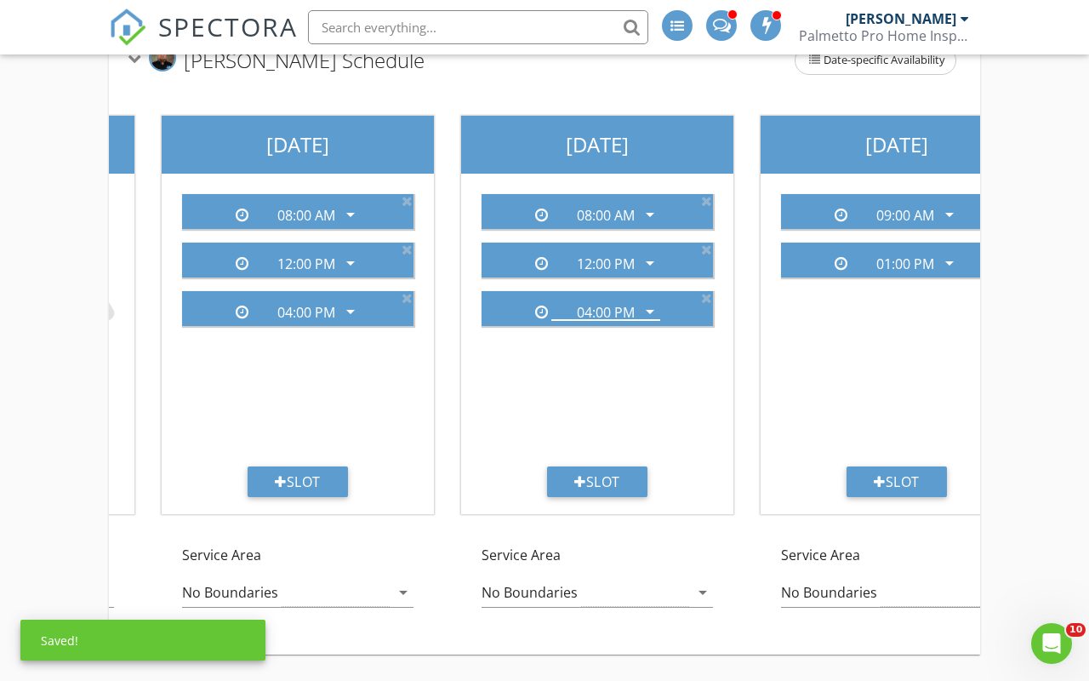
scroll to position [0, 357]
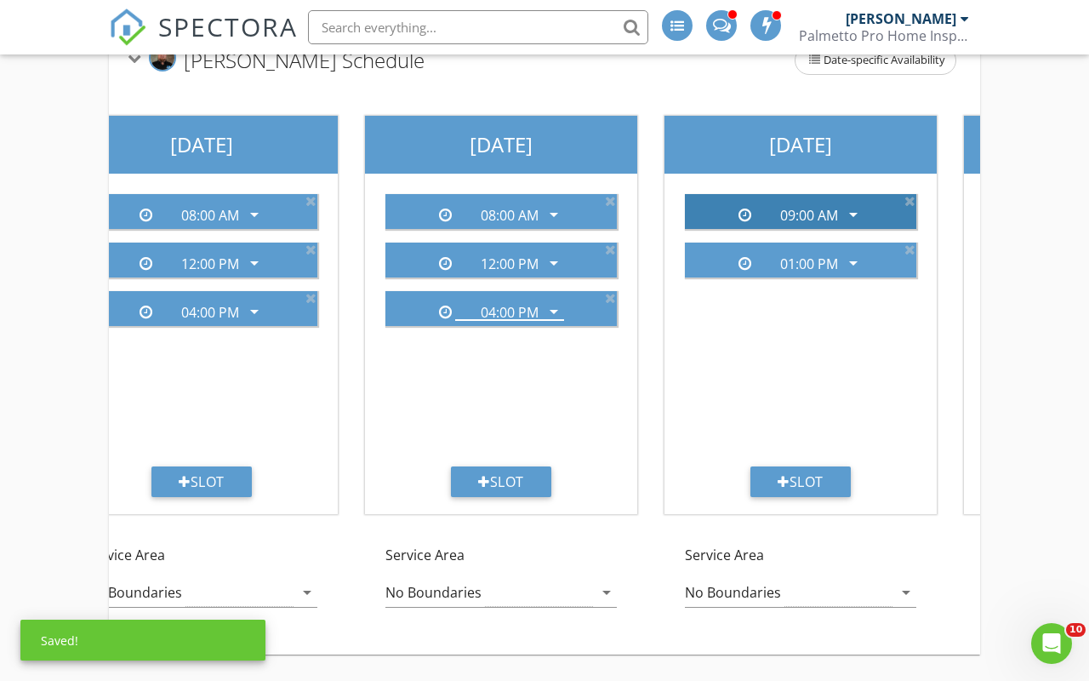
click at [822, 212] on div "09:00 AM" at bounding box center [809, 215] width 58 height 15
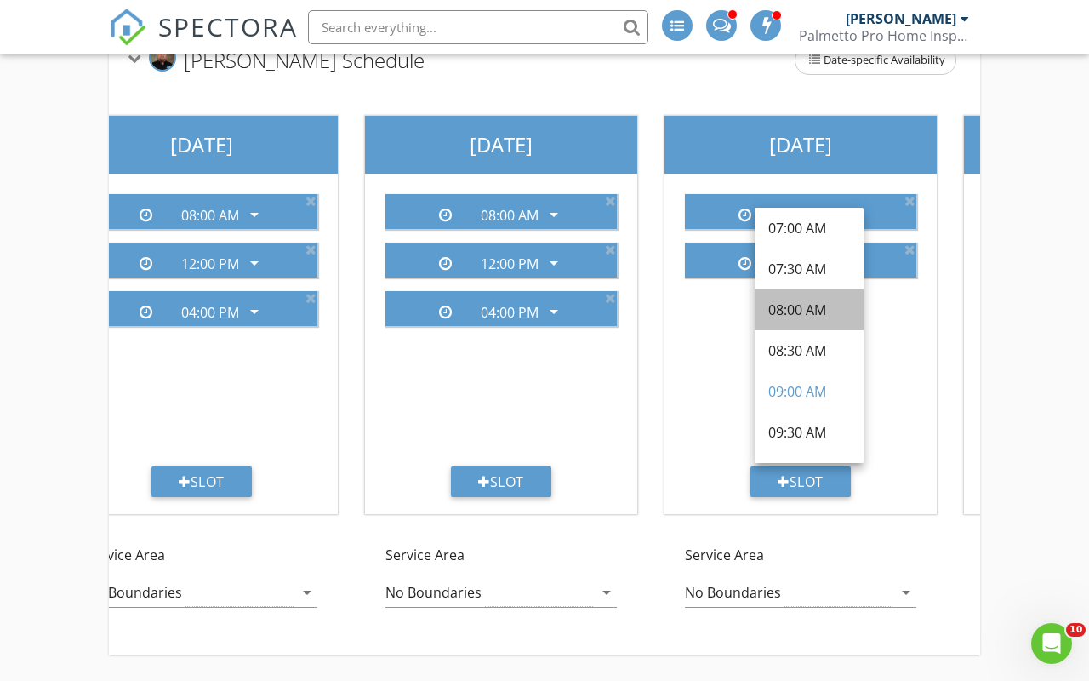
click at [811, 308] on div "08:00 AM" at bounding box center [809, 310] width 82 height 20
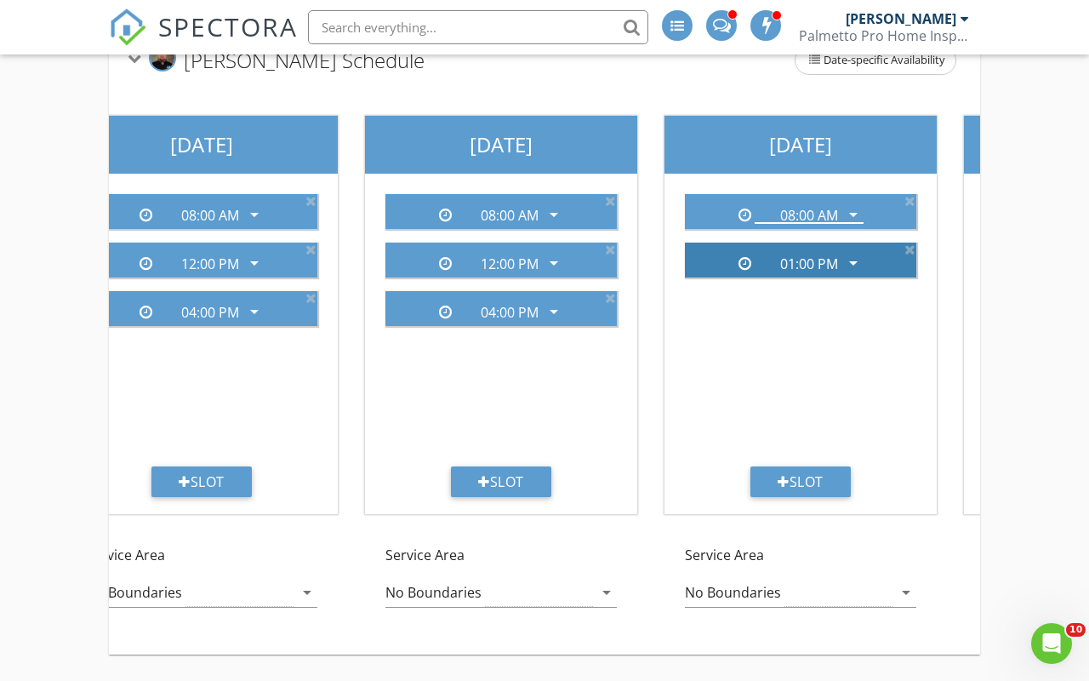
click at [817, 260] on div "01:00 PM" at bounding box center [809, 263] width 58 height 15
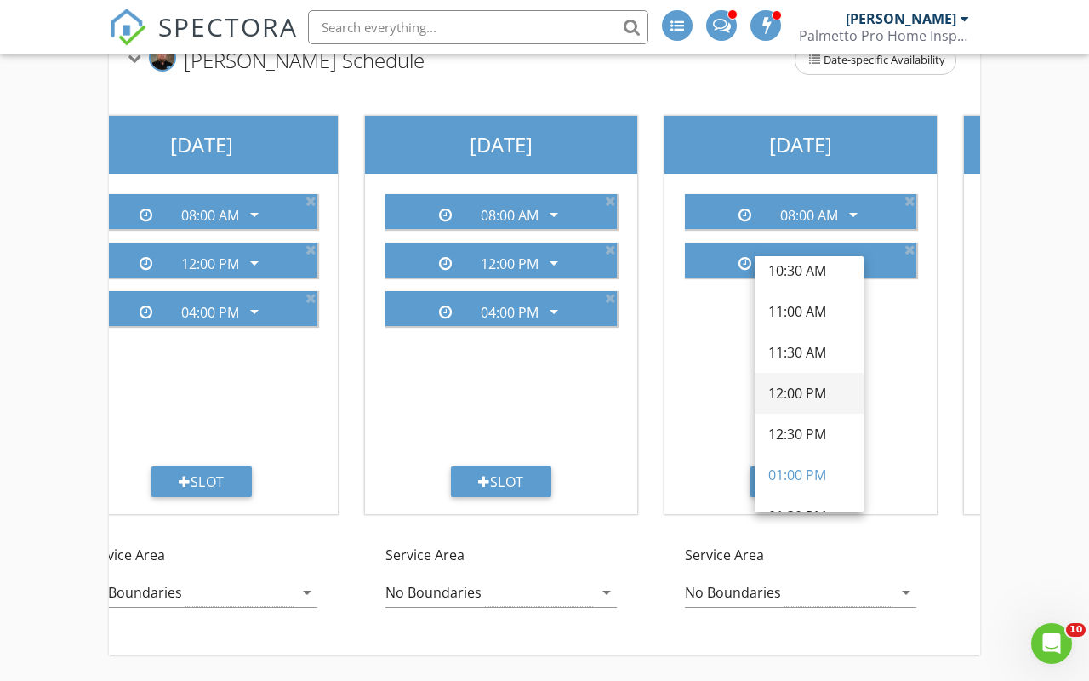
click at [794, 399] on div "12:00 PM" at bounding box center [809, 393] width 82 height 20
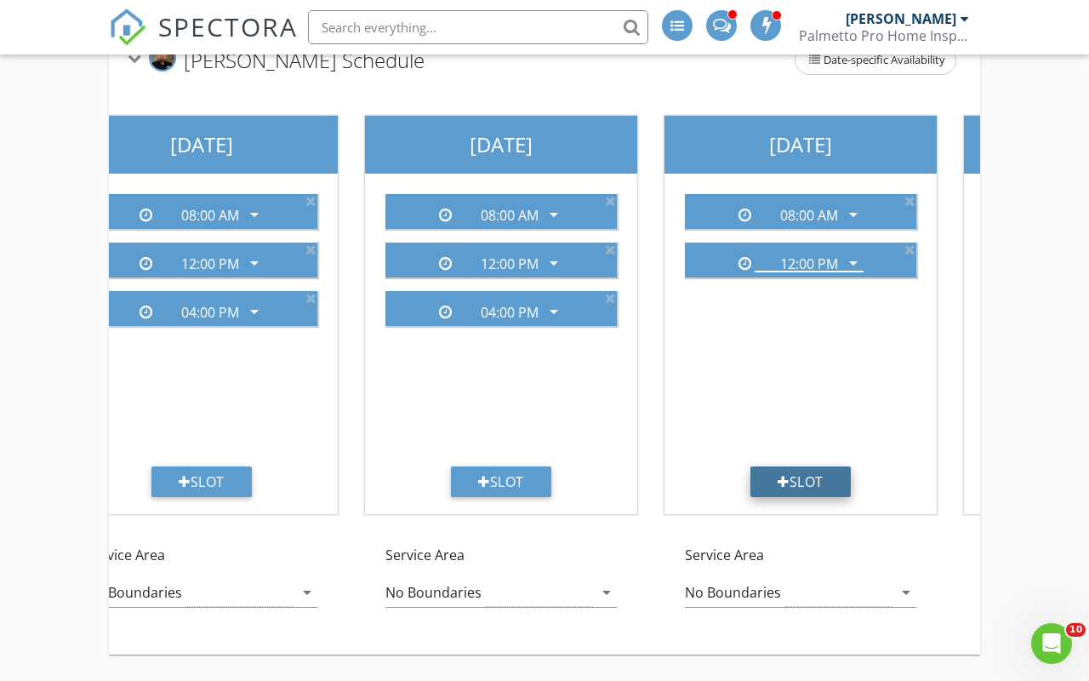
click at [797, 481] on div "Slot" at bounding box center [801, 481] width 100 height 31
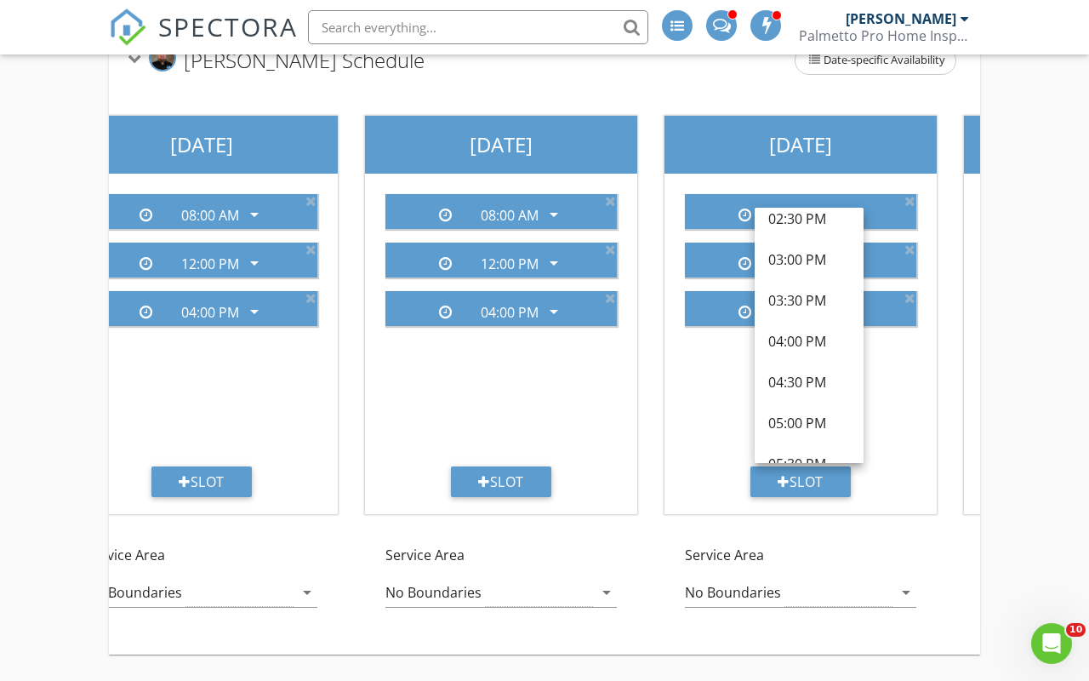
scroll to position [631, 0]
click at [809, 329] on div "04:00 PM" at bounding box center [809, 339] width 82 height 20
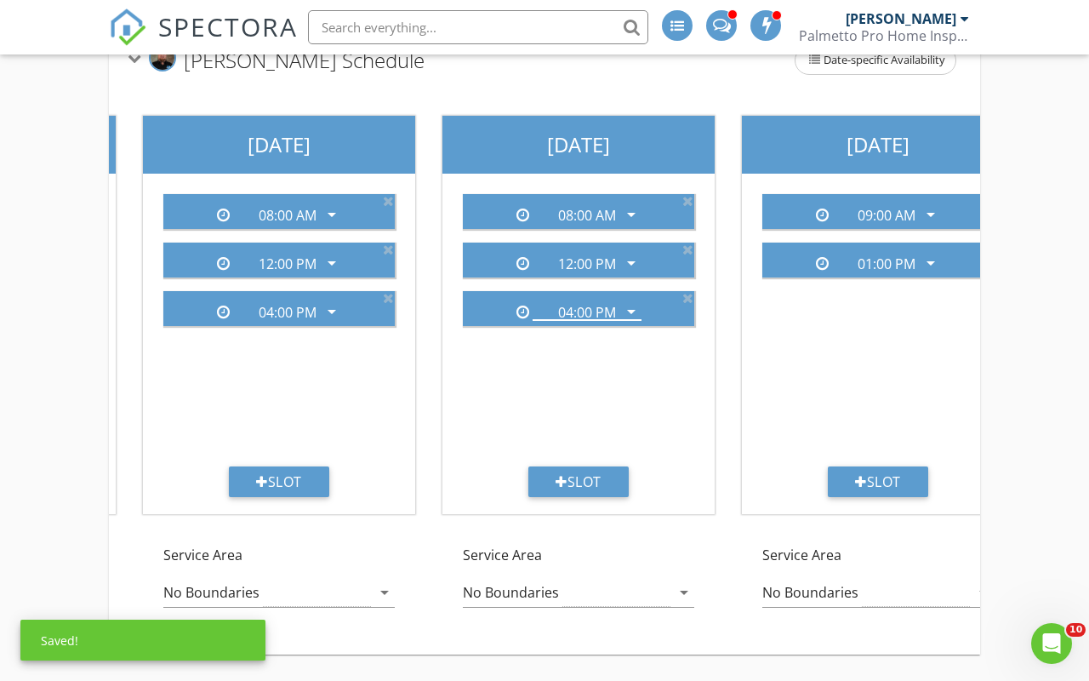
scroll to position [0, 620]
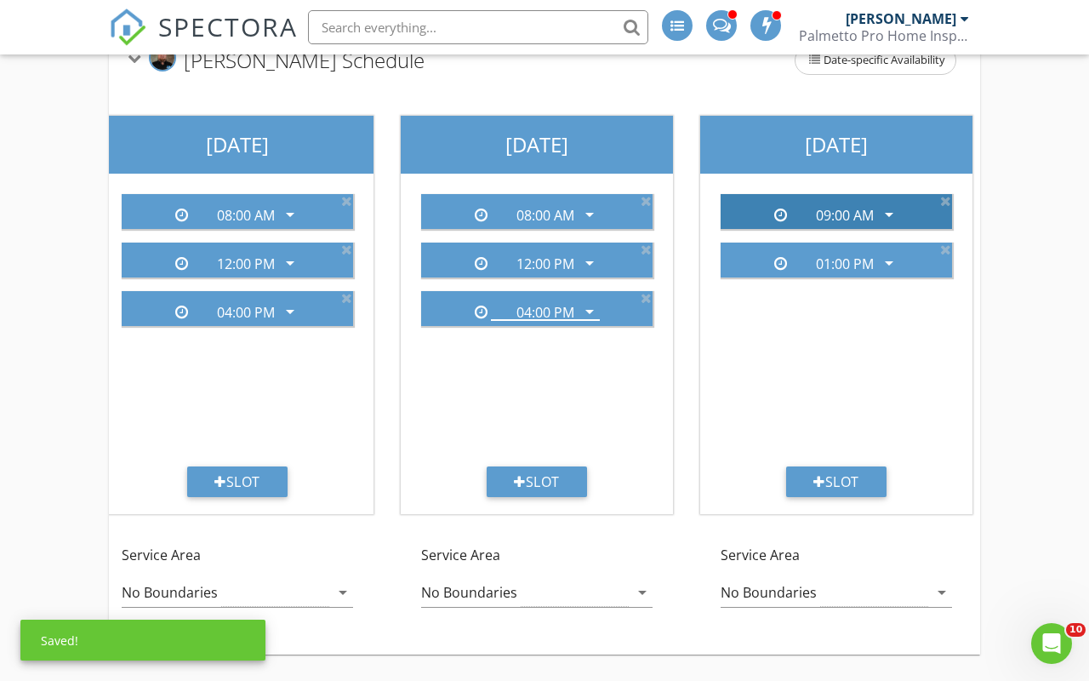
click at [863, 216] on div "09:00 AM" at bounding box center [845, 215] width 58 height 15
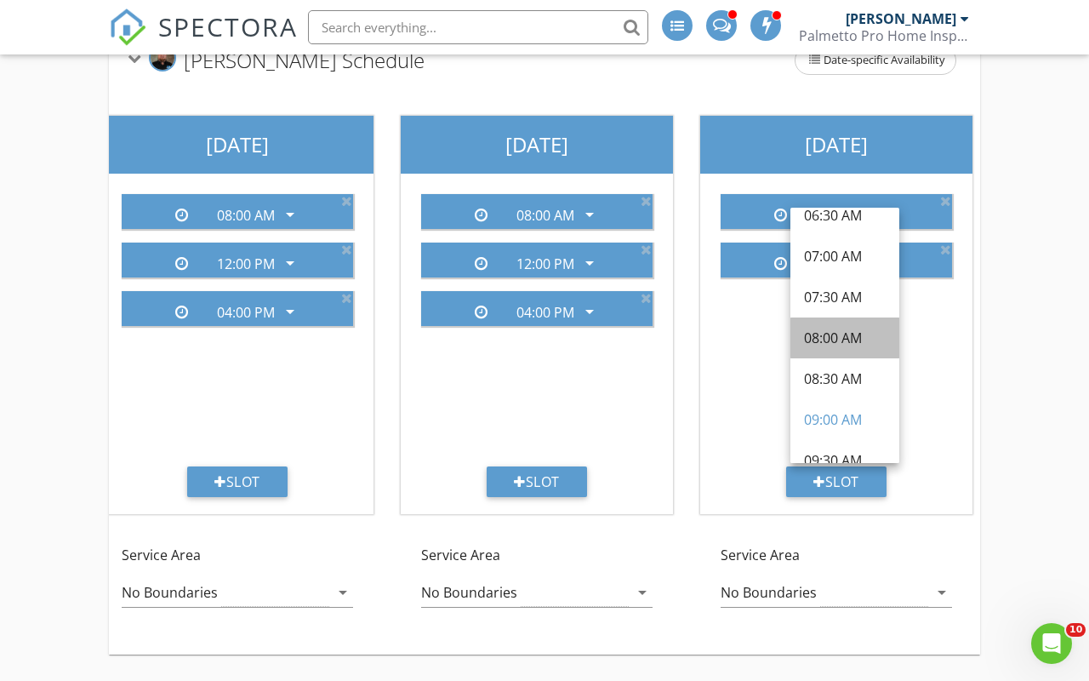
click at [831, 340] on div "08:00 AM" at bounding box center [845, 338] width 82 height 20
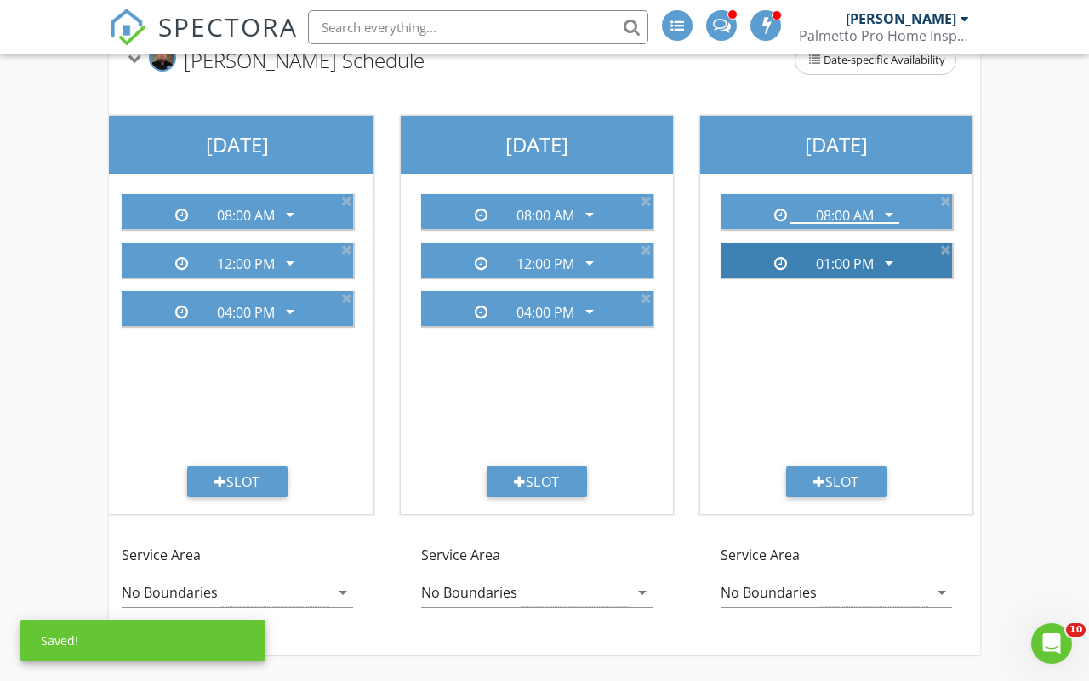
click at [854, 260] on div "01:00 PM" at bounding box center [845, 263] width 58 height 15
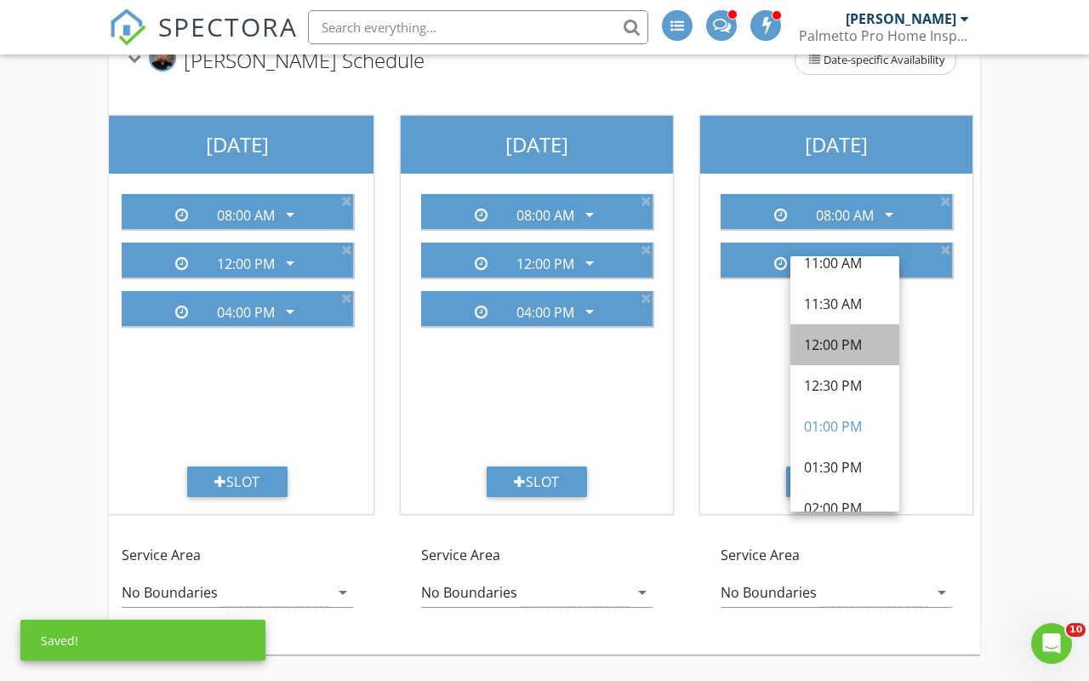
click at [842, 343] on div "12:00 PM" at bounding box center [845, 344] width 82 height 20
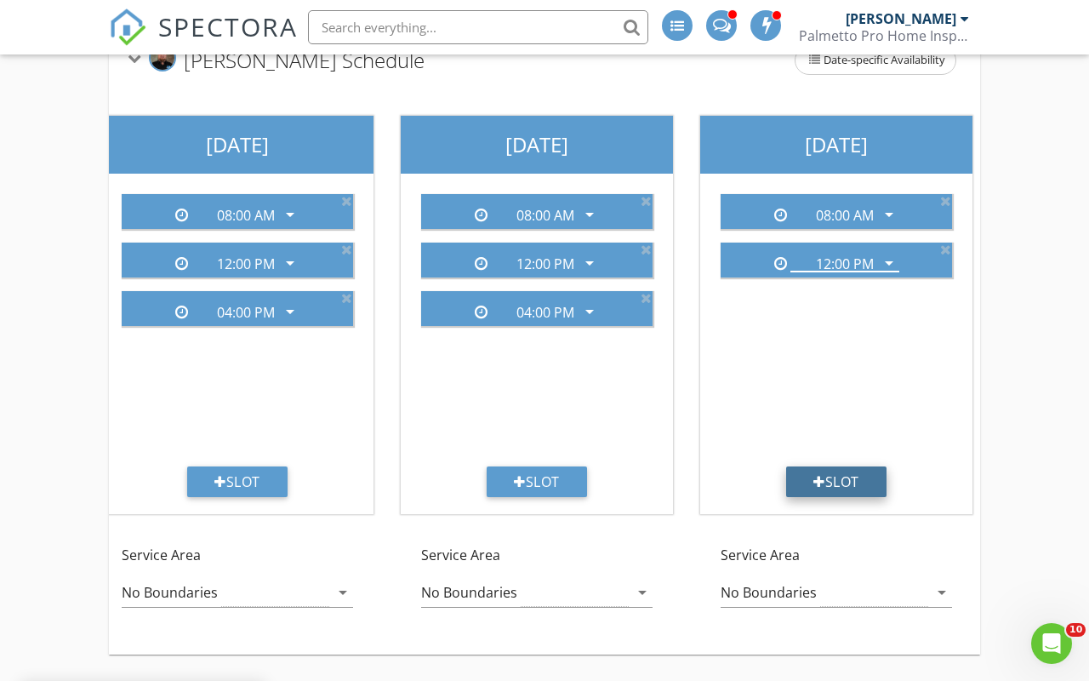
click at [857, 469] on div "Slot" at bounding box center [836, 481] width 100 height 31
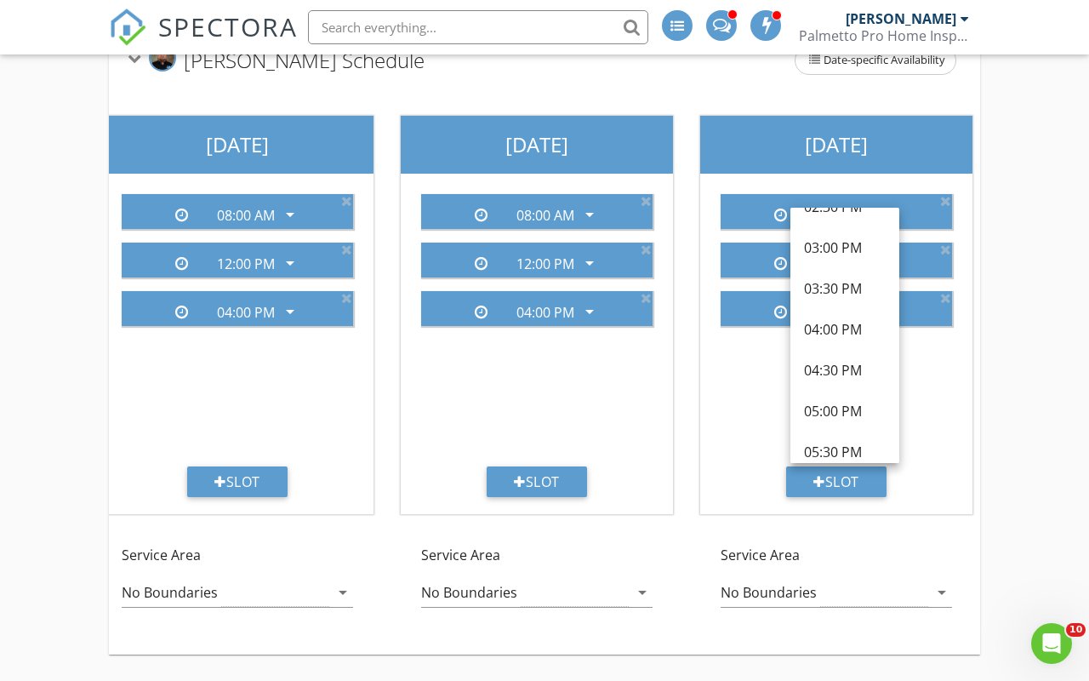
scroll to position [646, 0]
click at [859, 321] on div "04:00 PM" at bounding box center [845, 324] width 82 height 20
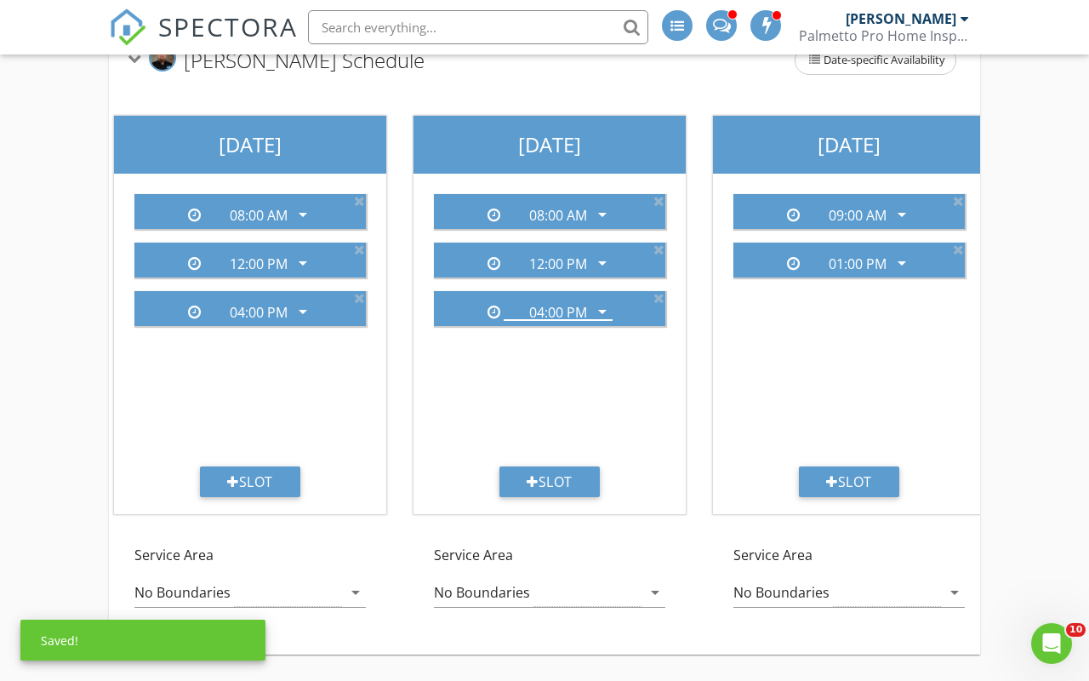
scroll to position [0, 925]
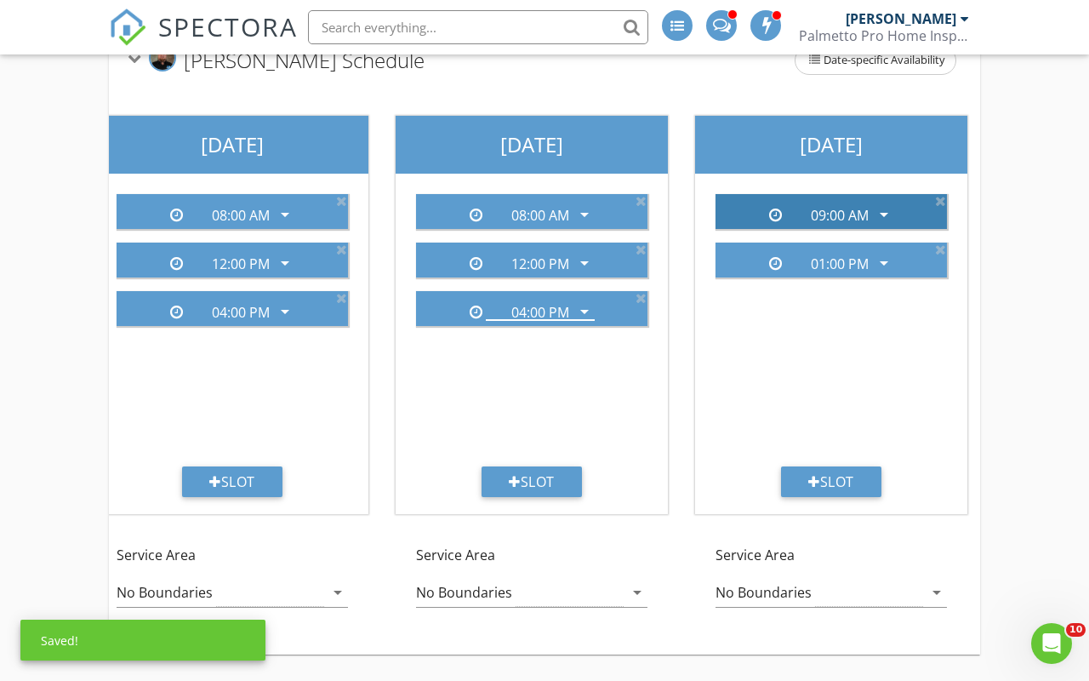
click at [859, 212] on div "09:00 AM" at bounding box center [840, 215] width 58 height 15
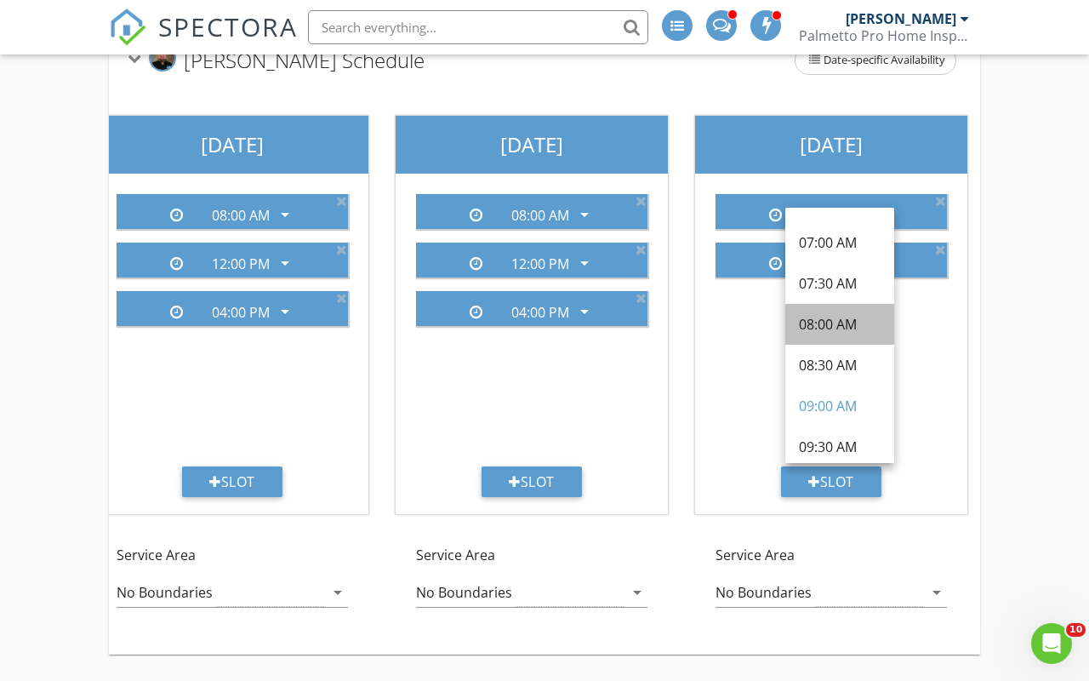
click at [841, 326] on div "08:00 AM" at bounding box center [840, 324] width 82 height 20
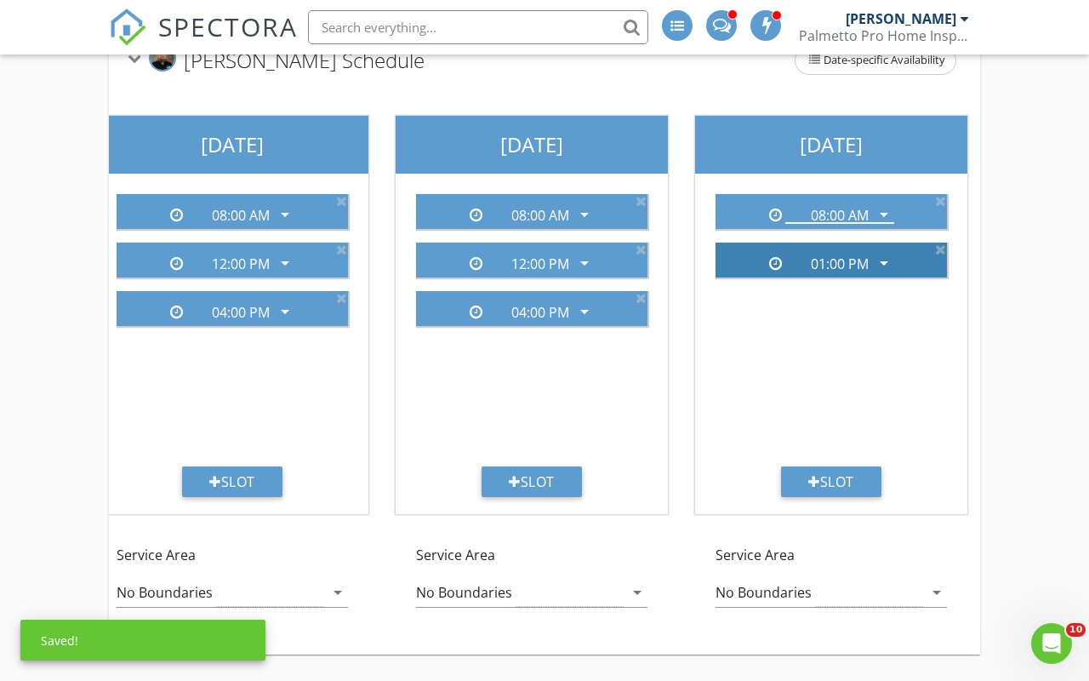
click at [859, 261] on div "01:00 PM" at bounding box center [840, 263] width 58 height 15
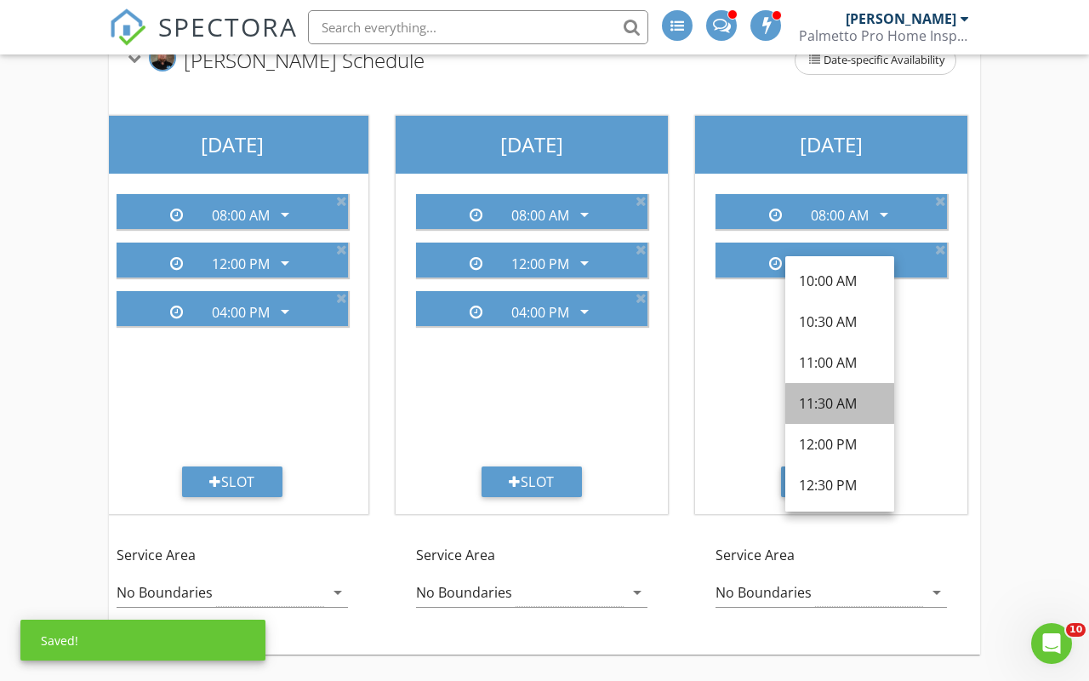
click at [842, 409] on div "11:30 AM" at bounding box center [840, 403] width 82 height 20
click at [842, 409] on div "08:00 AM arrow_drop_down 01:00 PM arrow_drop_down" at bounding box center [831, 323] width 259 height 286
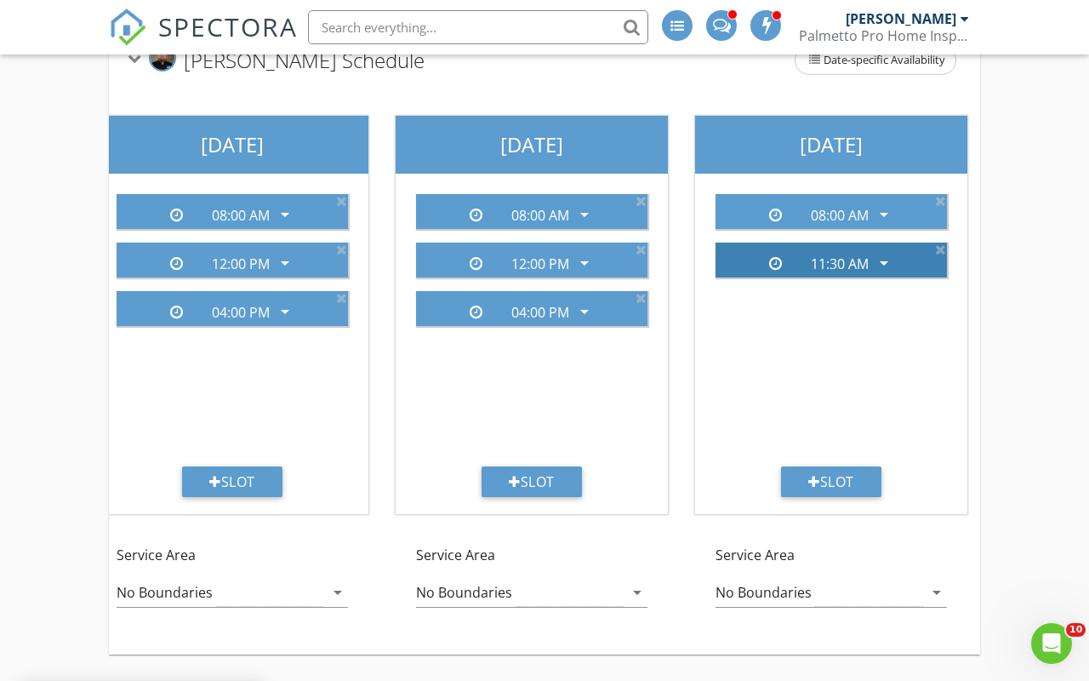
click at [868, 248] on div "11:30 AM arrow_drop_down" at bounding box center [839, 259] width 109 height 26
click at [868, 266] on div "11:30 AM" at bounding box center [840, 263] width 58 height 15
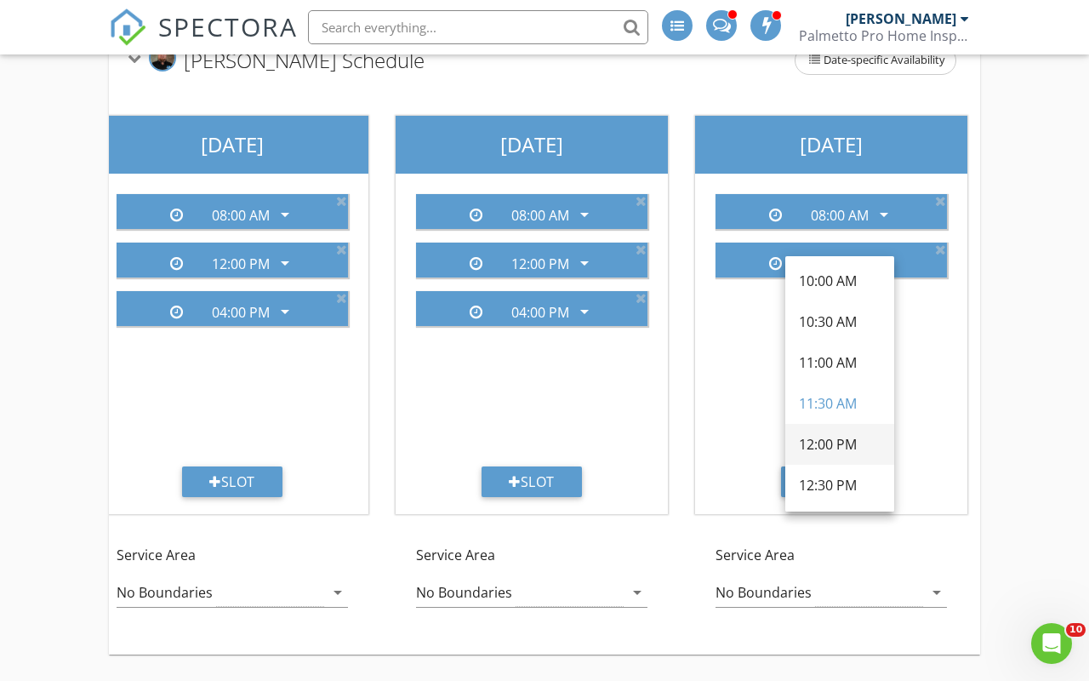
click at [842, 435] on div "12:00 PM" at bounding box center [840, 444] width 82 height 20
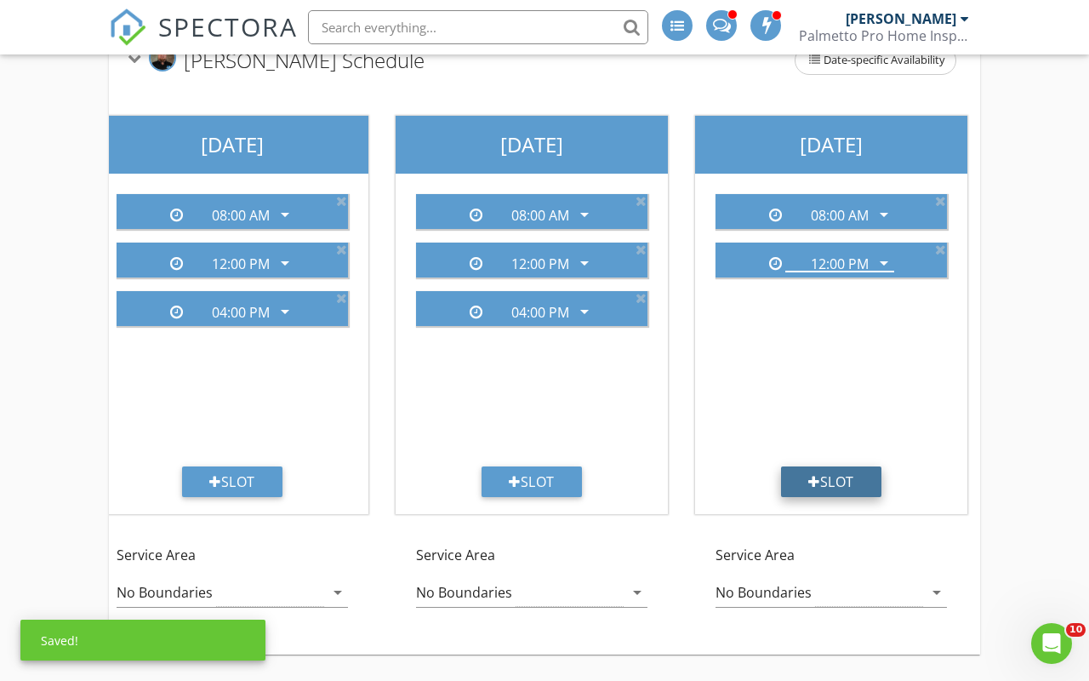
click at [840, 471] on div "Slot" at bounding box center [831, 481] width 100 height 31
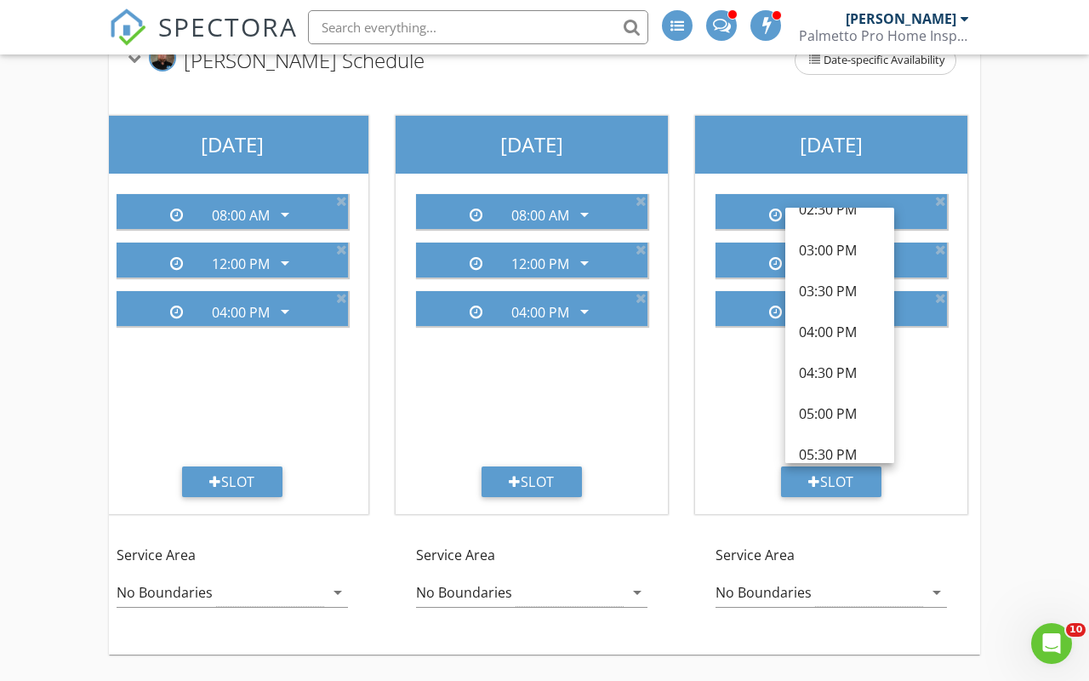
scroll to position [642, 0]
click at [851, 330] on div "04:00 PM" at bounding box center [840, 328] width 82 height 20
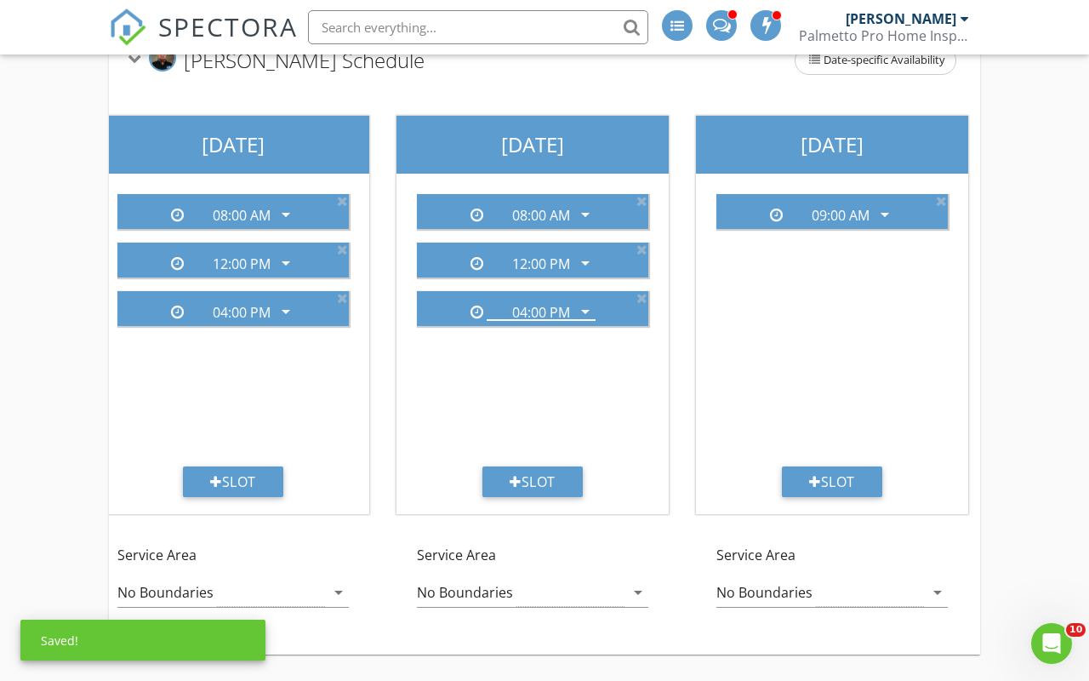
scroll to position [0, 1225]
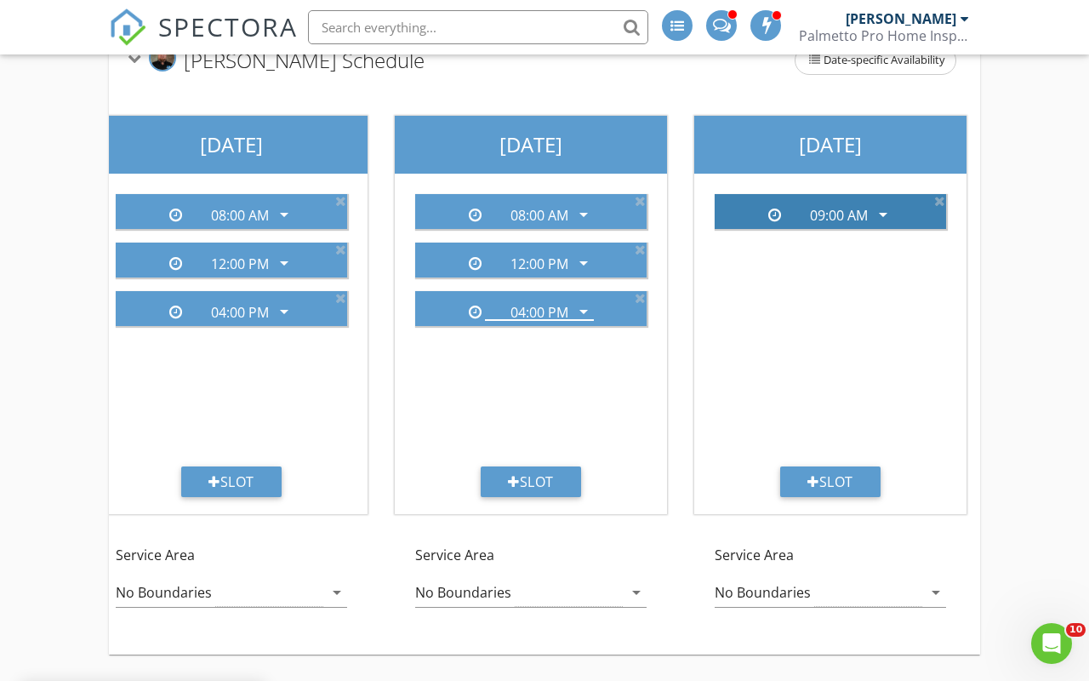
click at [868, 219] on div "09:00 AM" at bounding box center [839, 215] width 58 height 15
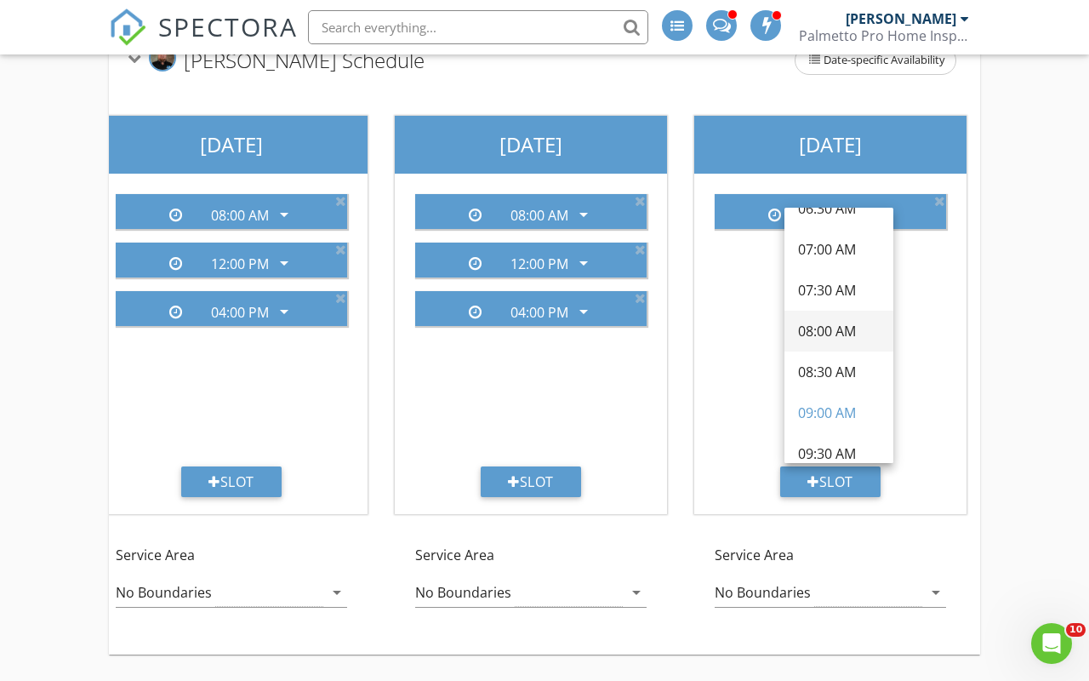
click at [843, 325] on div "08:00 AM" at bounding box center [839, 331] width 82 height 20
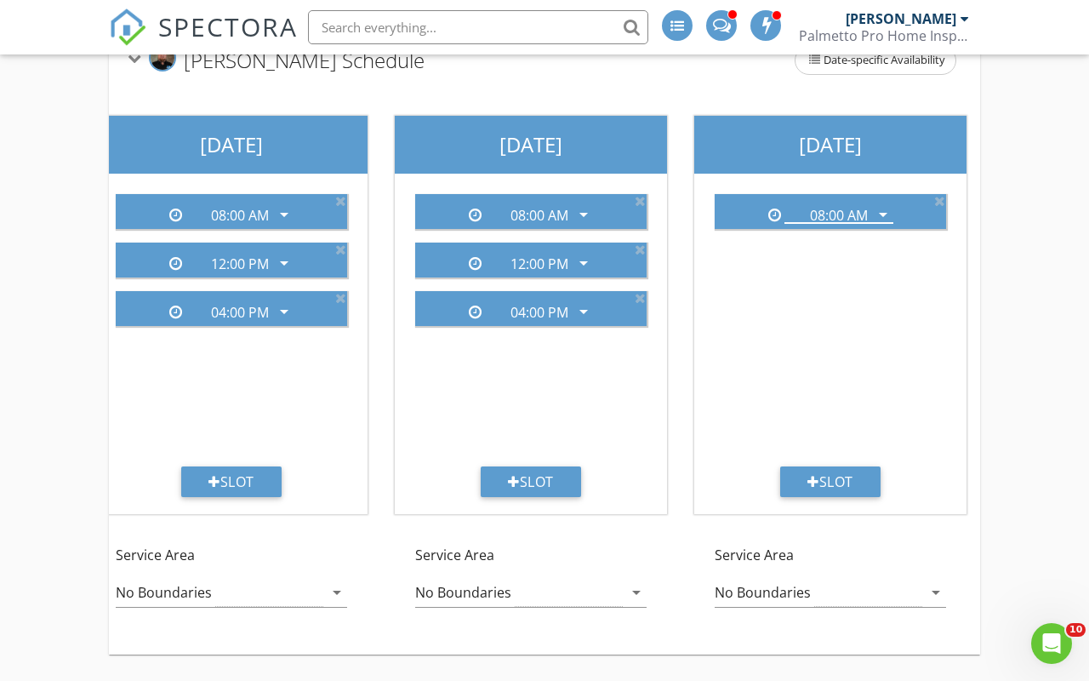
click at [1037, 395] on div "Add your inspection start times for each inspector. These will be the only avai…" at bounding box center [544, 276] width 1089 height 809
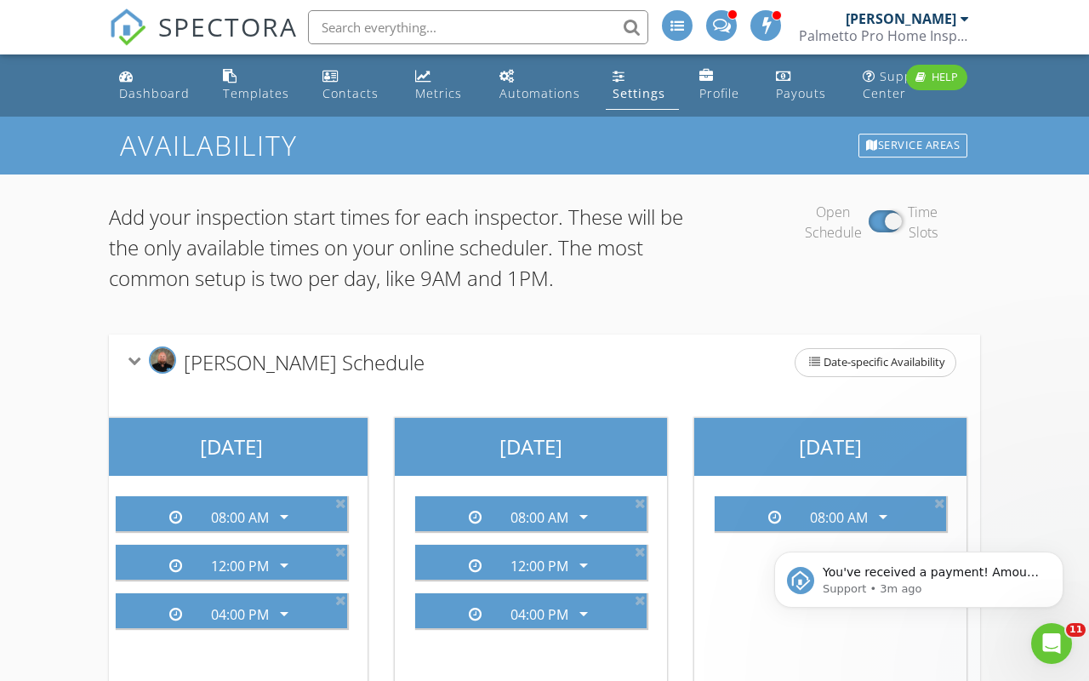
scroll to position [0, 0]
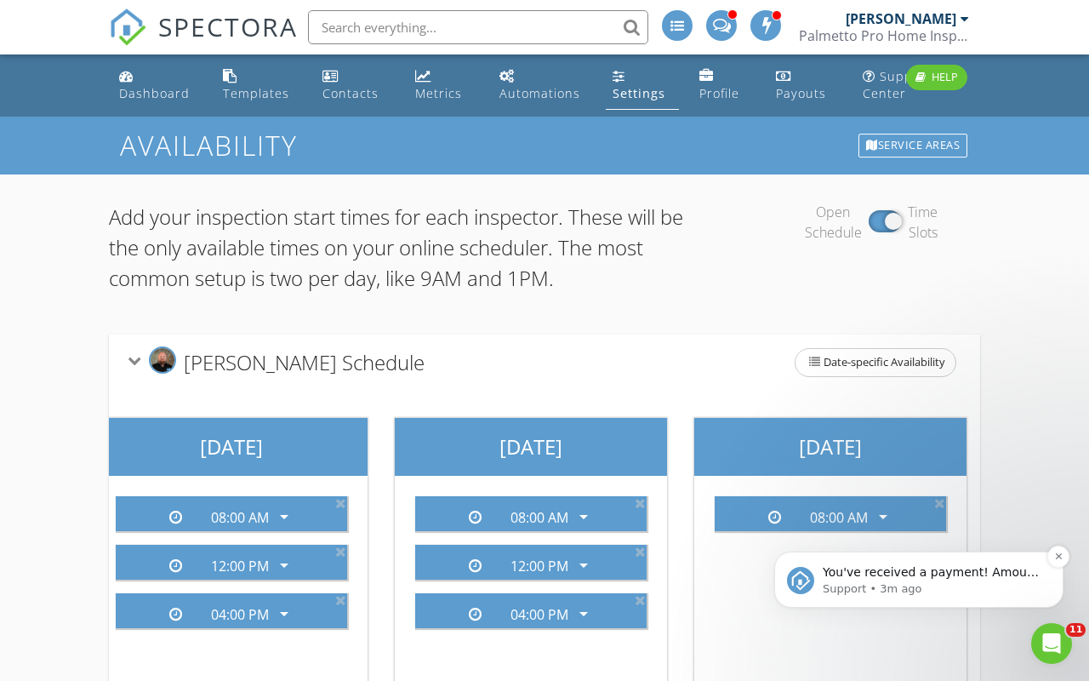
click at [949, 585] on p "Support • 3m ago" at bounding box center [933, 588] width 220 height 15
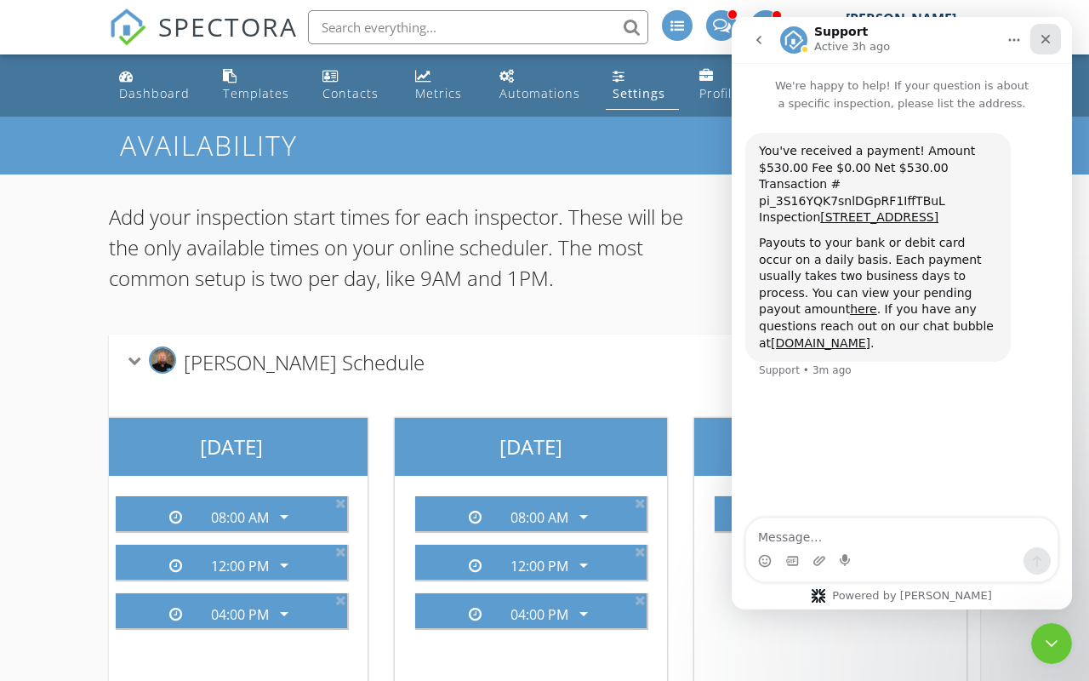
click at [1050, 36] on icon "Close" at bounding box center [1046, 39] width 14 height 14
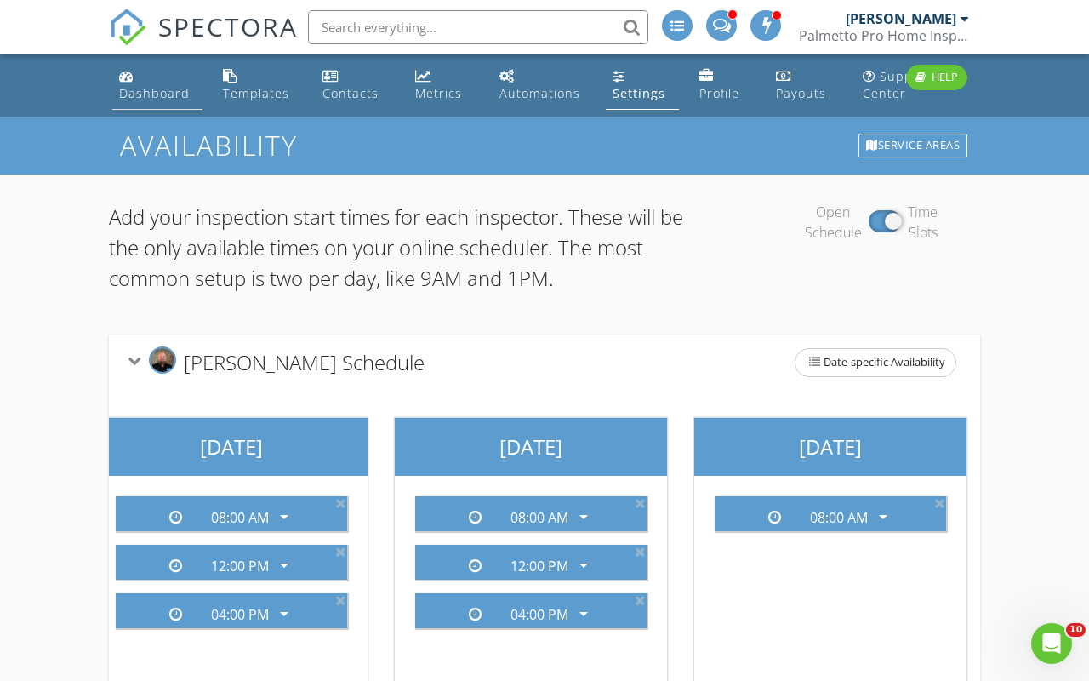
click at [166, 102] on link "Dashboard" at bounding box center [157, 85] width 90 height 49
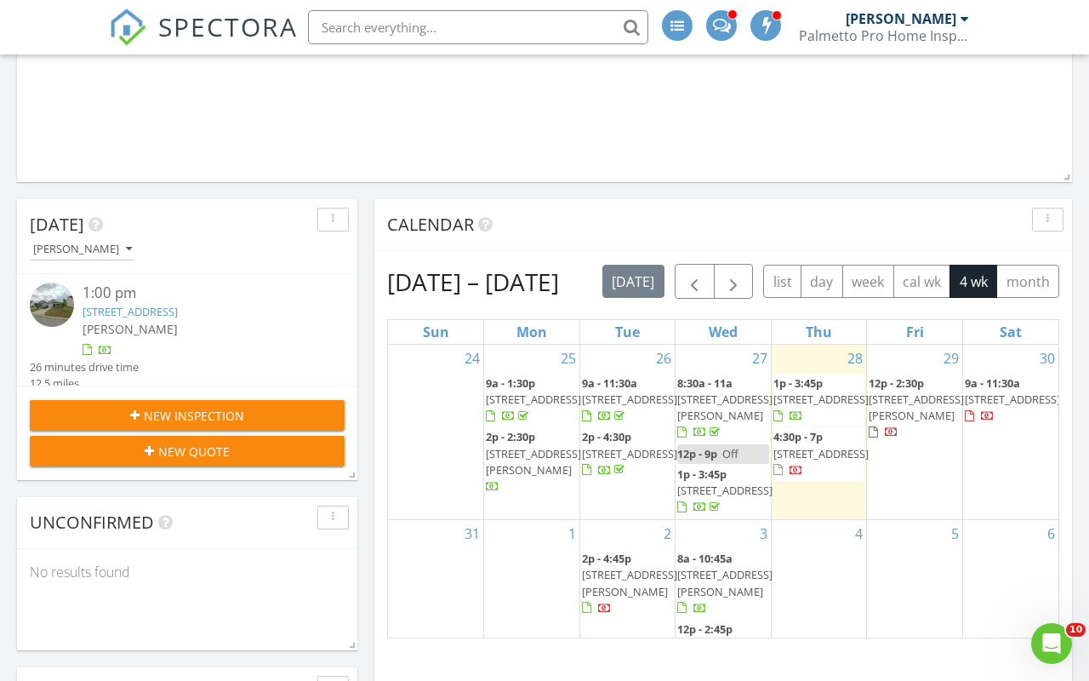
scroll to position [401, 0]
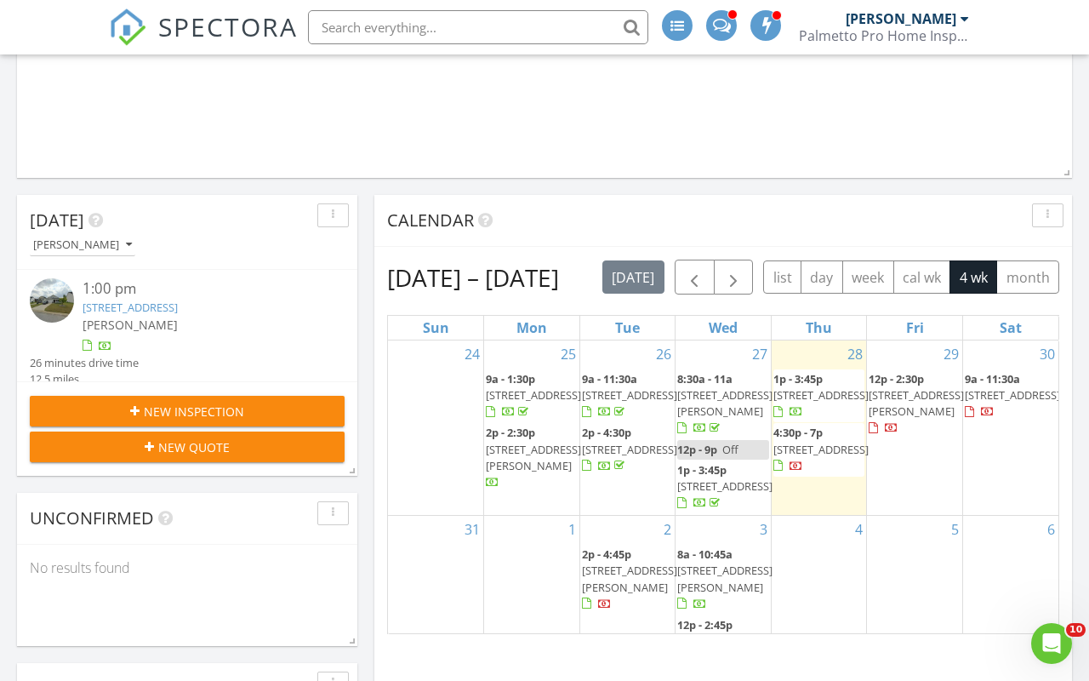
click at [648, 457] on span "173 Rosewood Ln, Lexington 29072" at bounding box center [629, 449] width 95 height 15
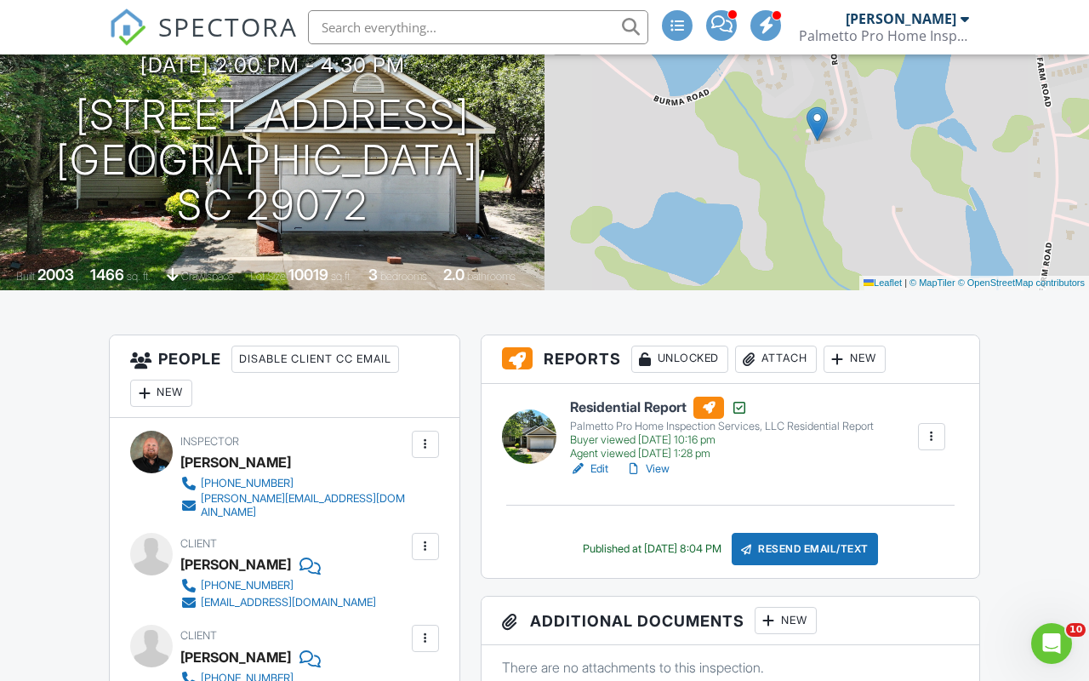
scroll to position [205, 0]
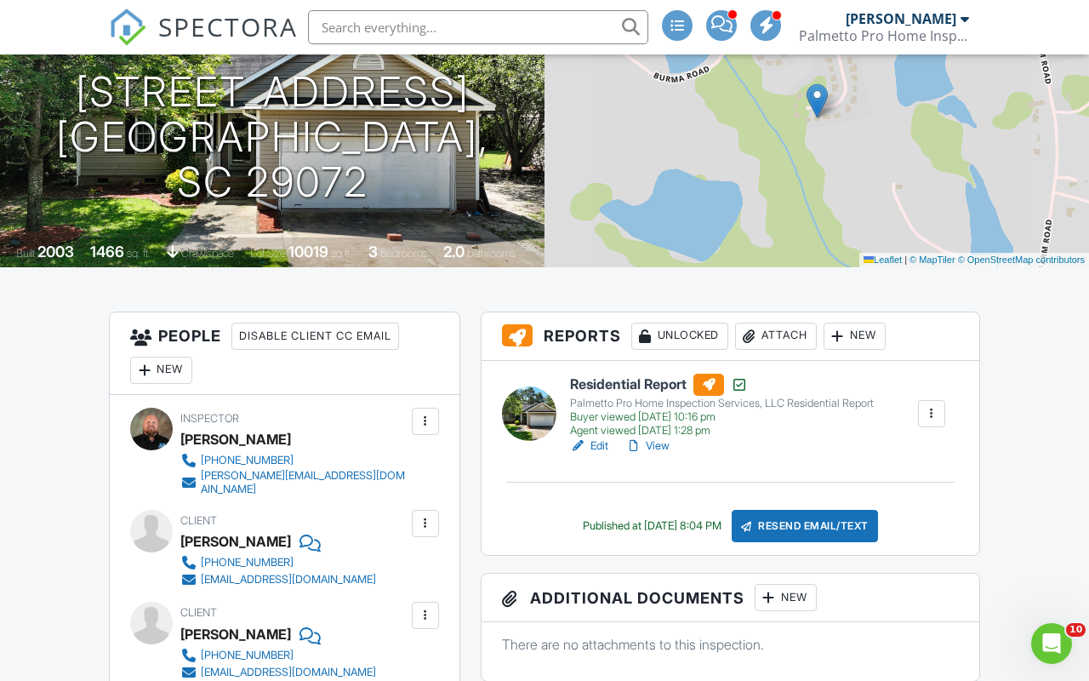
click at [791, 336] on div "Attach" at bounding box center [776, 336] width 82 height 27
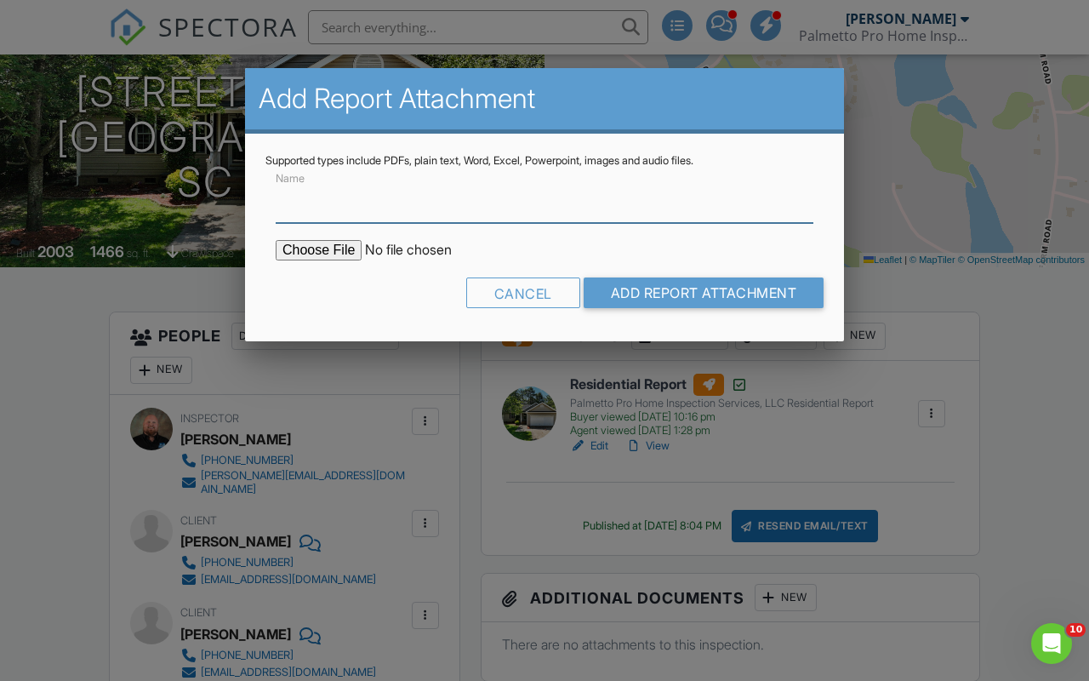
click at [571, 213] on input "Name" at bounding box center [545, 202] width 538 height 42
type input "Jeffcoat Pest Control - CL100 Letter"
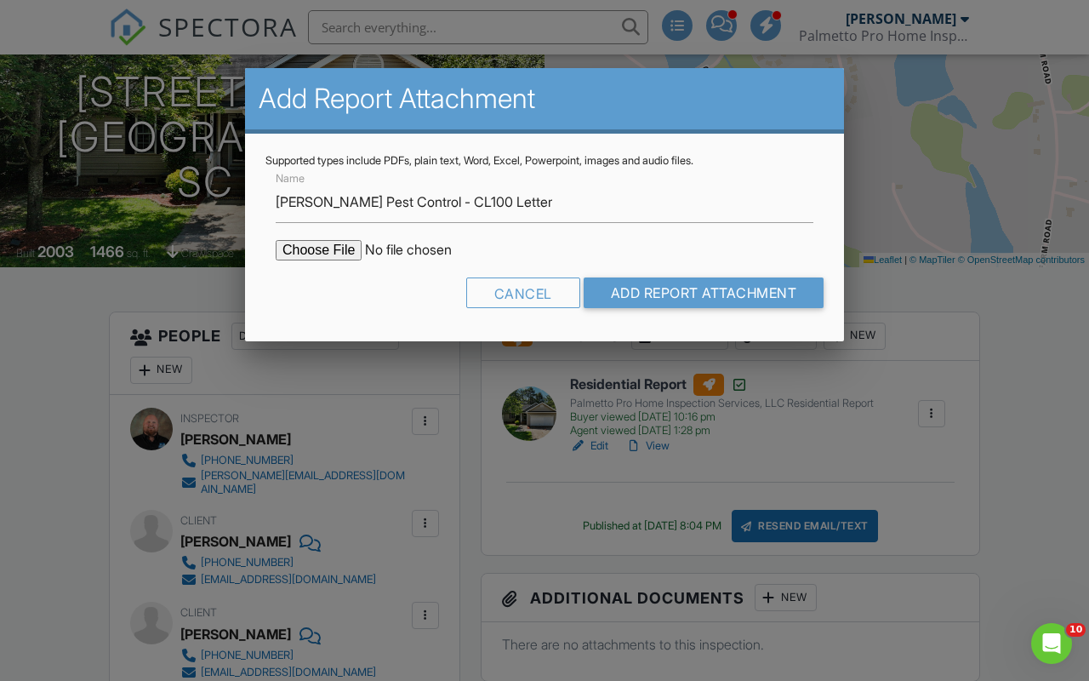
click at [323, 236] on form "Name Jeffcoat Pest Control - CL100 Letter Cancel Add Report Attachment" at bounding box center [545, 244] width 558 height 153
click at [324, 243] on input "file" at bounding box center [420, 250] width 289 height 20
type input "C:\fakepath\172 Rosewood Ln (Compressed).pdf"
click at [342, 250] on input "file" at bounding box center [420, 250] width 289 height 20
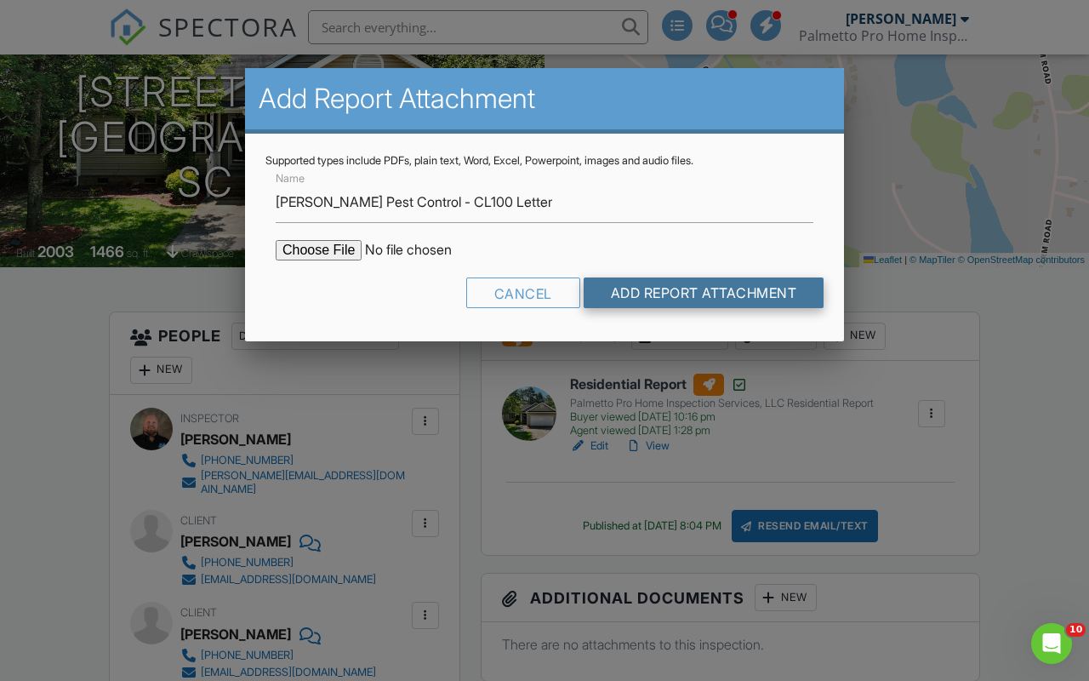
click at [710, 288] on input "Add Report Attachment" at bounding box center [704, 292] width 241 height 31
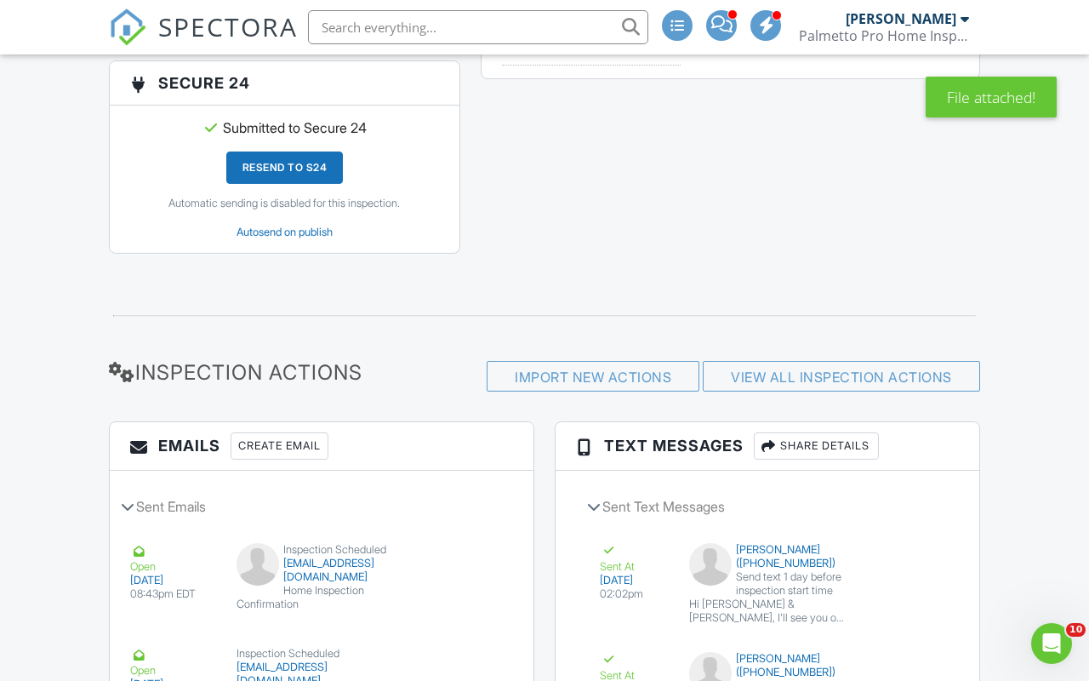
scroll to position [2093, 0]
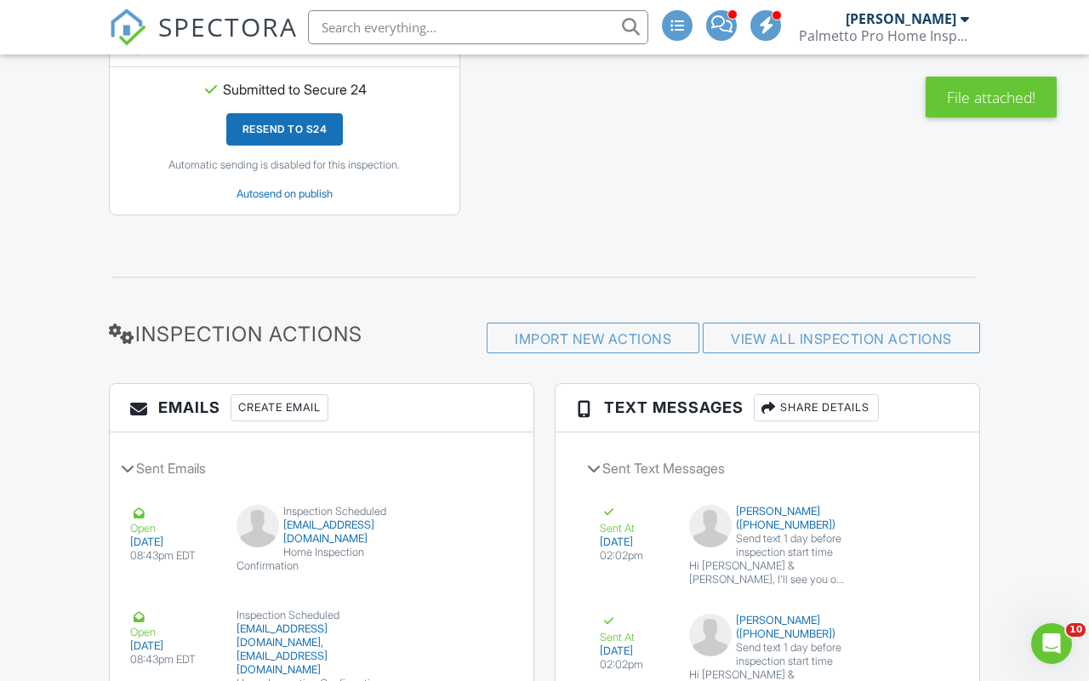
click at [257, 403] on div "Create Email" at bounding box center [280, 407] width 98 height 27
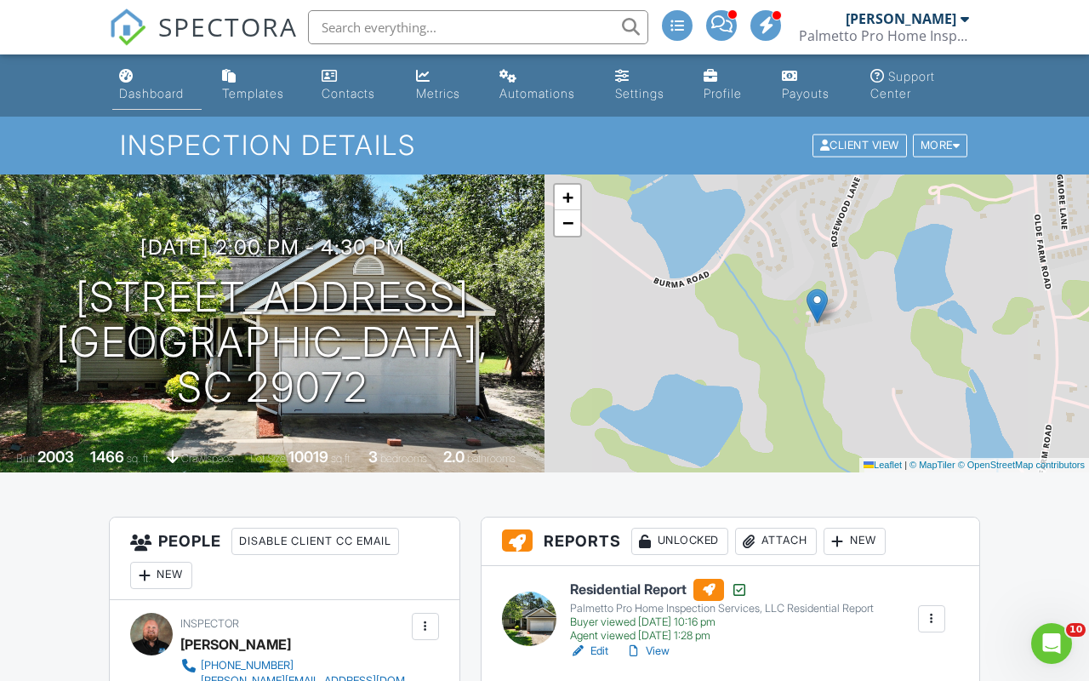
click at [134, 83] on link "Dashboard" at bounding box center [156, 85] width 89 height 49
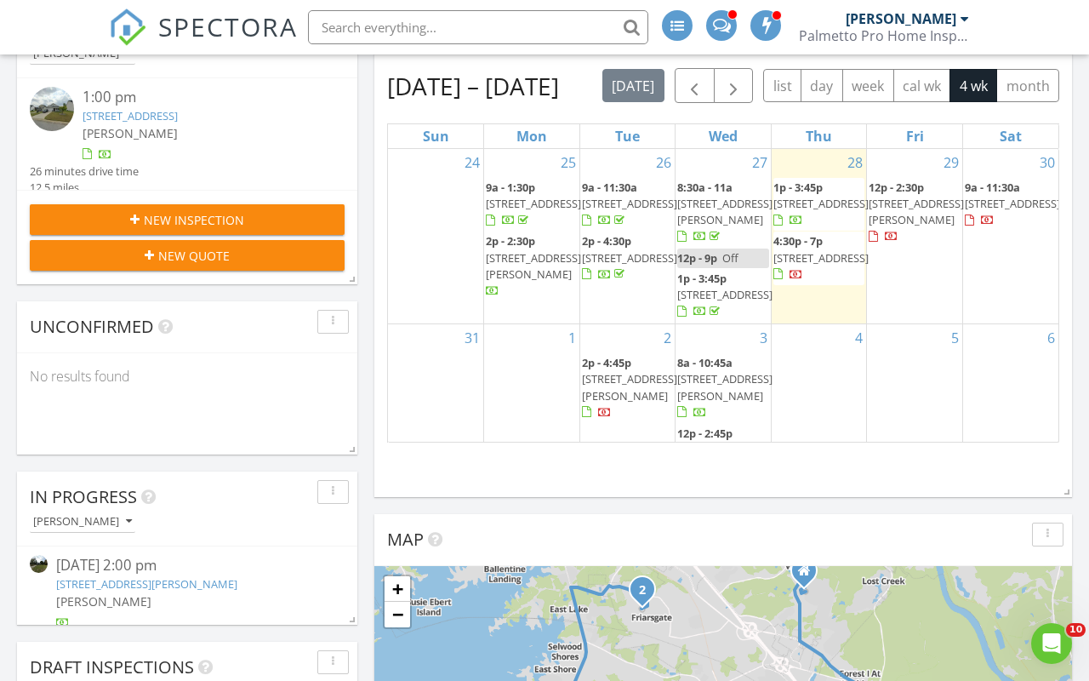
scroll to position [570, 0]
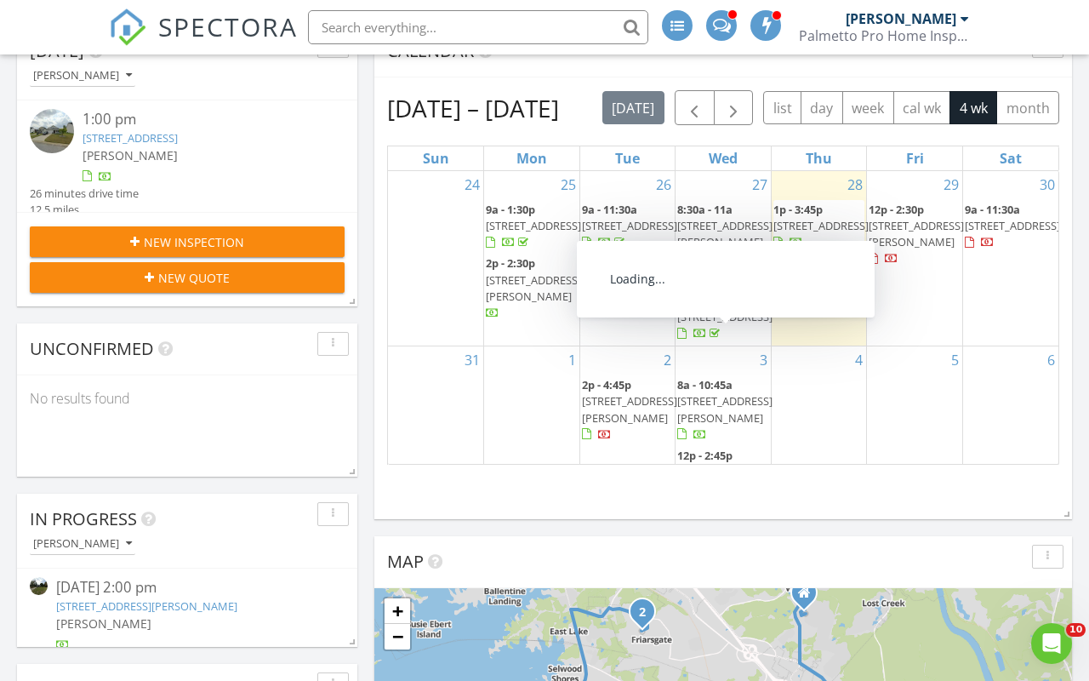
click at [747, 324] on span "[STREET_ADDRESS]" at bounding box center [724, 316] width 95 height 15
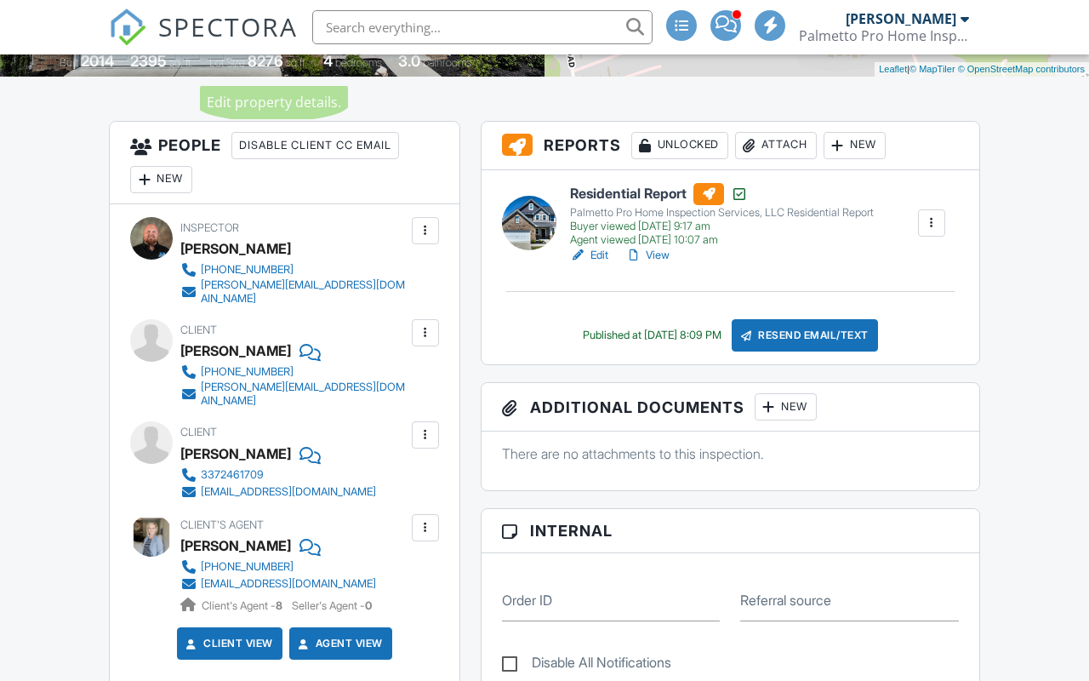
scroll to position [397, 0]
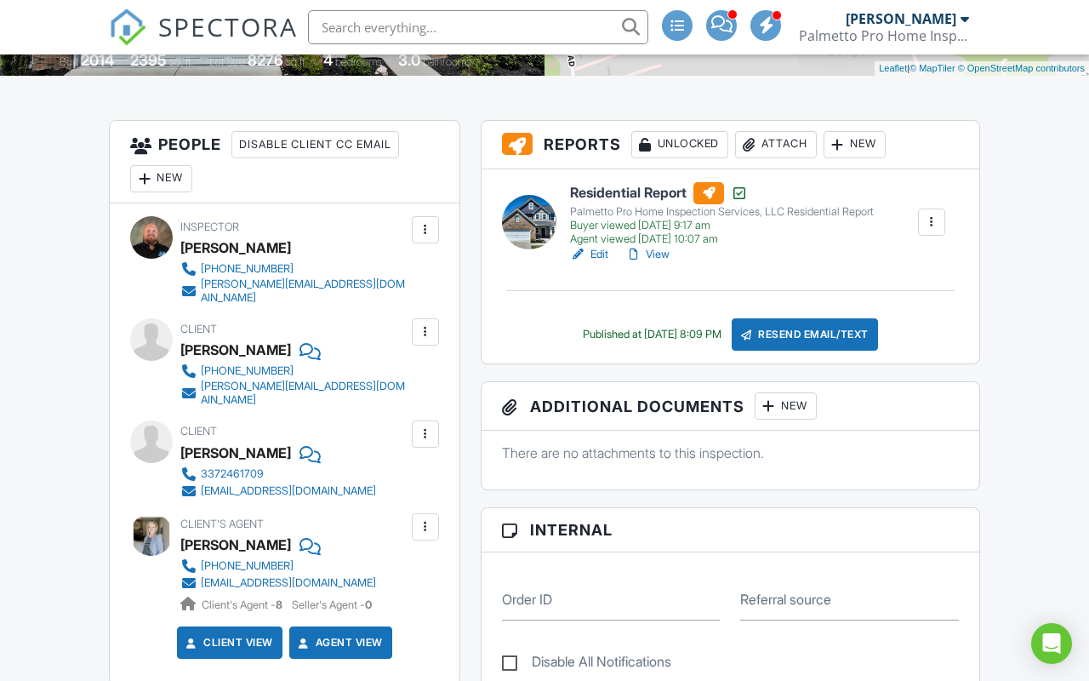
click at [772, 149] on div "Attach" at bounding box center [776, 144] width 82 height 27
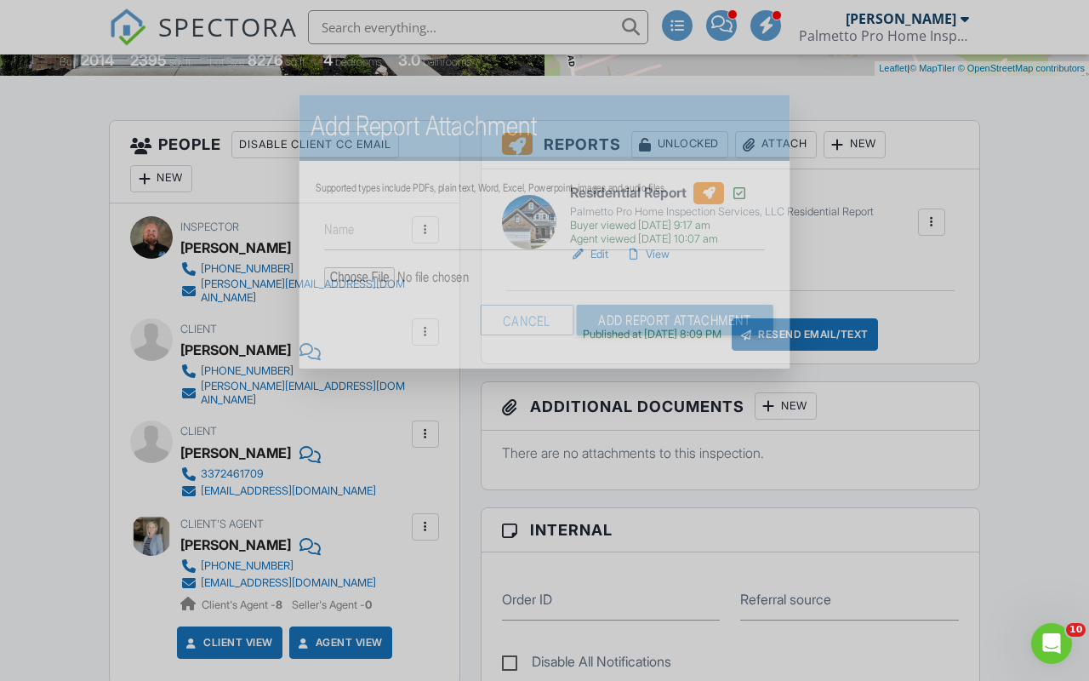
scroll to position [0, 0]
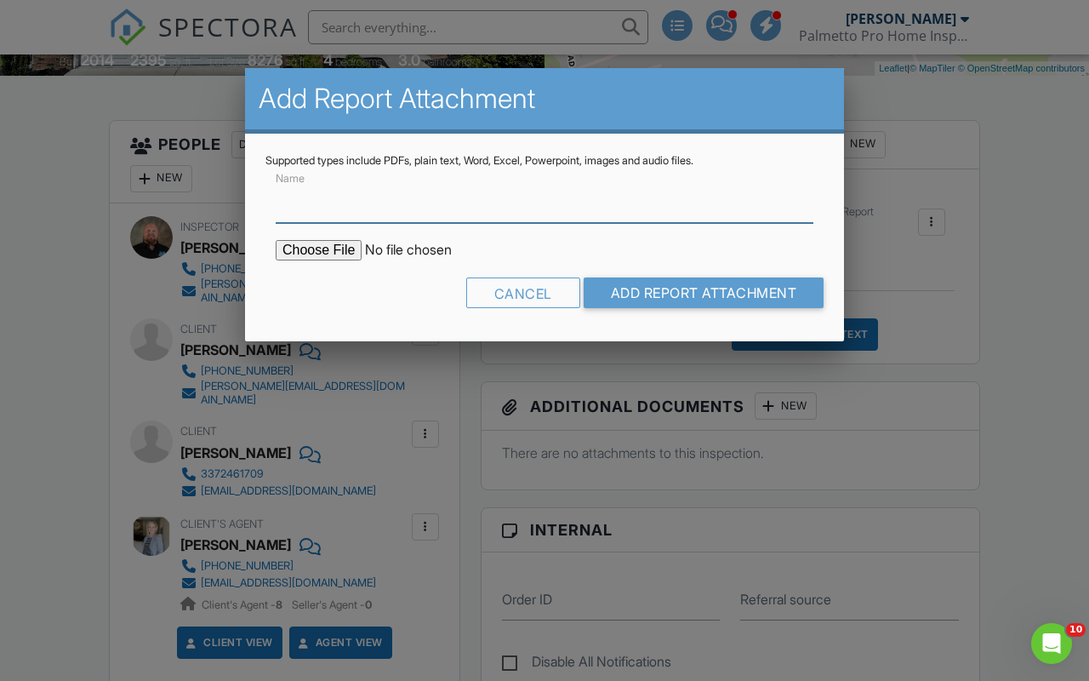
click at [574, 206] on input "Name" at bounding box center [545, 202] width 538 height 42
type input "T & T HVAC, LLC Report"
click at [329, 242] on input "file" at bounding box center [420, 250] width 289 height 20
type input "C:\fakepath\548 BLUE LEDGE CIR REL INSPECTION.pdf"
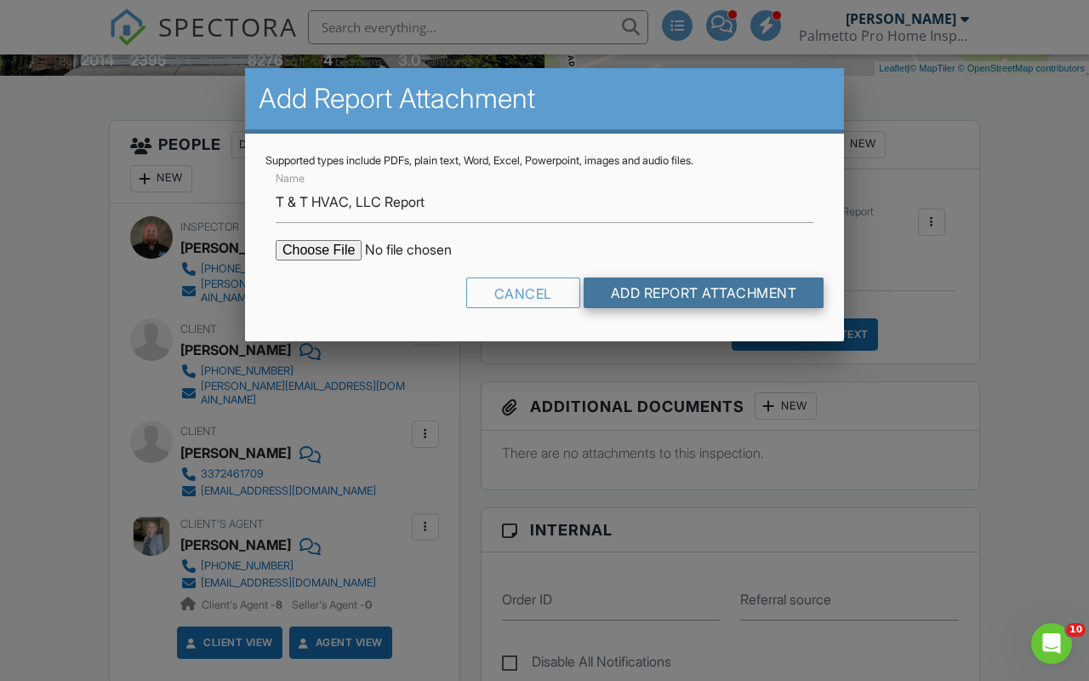
click at [721, 291] on input "Add Report Attachment" at bounding box center [704, 292] width 241 height 31
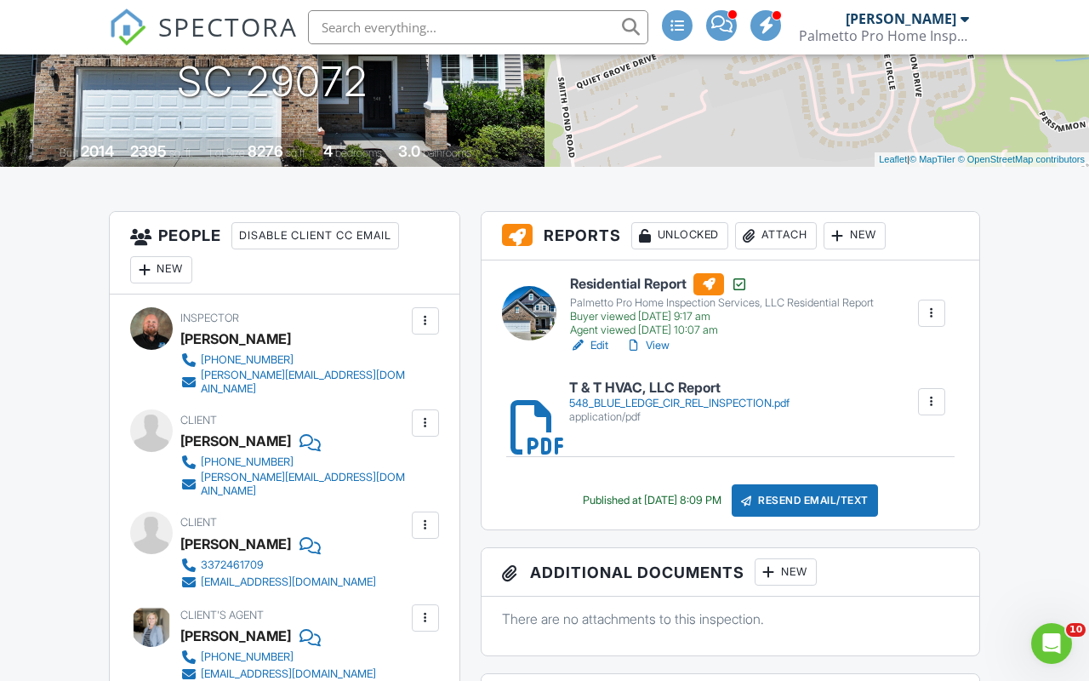
scroll to position [320, 0]
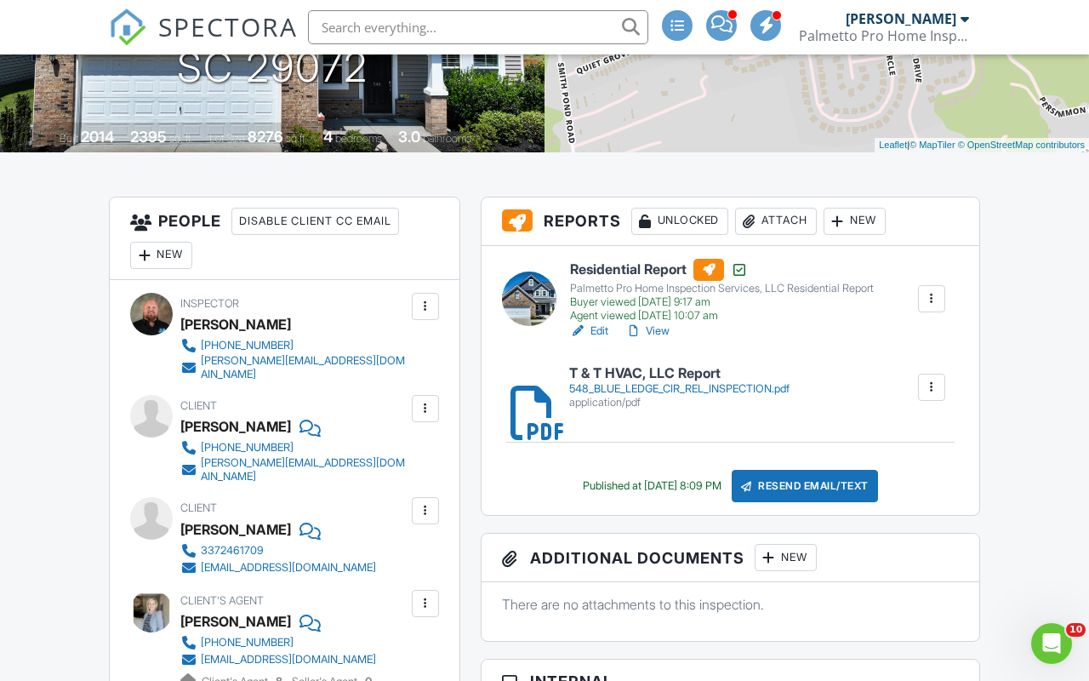
click at [766, 225] on div "Attach" at bounding box center [776, 221] width 82 height 27
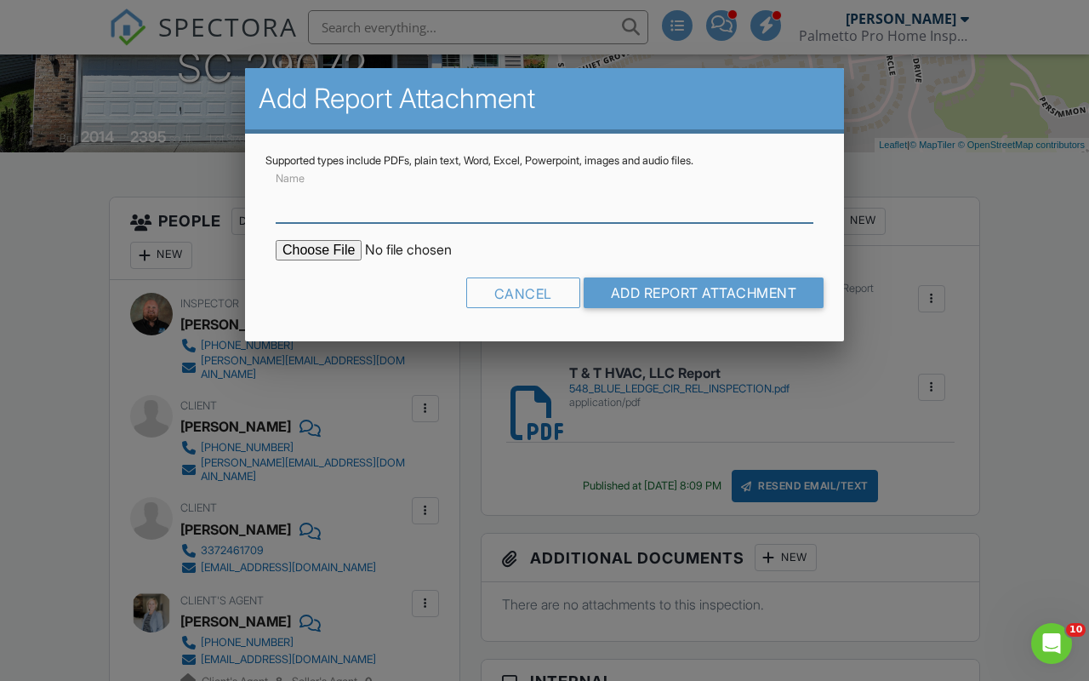
click at [415, 216] on input "Name" at bounding box center [545, 202] width 538 height 42
type input "T&T HVAC - Estimate for Repairs"
click at [317, 242] on input "file" at bounding box center [420, 250] width 289 height 20
type input "C:\fakepath\548 Blue Ledge Circle - T&T HVAC Estimate.pdf"
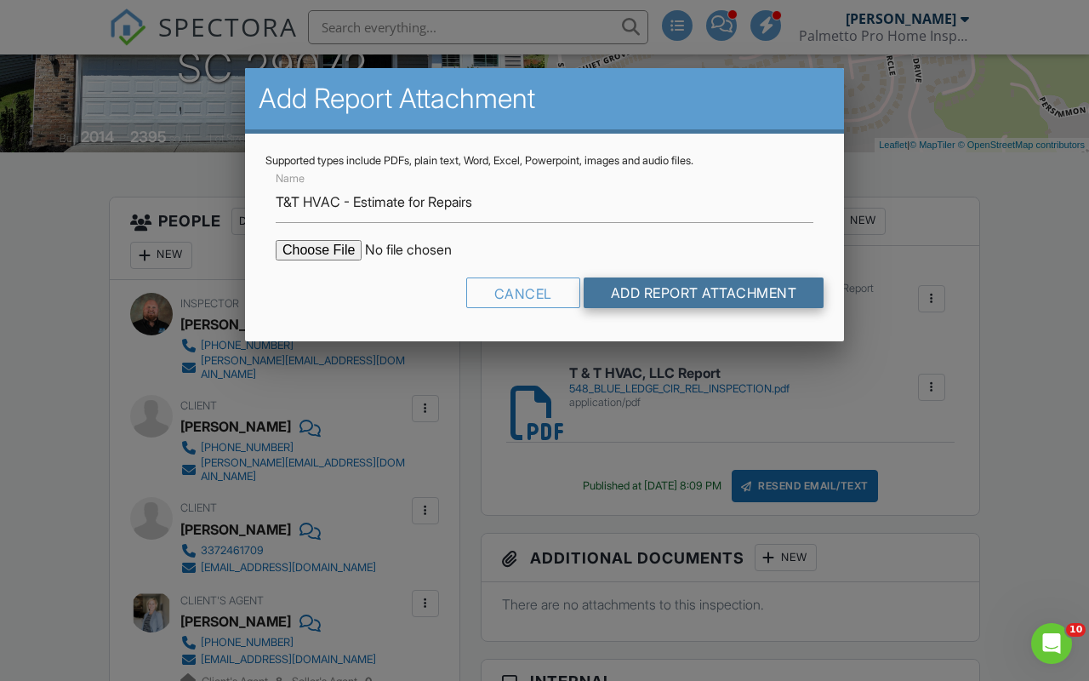
click at [636, 295] on input "Add Report Attachment" at bounding box center [704, 292] width 241 height 31
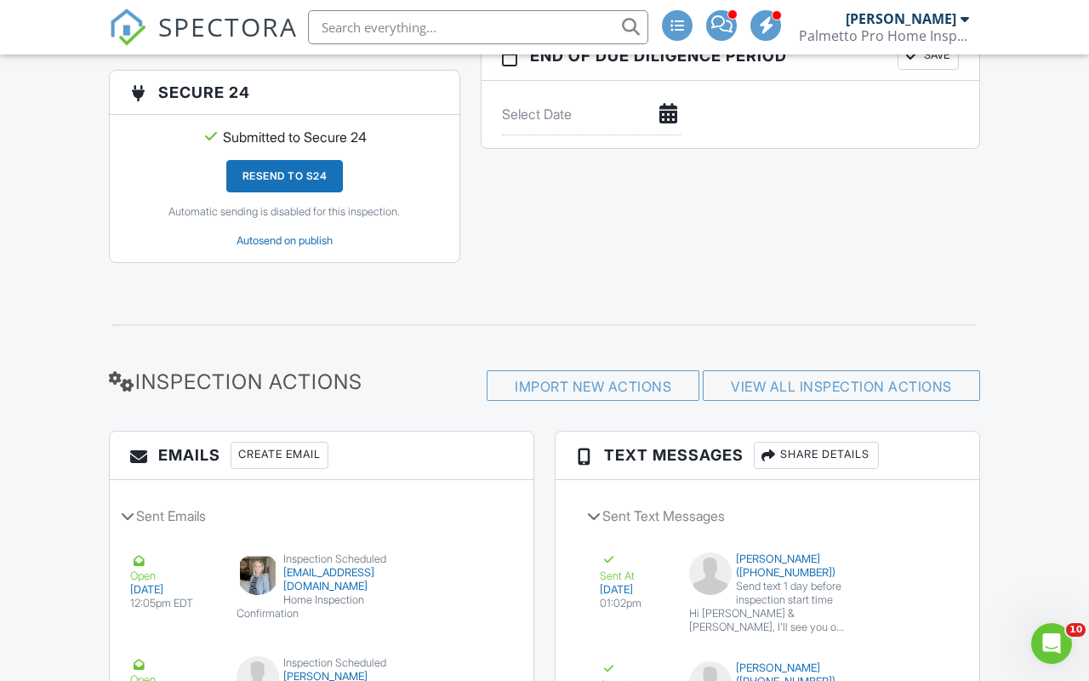
scroll to position [2081, 0]
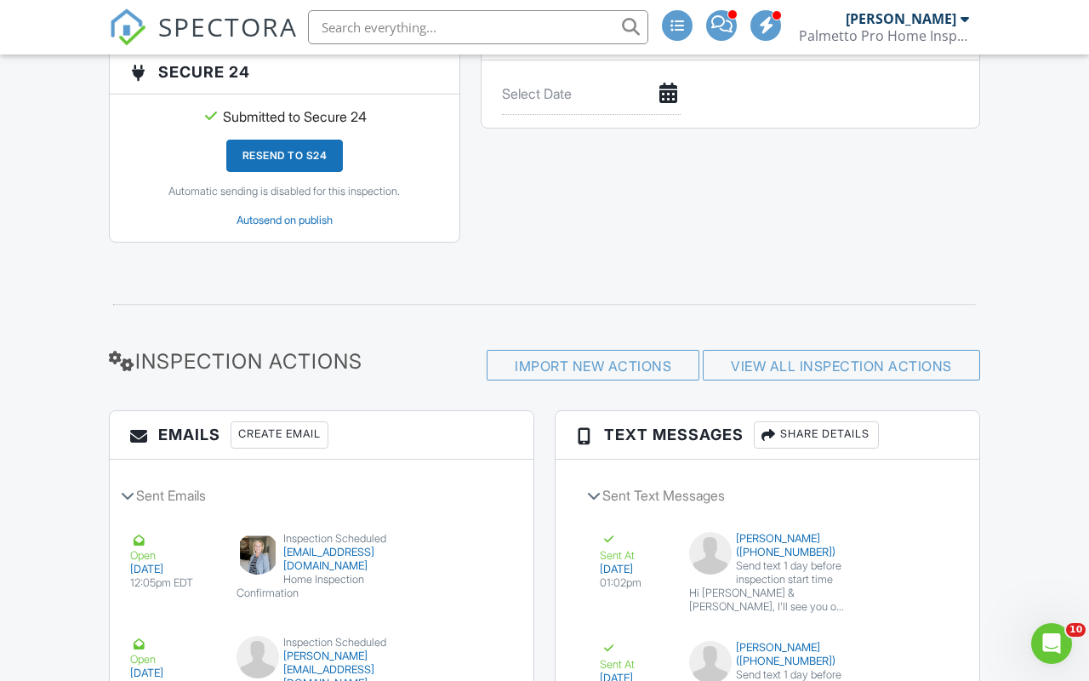
click at [313, 421] on div "Create Email" at bounding box center [280, 434] width 98 height 27
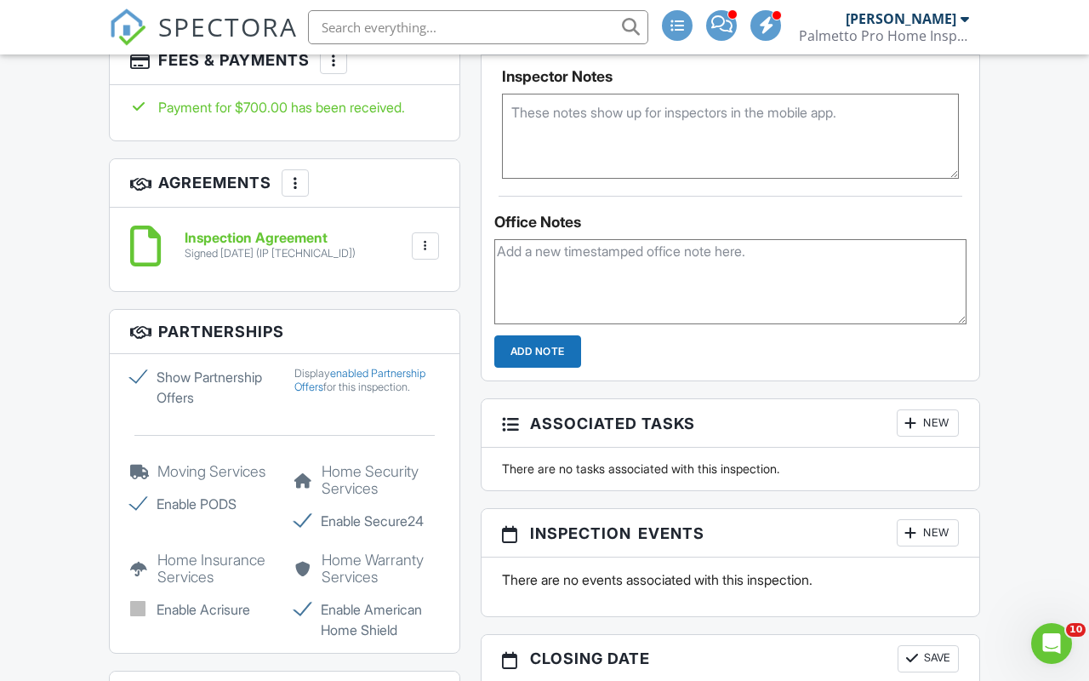
scroll to position [1322, 0]
